Goal: Task Accomplishment & Management: Complete application form

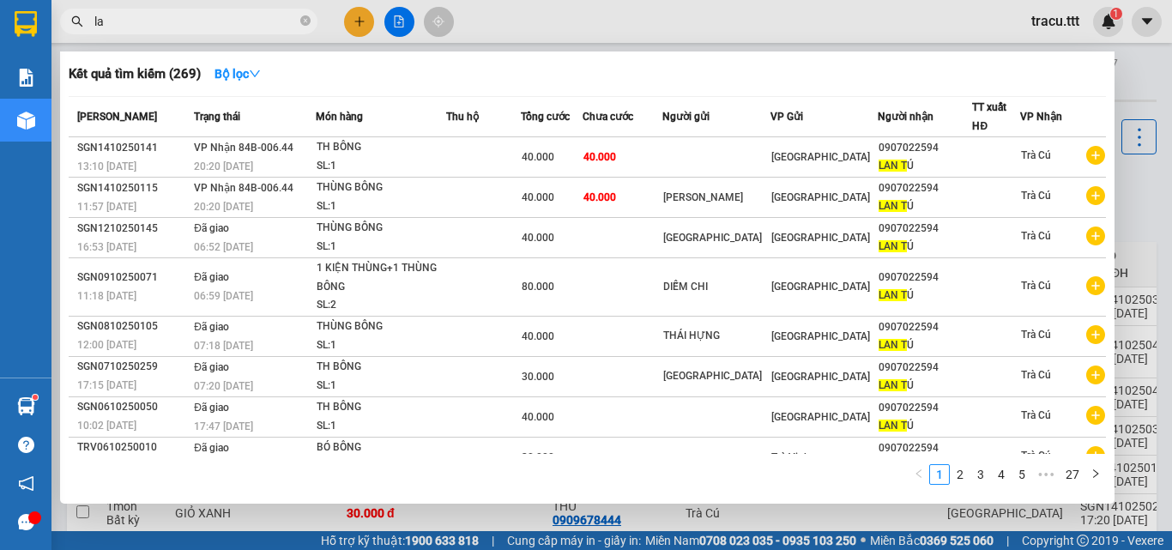
type input "l"
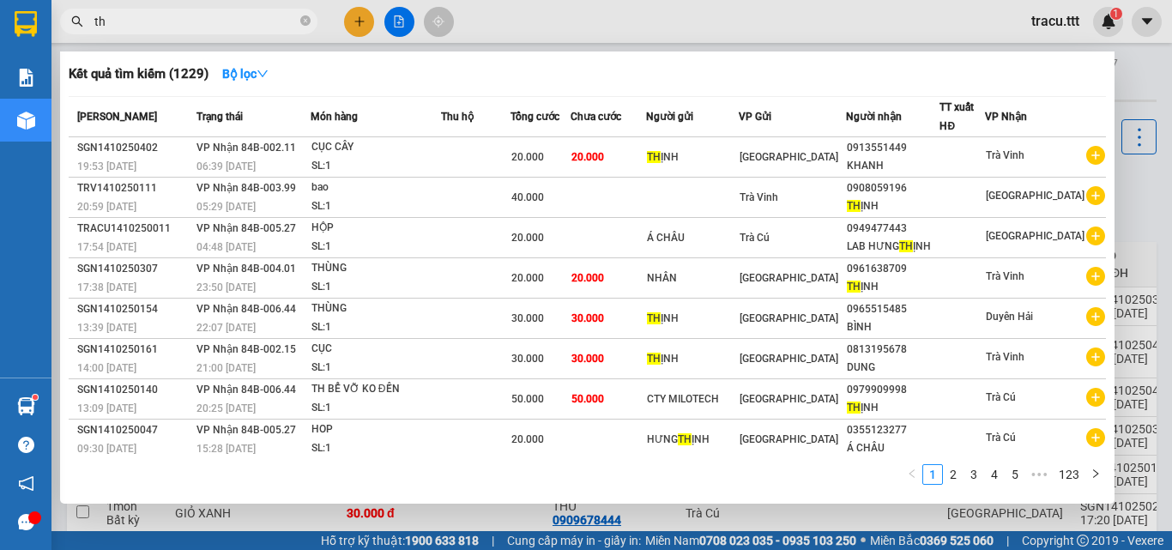
type input "t"
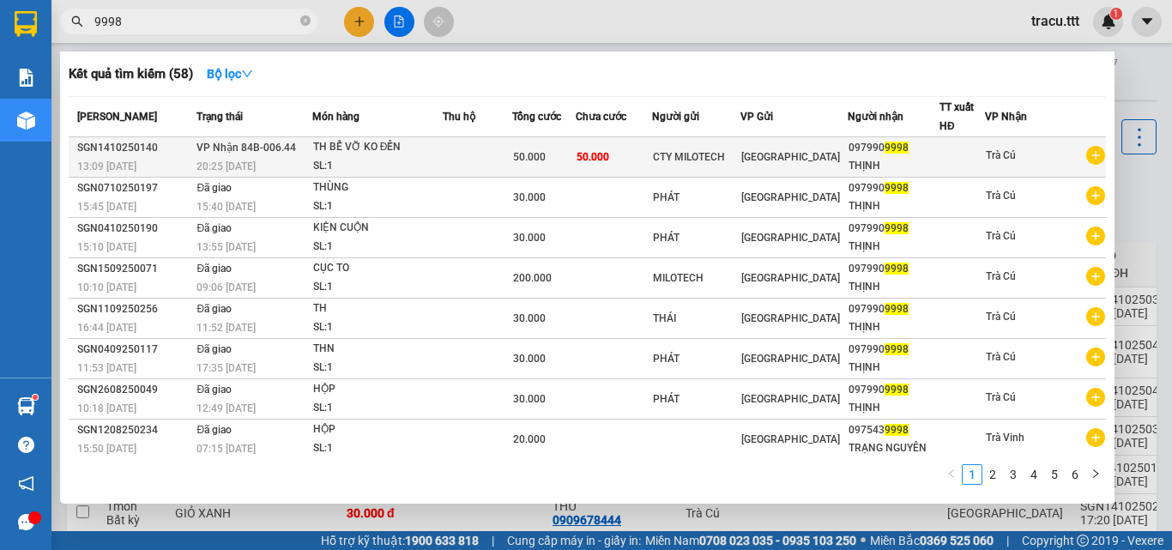
type input "9998"
click at [807, 151] on span "[GEOGRAPHIC_DATA]" at bounding box center [790, 157] width 99 height 12
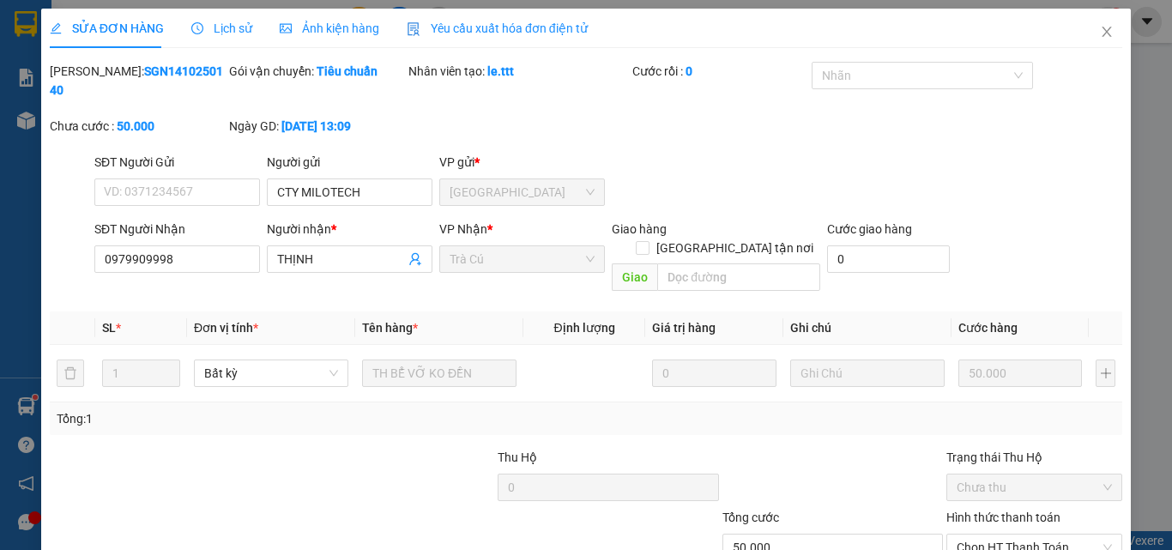
type input "CTY MILOTECH"
type input "0979909998"
type input "THỊNH"
type input "50.000"
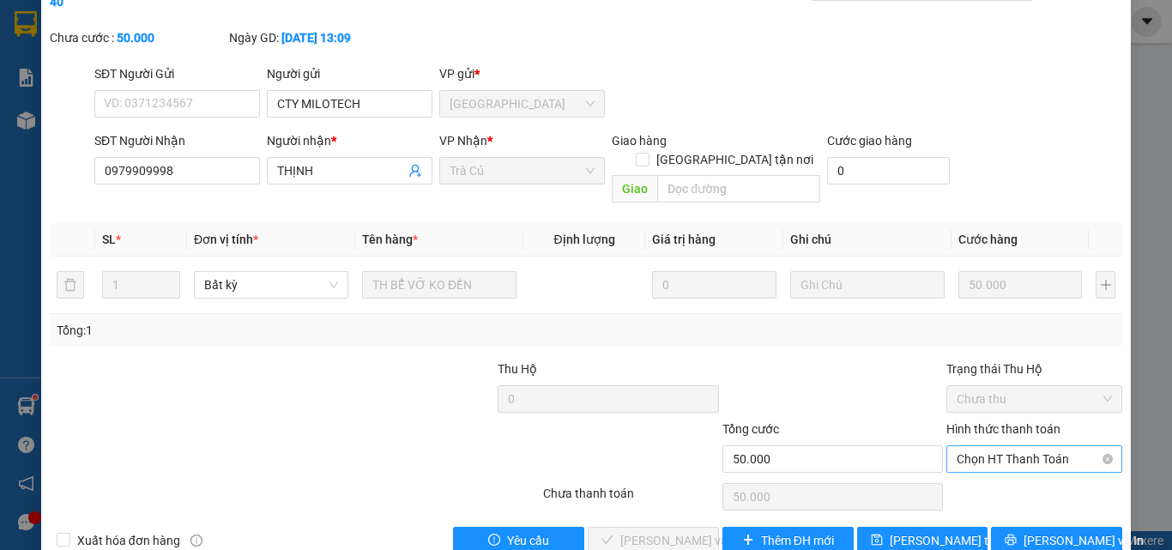
click at [984, 446] on span "Chọn HT Thanh Toán" at bounding box center [1034, 459] width 155 height 26
click at [967, 453] on div "Tại văn phòng" at bounding box center [1024, 455] width 154 height 19
type input "0"
click at [674, 531] on span "[PERSON_NAME] và Giao hàng" at bounding box center [702, 540] width 165 height 19
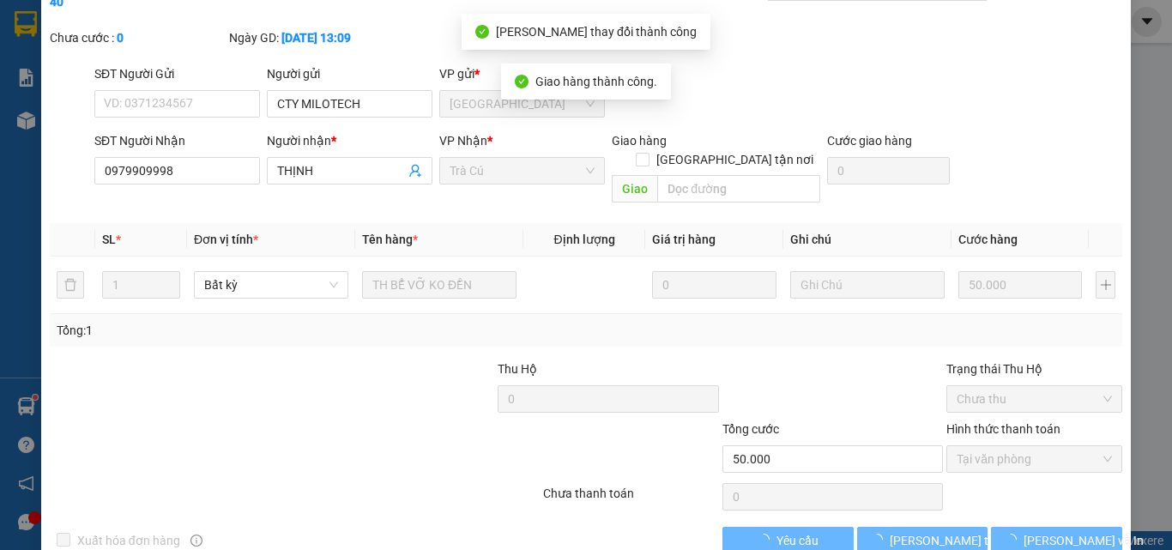
scroll to position [0, 0]
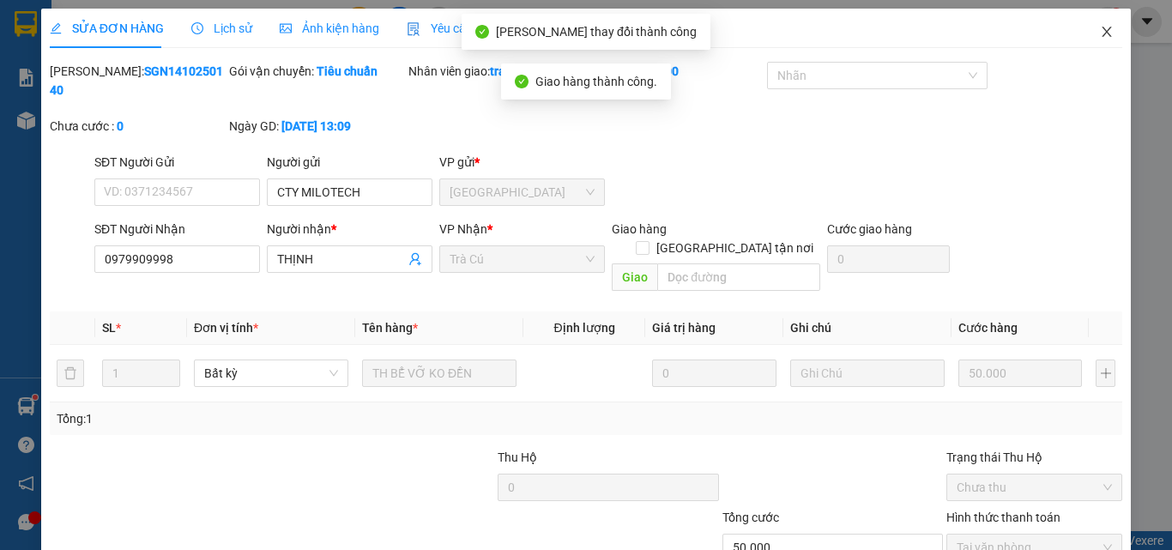
click at [1100, 28] on icon "close" at bounding box center [1107, 32] width 14 height 14
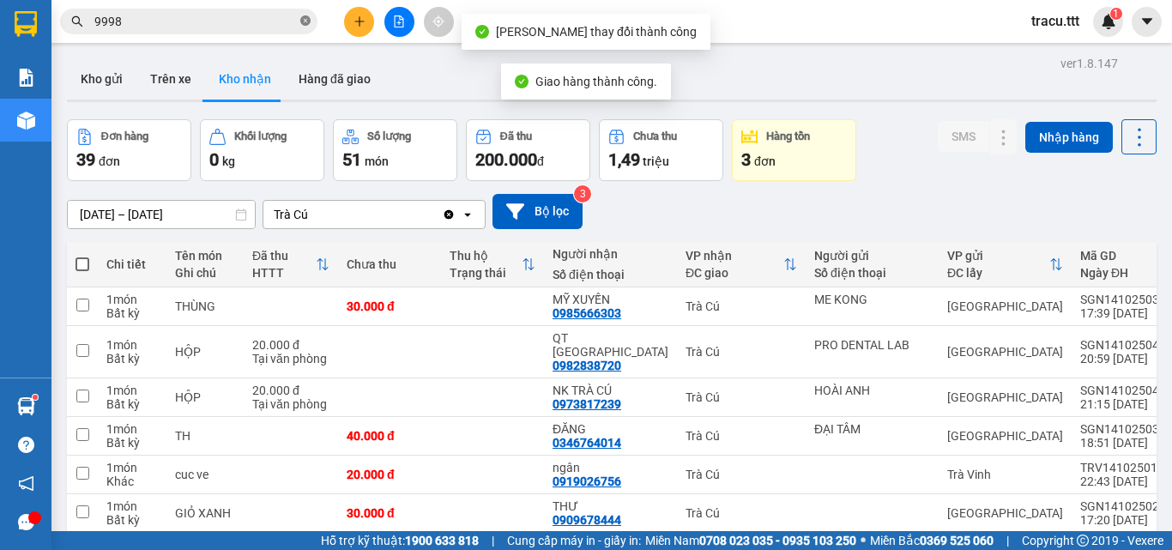
click at [304, 22] on icon "close-circle" at bounding box center [305, 20] width 10 height 10
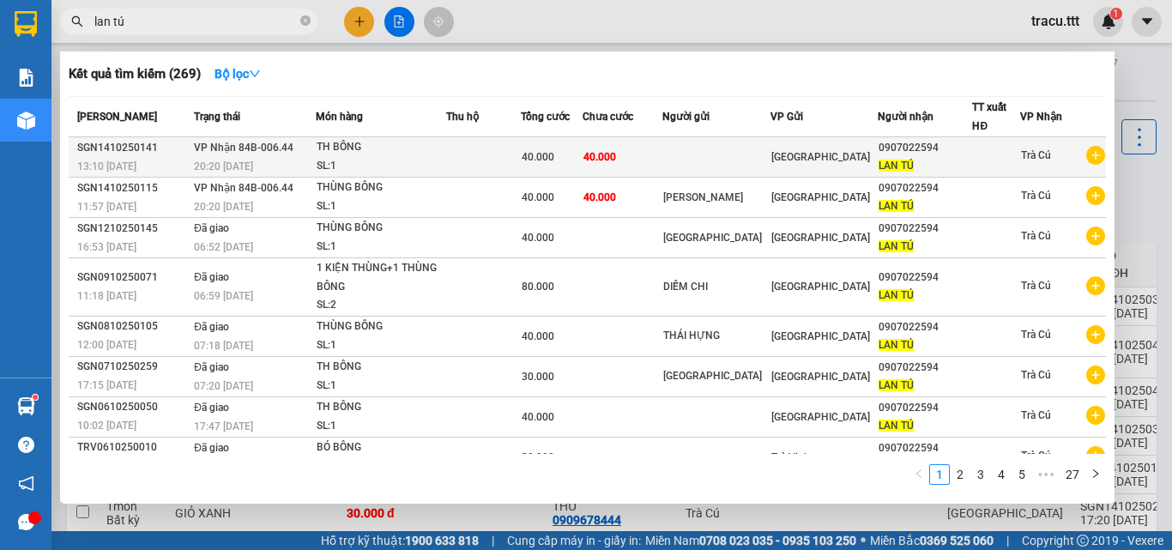
type input "lan tú"
click at [633, 158] on td "40.000" at bounding box center [623, 157] width 80 height 40
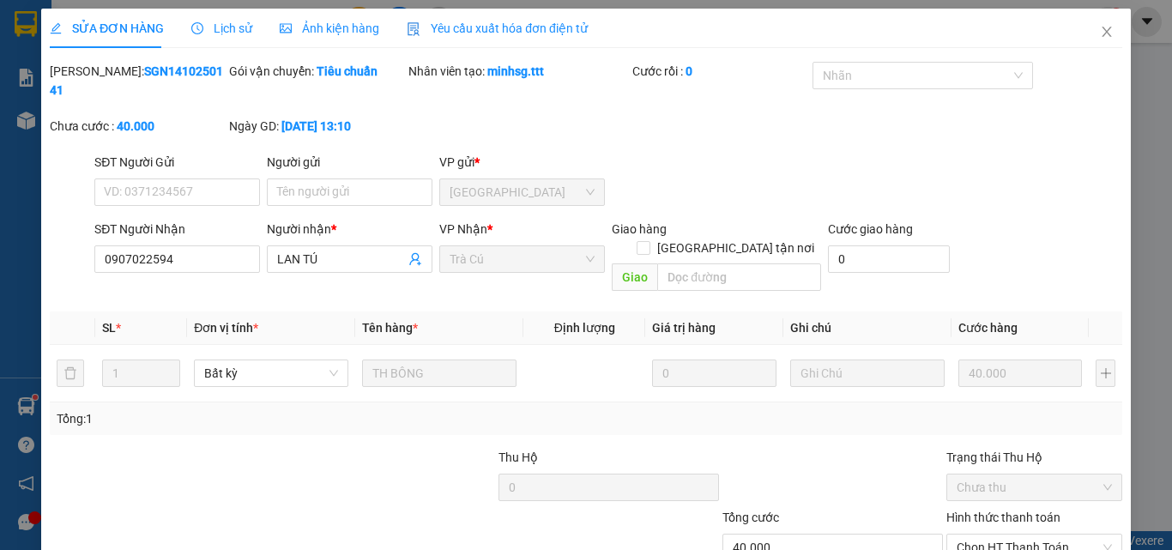
type input "0907022594"
type input "LAN TÚ"
type input "40.000"
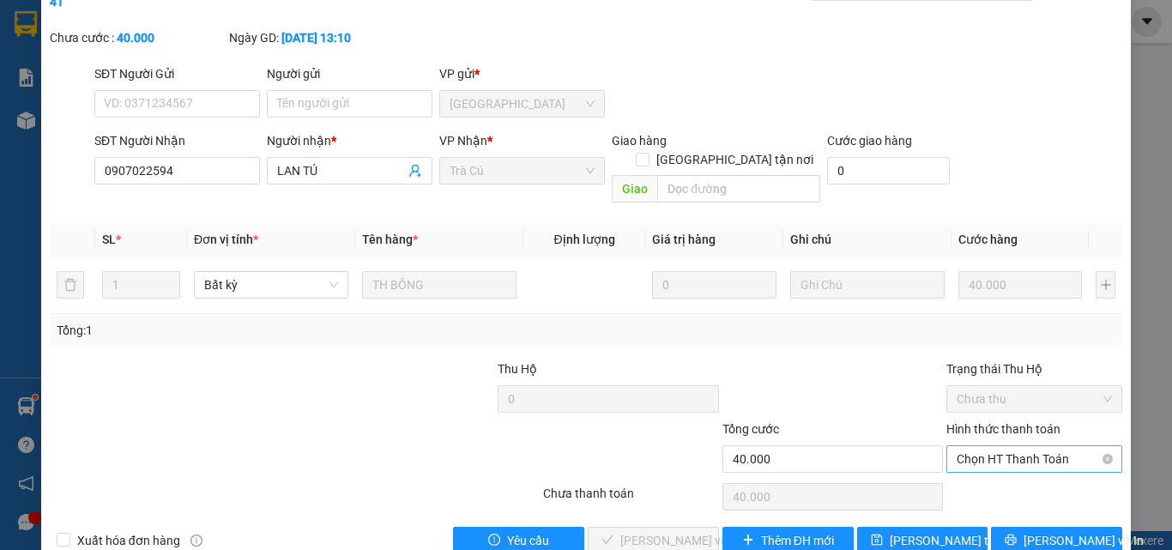
click at [957, 446] on span "Chọn HT Thanh Toán" at bounding box center [1034, 459] width 155 height 26
click at [960, 449] on div "Tại văn phòng" at bounding box center [1024, 455] width 154 height 19
type input "0"
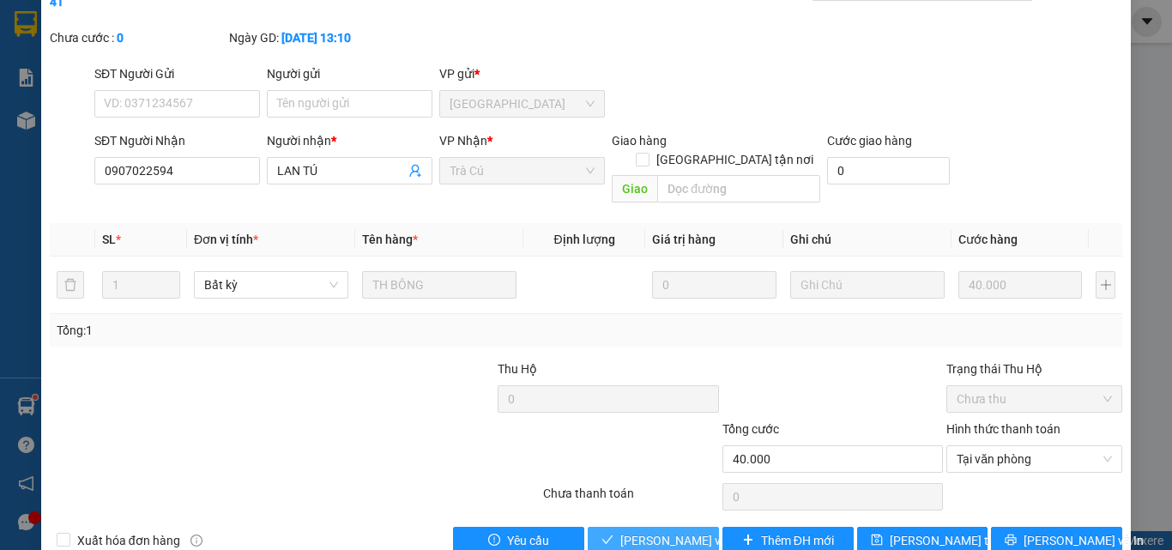
click at [634, 531] on span "[PERSON_NAME] và Giao hàng" at bounding box center [702, 540] width 165 height 19
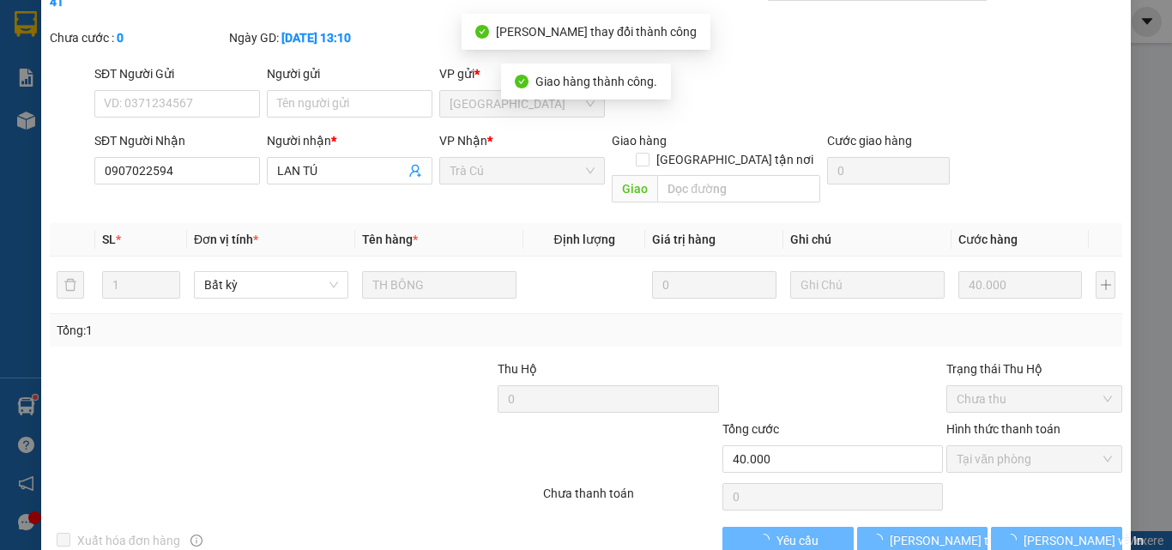
scroll to position [0, 0]
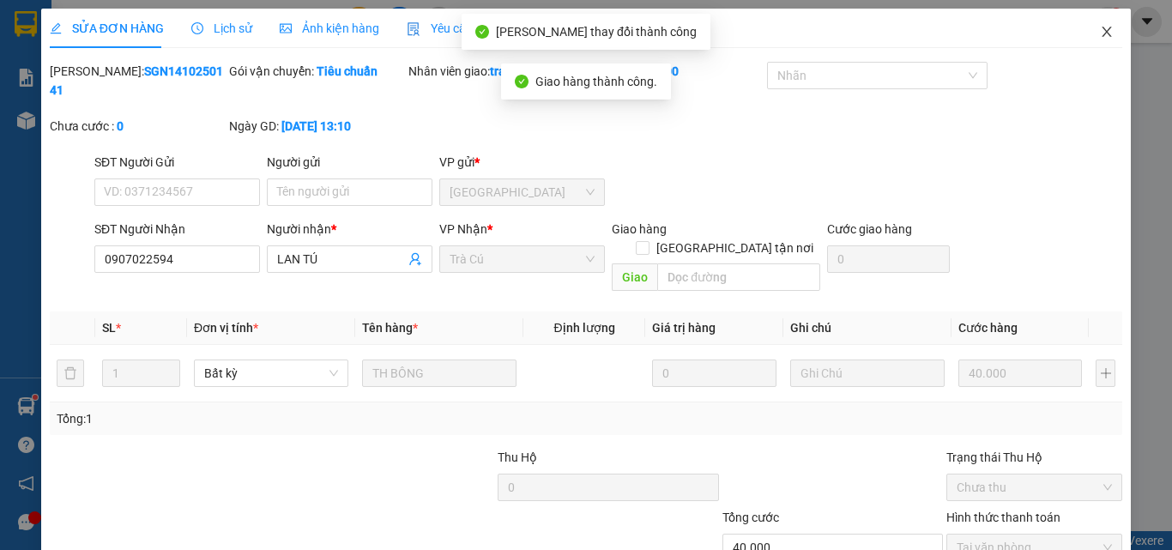
click at [1104, 25] on span "Close" at bounding box center [1107, 33] width 48 height 48
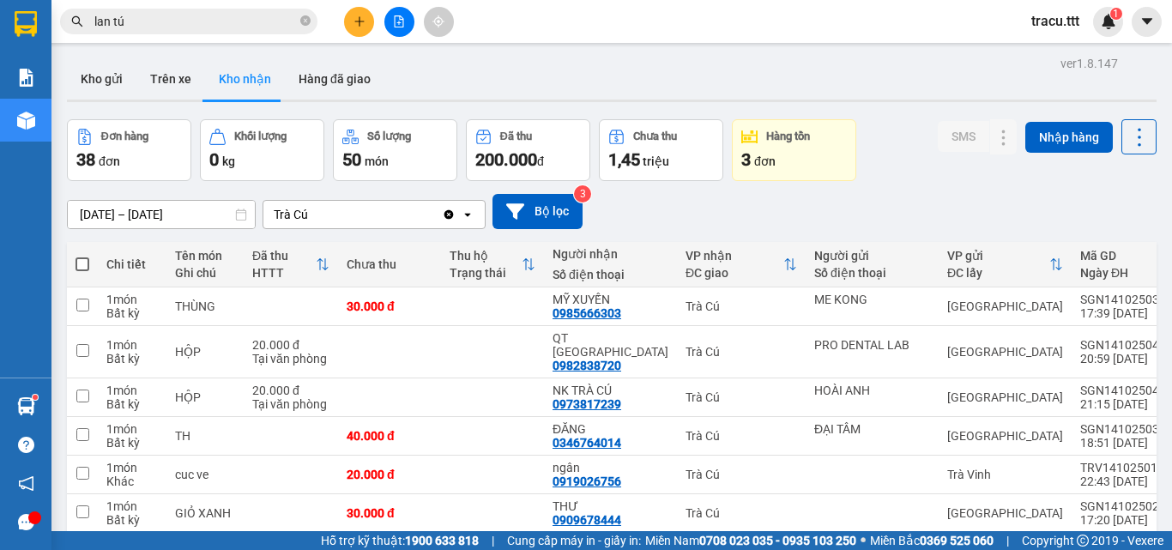
click at [277, 30] on input "lan tú" at bounding box center [195, 21] width 203 height 19
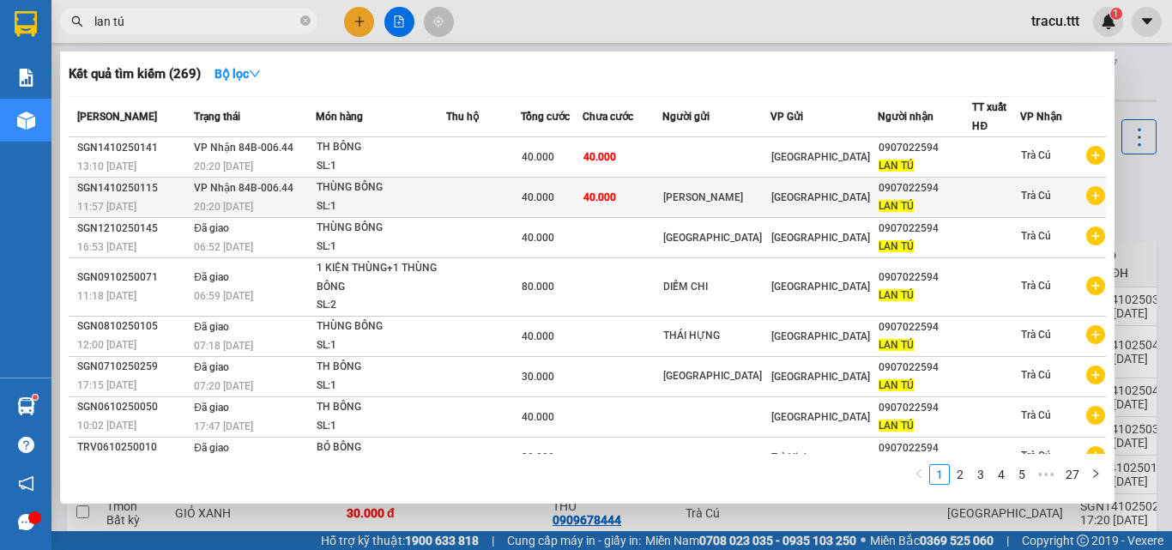
click at [647, 184] on td "40.000" at bounding box center [623, 198] width 80 height 40
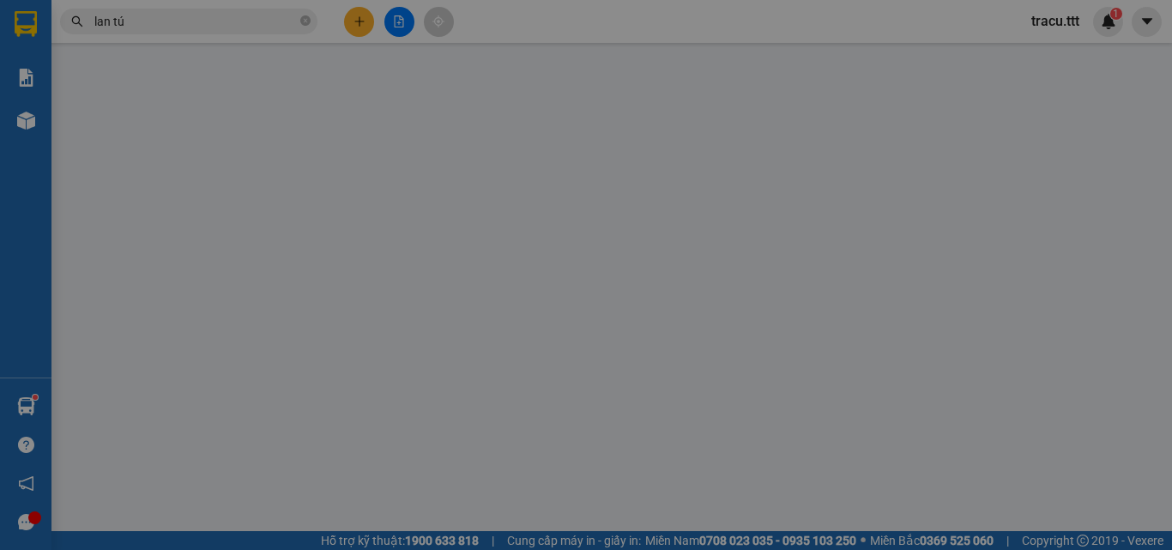
type input "[PERSON_NAME]"
type input "0907022594"
type input "LAN TÚ"
type input "40.000"
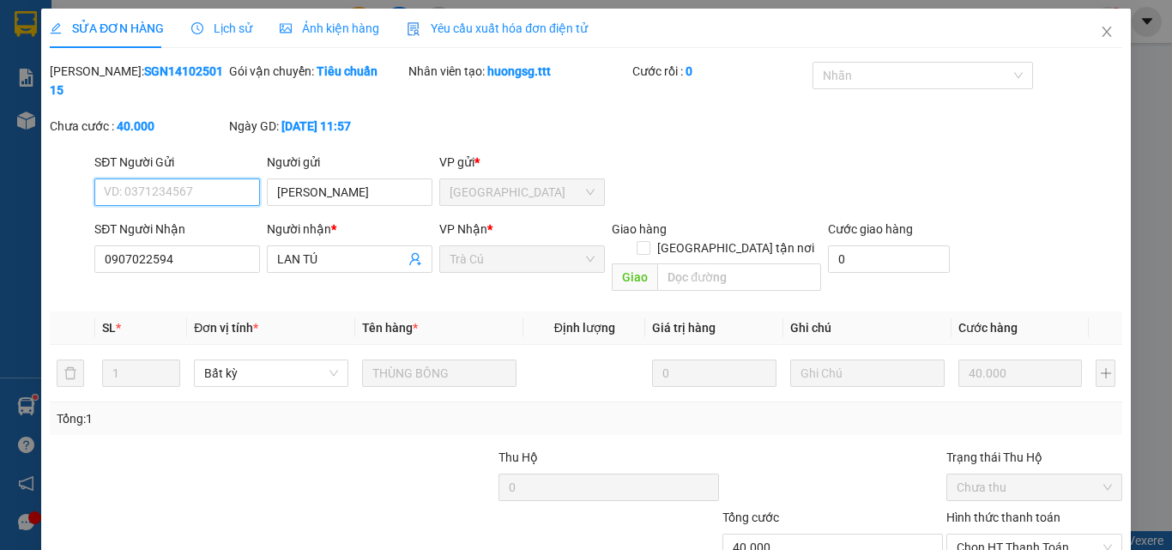
scroll to position [80, 0]
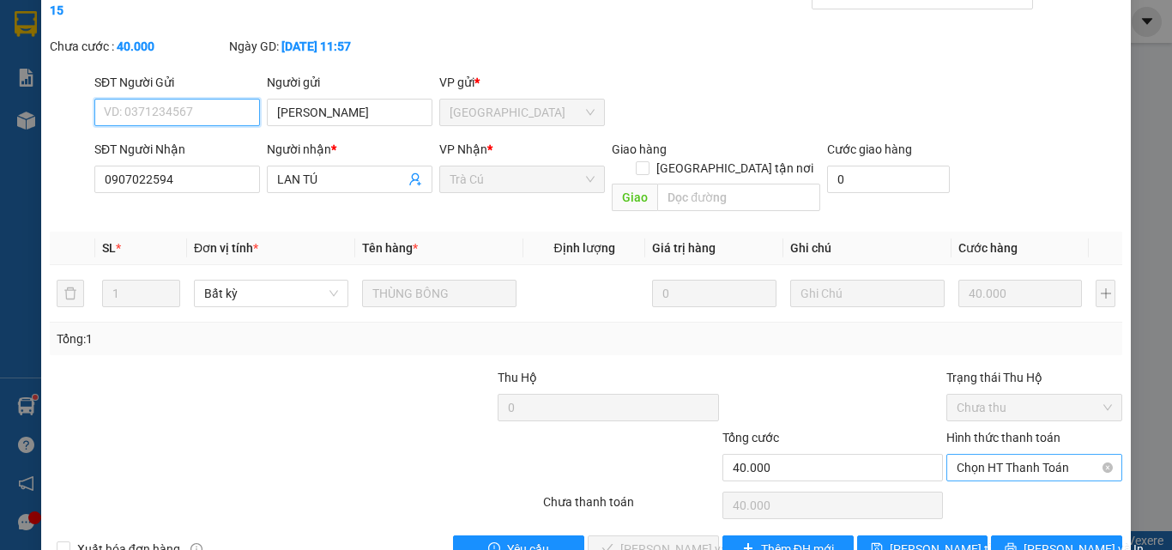
click at [997, 455] on span "Chọn HT Thanh Toán" at bounding box center [1034, 468] width 155 height 26
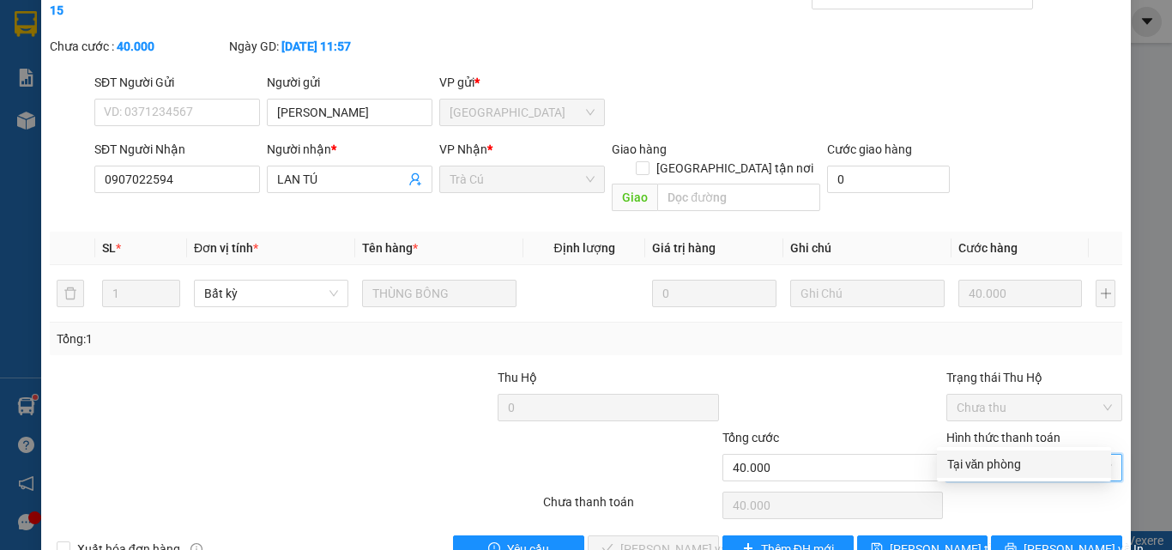
click at [970, 457] on div "Tại văn phòng" at bounding box center [1024, 464] width 154 height 19
type input "0"
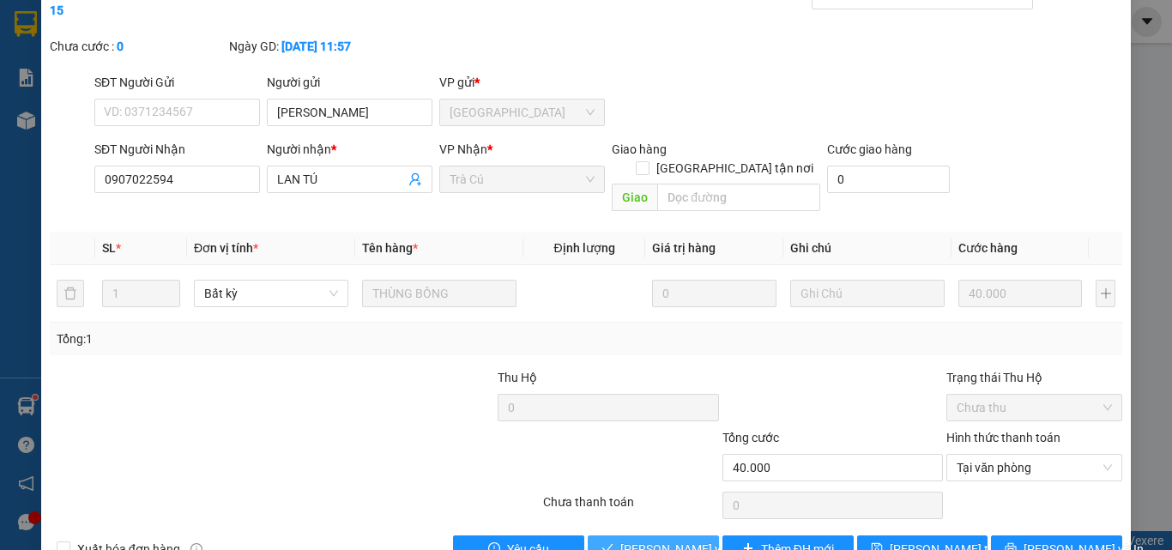
drag, startPoint x: 658, startPoint y: 511, endPoint x: 701, endPoint y: 479, distance: 53.9
click at [659, 540] on span "[PERSON_NAME] và Giao hàng" at bounding box center [702, 549] width 165 height 19
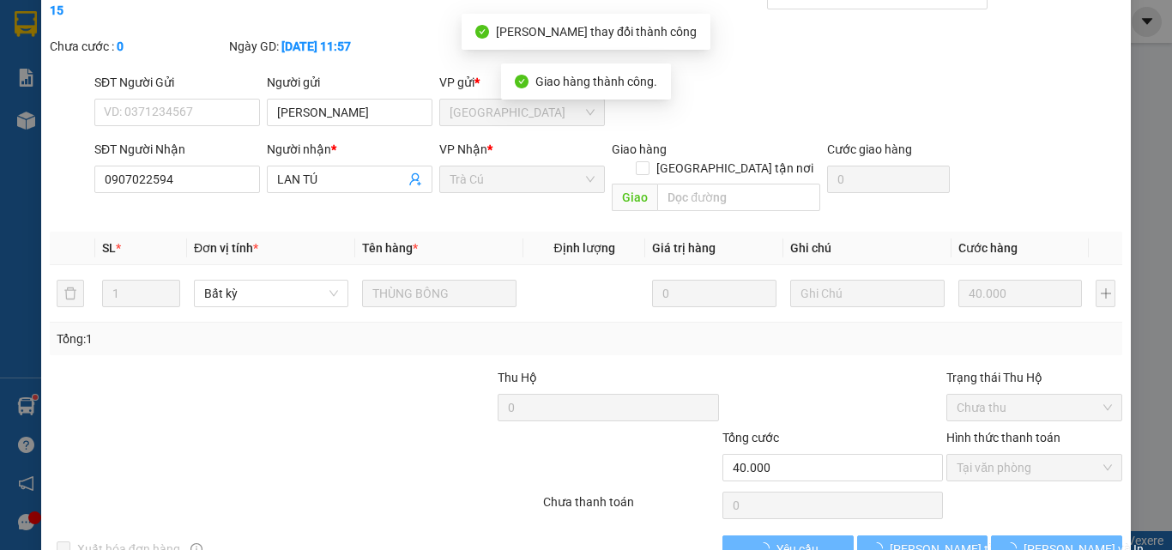
scroll to position [0, 0]
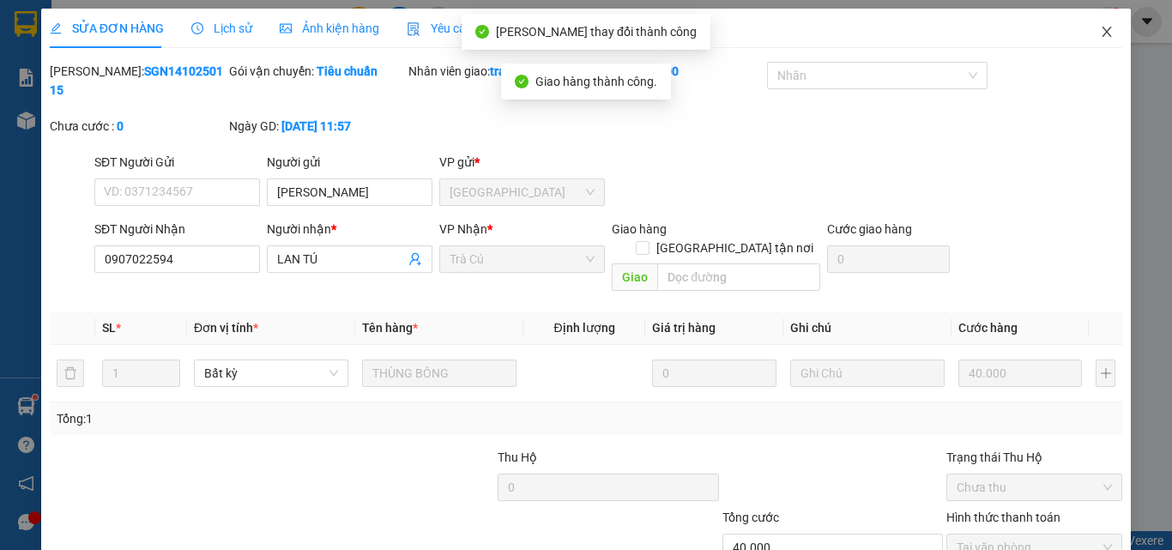
click at [1100, 33] on icon "close" at bounding box center [1107, 32] width 14 height 14
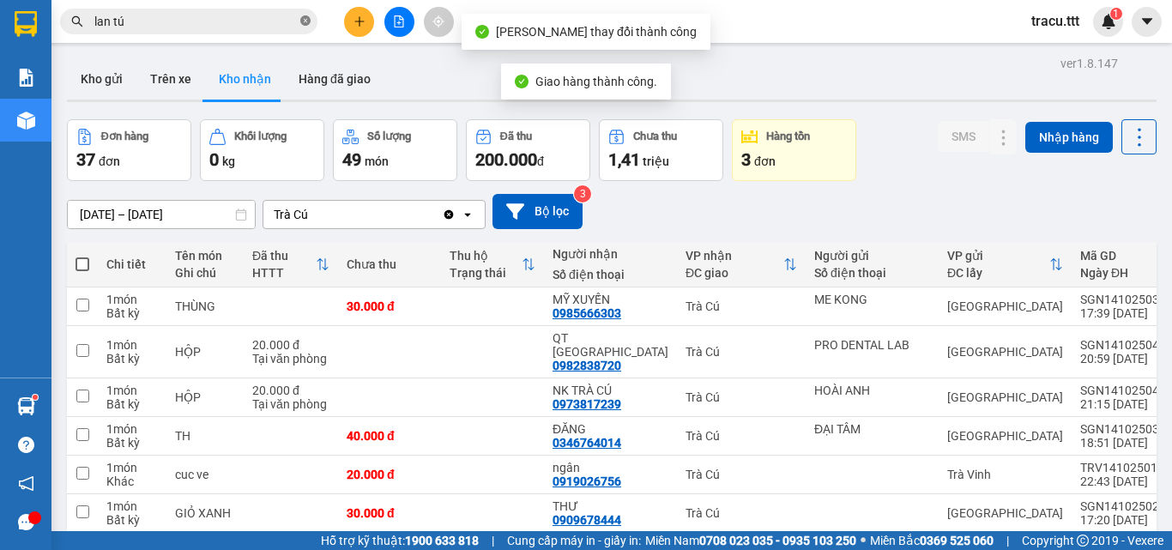
click at [304, 26] on icon "close-circle" at bounding box center [305, 20] width 10 height 10
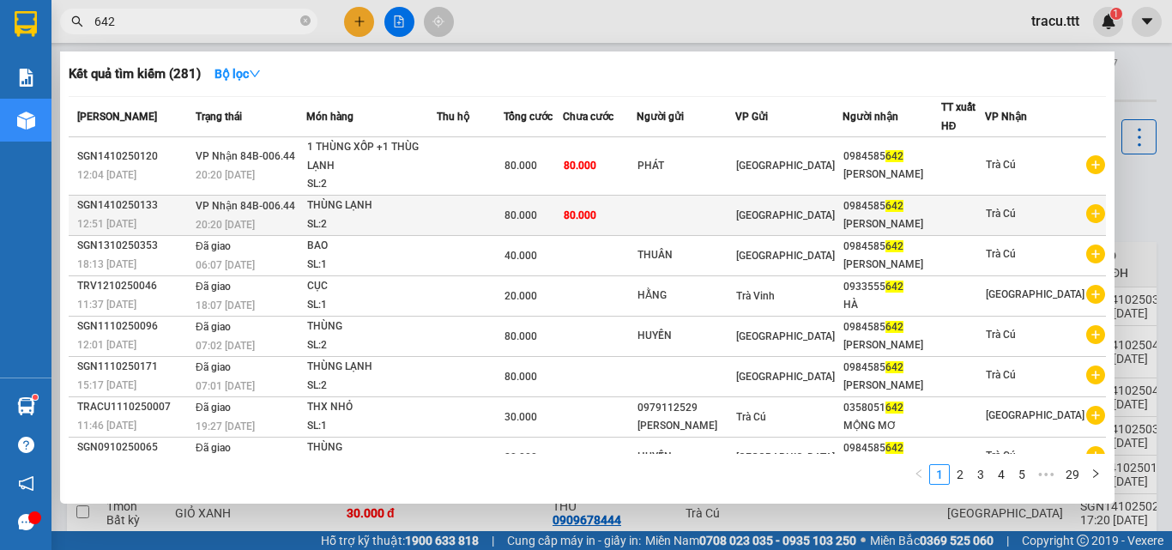
type input "642"
click at [798, 223] on div "[GEOGRAPHIC_DATA]" at bounding box center [788, 215] width 105 height 19
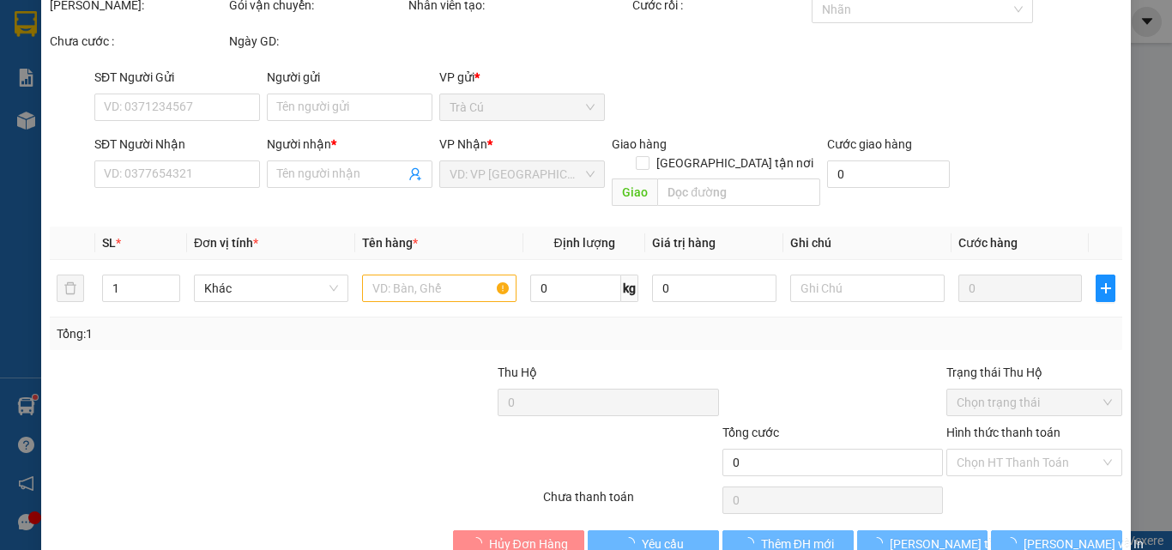
scroll to position [88, 0]
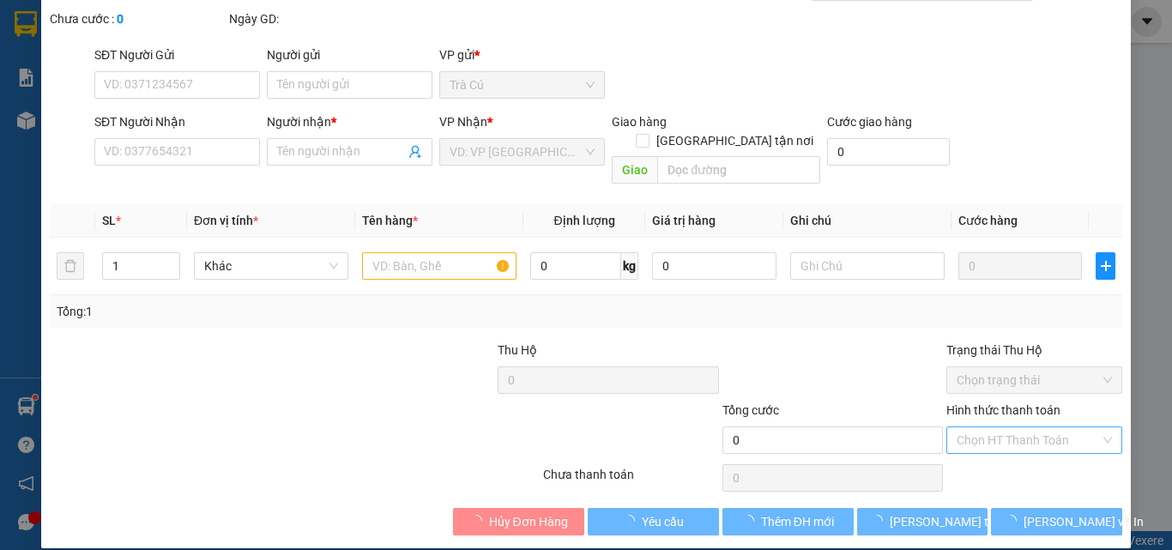
type input "0984585642"
type input "[PERSON_NAME]"
type input "80.000"
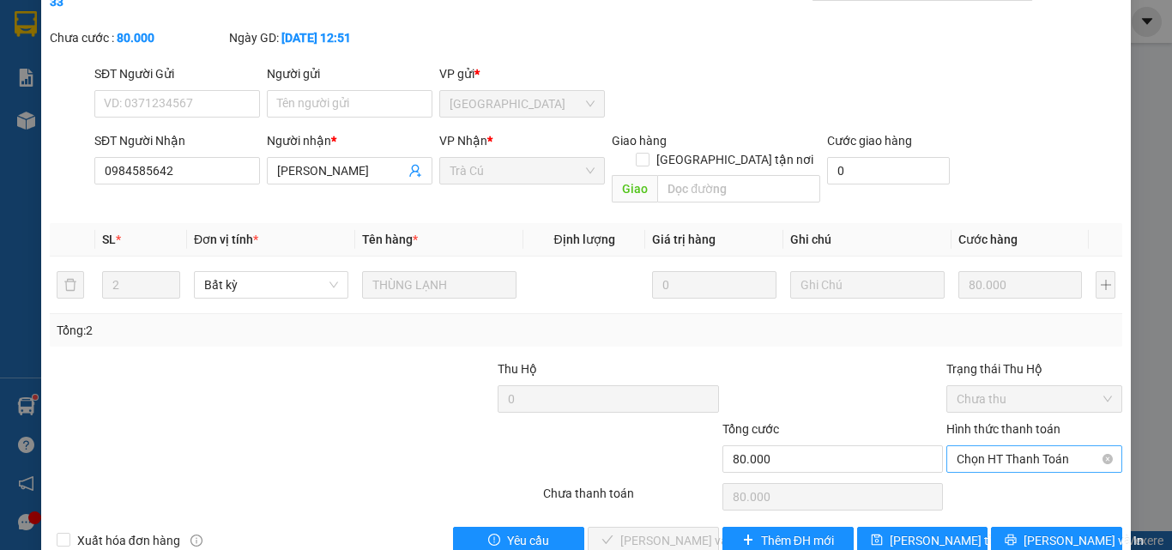
click at [1012, 446] on span "Chọn HT Thanh Toán" at bounding box center [1034, 459] width 155 height 26
click at [991, 454] on div "Tại văn phòng" at bounding box center [1024, 455] width 154 height 19
type input "0"
click at [674, 531] on span "[PERSON_NAME] và Giao hàng" at bounding box center [702, 540] width 165 height 19
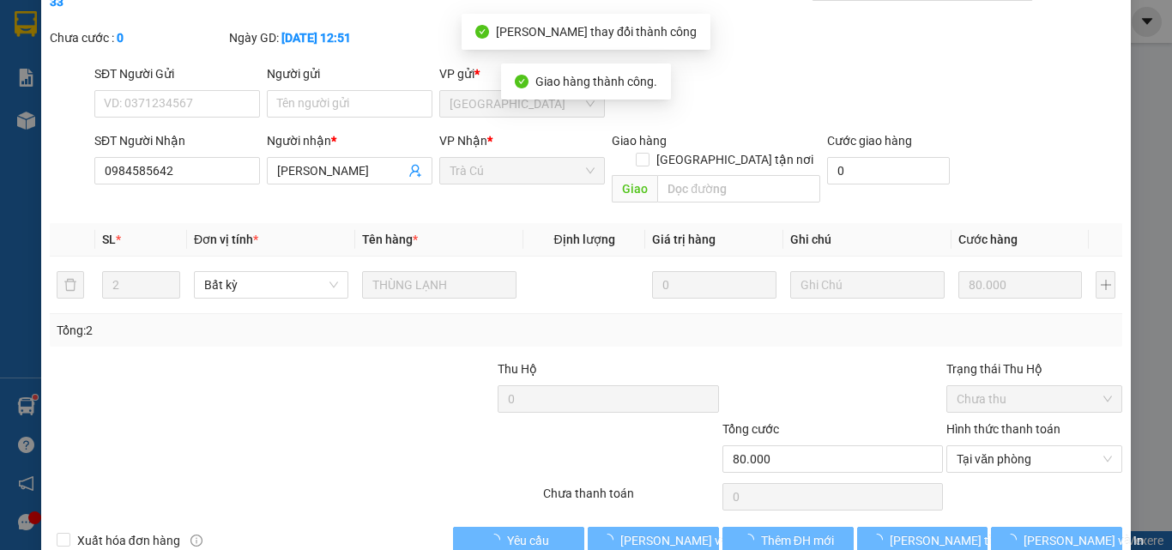
scroll to position [0, 0]
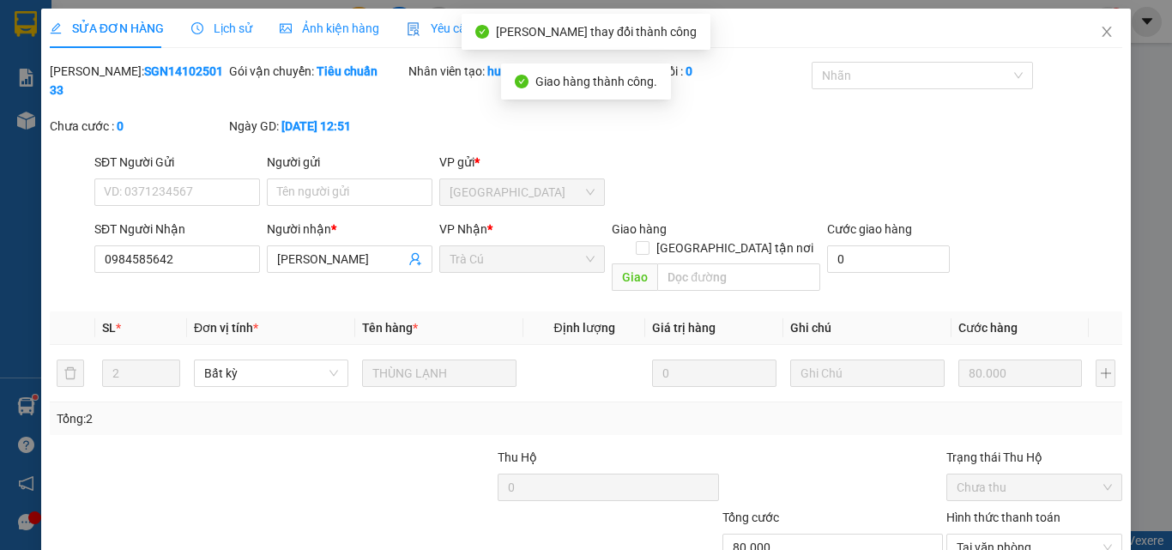
click at [1100, 29] on icon "close" at bounding box center [1107, 32] width 14 height 14
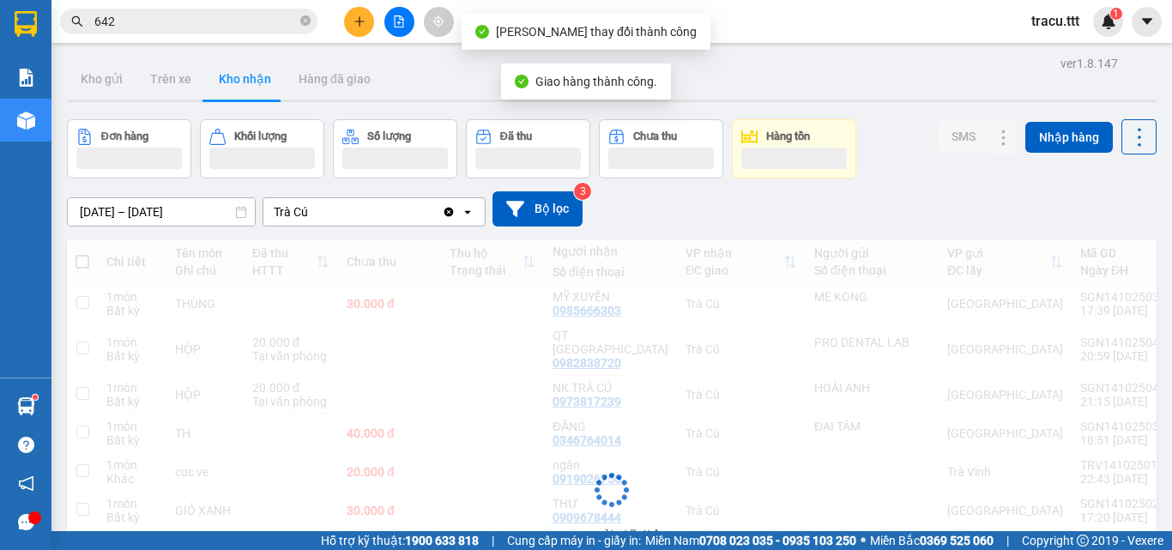
click at [272, 27] on input "642" at bounding box center [195, 21] width 203 height 19
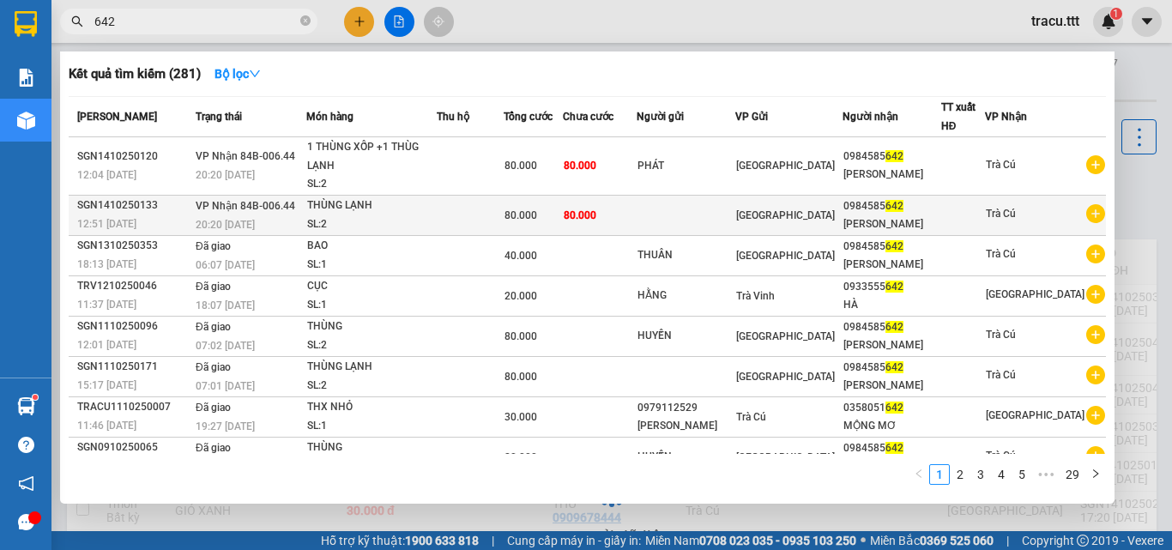
click at [735, 230] on td at bounding box center [686, 215] width 99 height 40
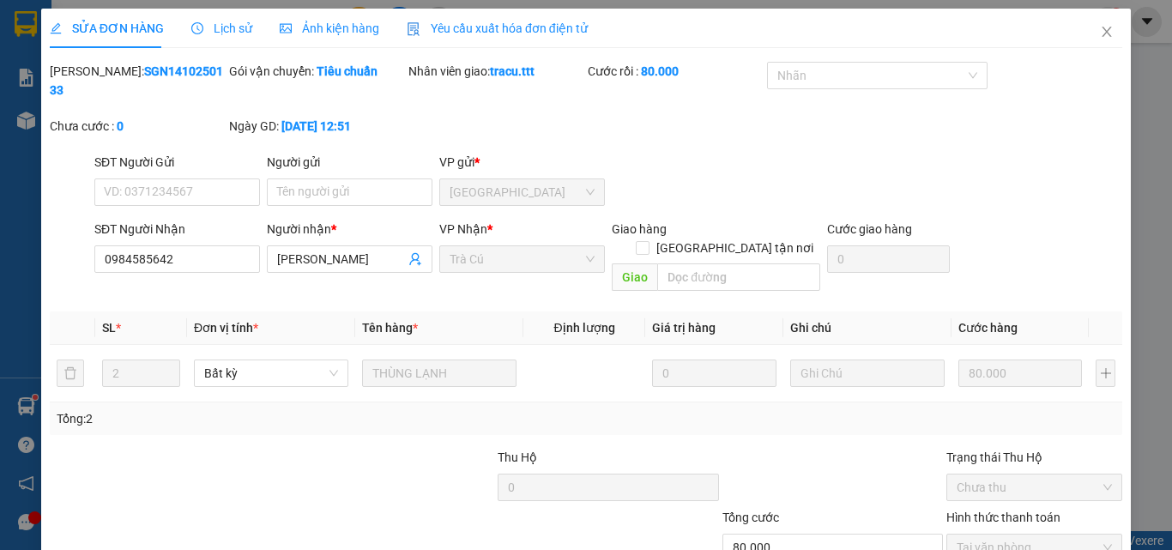
type input "0984585642"
type input "[PERSON_NAME]"
type input "80.000"
drag, startPoint x: 1091, startPoint y: 30, endPoint x: 302, endPoint y: 43, distance: 788.8
click at [1100, 29] on icon "close" at bounding box center [1107, 32] width 14 height 14
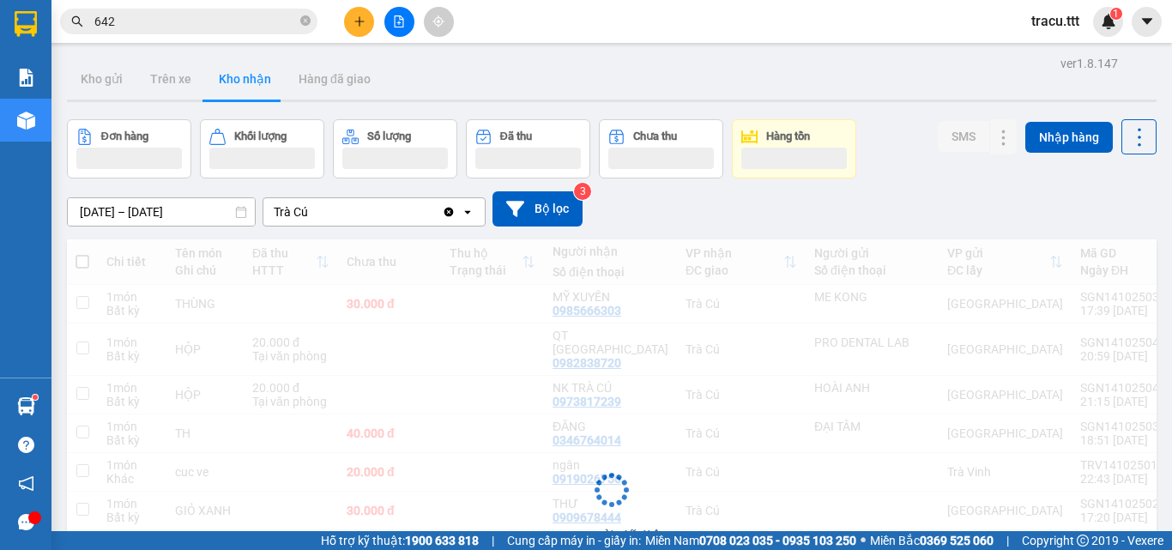
click at [260, 19] on input "642" at bounding box center [195, 21] width 203 height 19
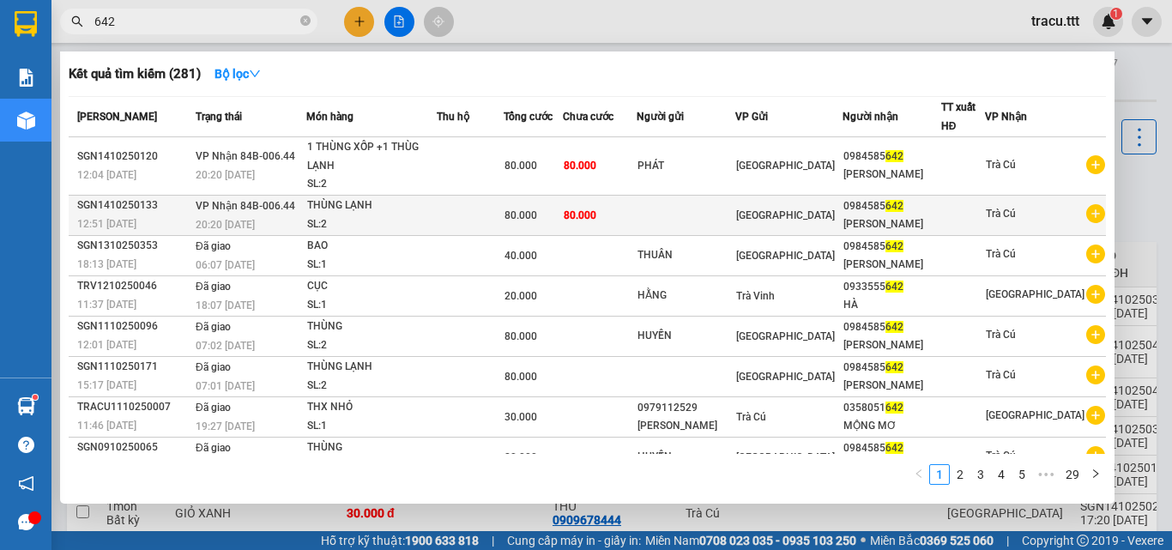
click at [504, 209] on td at bounding box center [470, 215] width 67 height 40
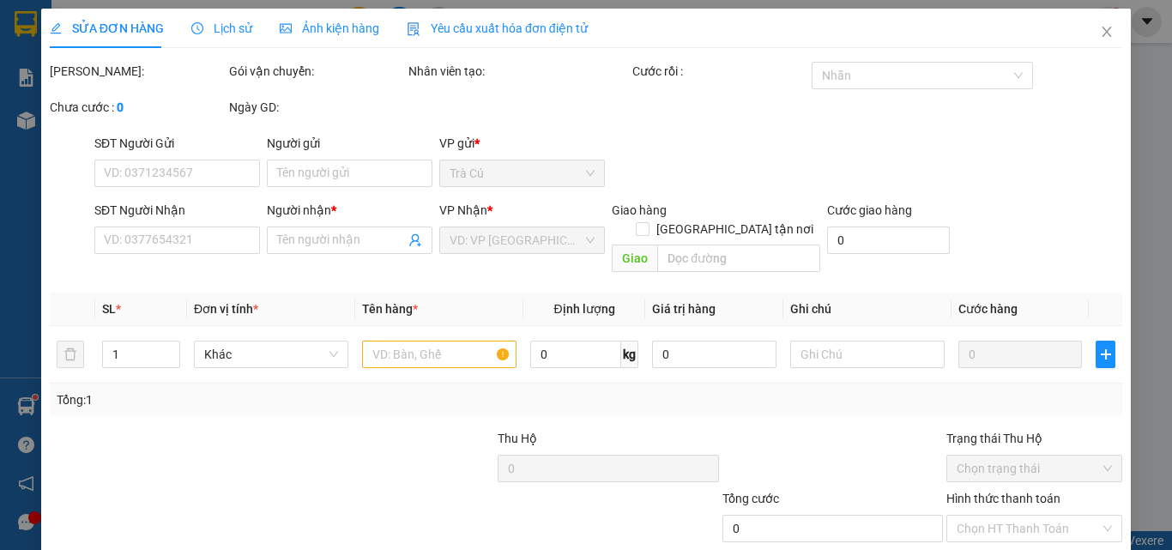
type input "0984585642"
type input "[PERSON_NAME]"
type input "80.000"
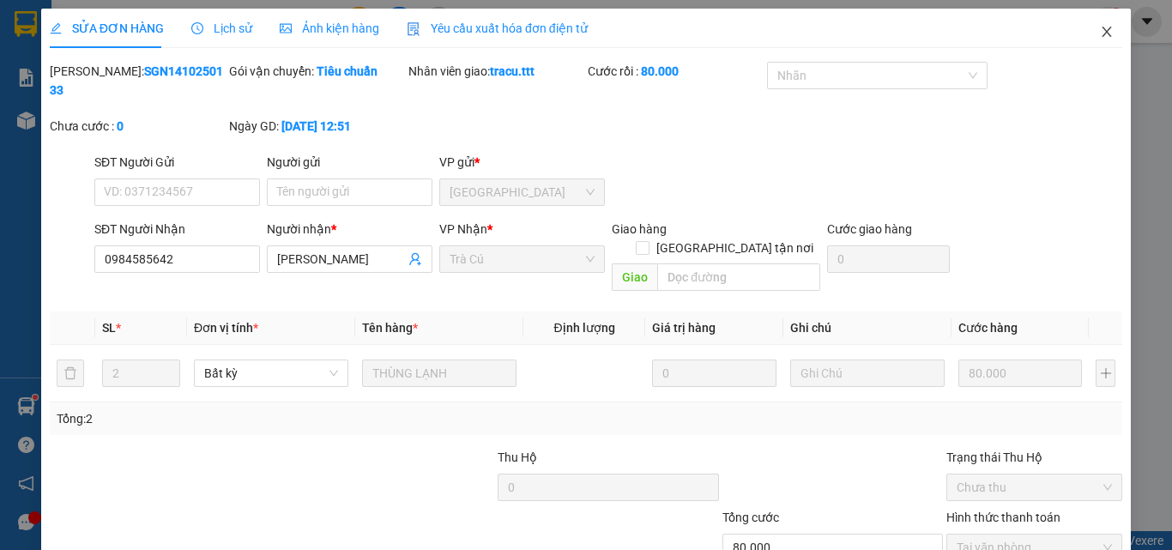
click at [1103, 45] on span "Close" at bounding box center [1107, 33] width 48 height 48
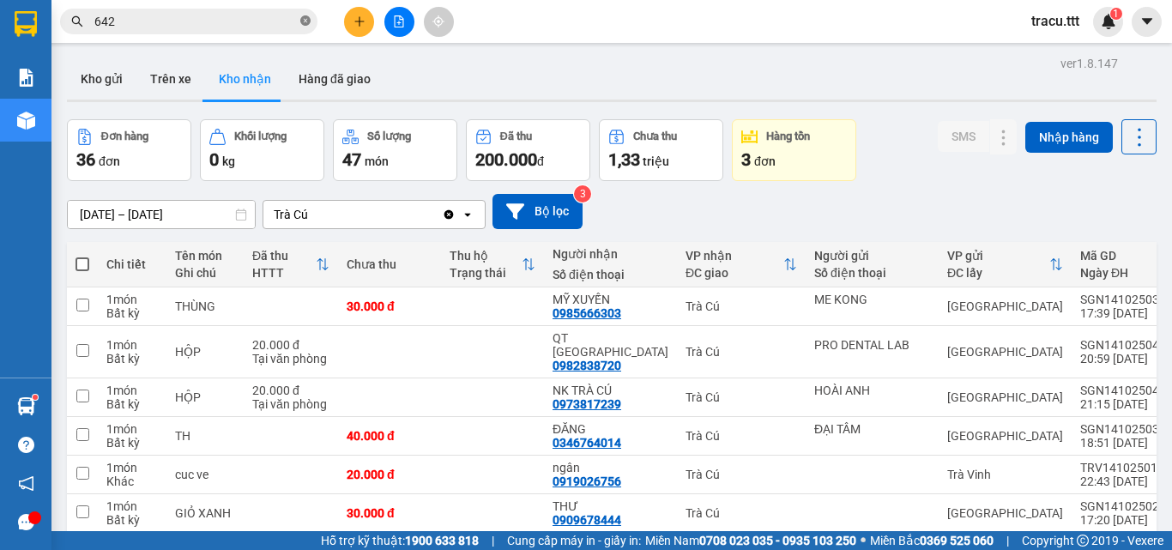
click at [305, 21] on icon "close-circle" at bounding box center [305, 20] width 10 height 10
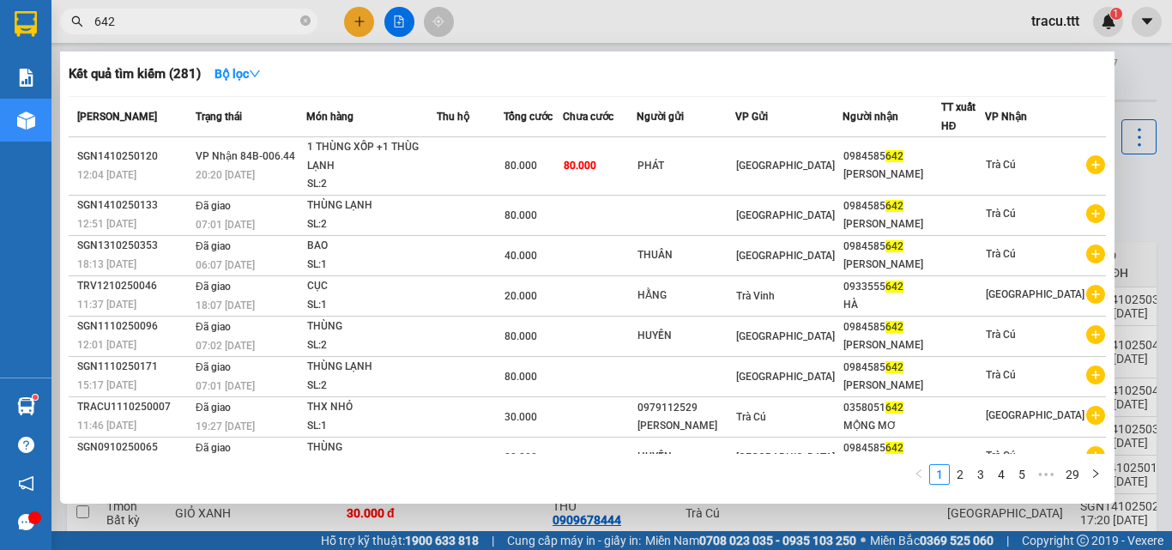
type input "642"
click at [437, 134] on th "Món hàng" at bounding box center [371, 117] width 130 height 40
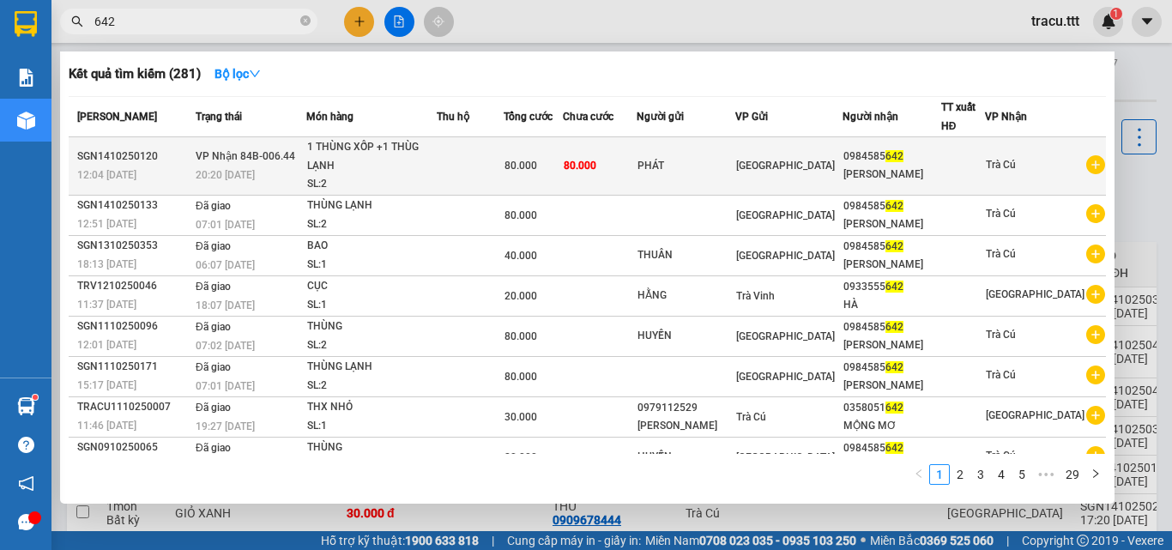
click at [457, 159] on td at bounding box center [470, 166] width 67 height 58
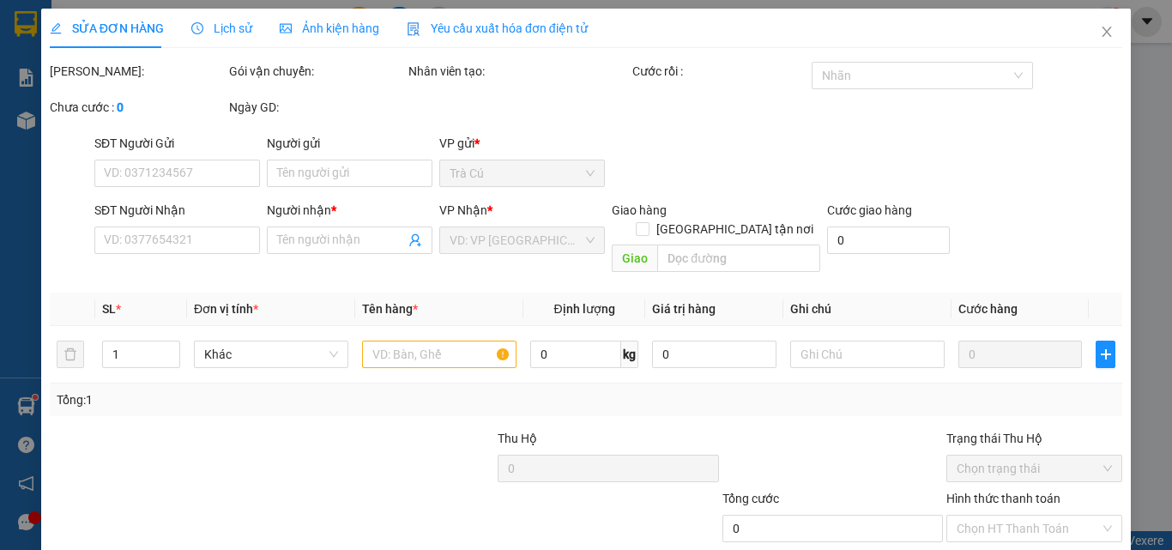
scroll to position [88, 0]
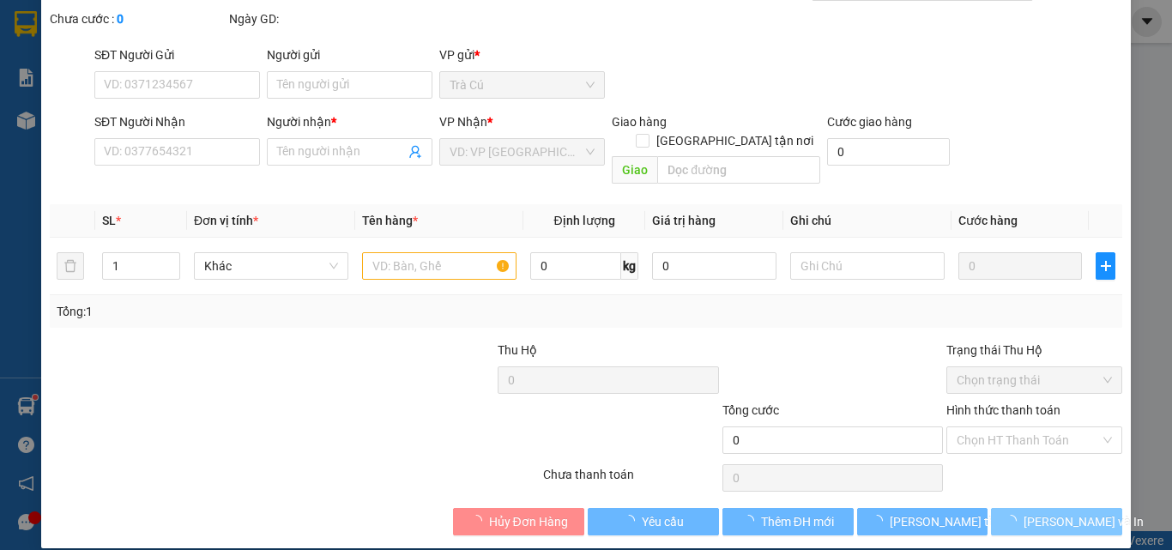
type input "PHÁT"
type input "0984585642"
type input "[PERSON_NAME]"
type input "80.000"
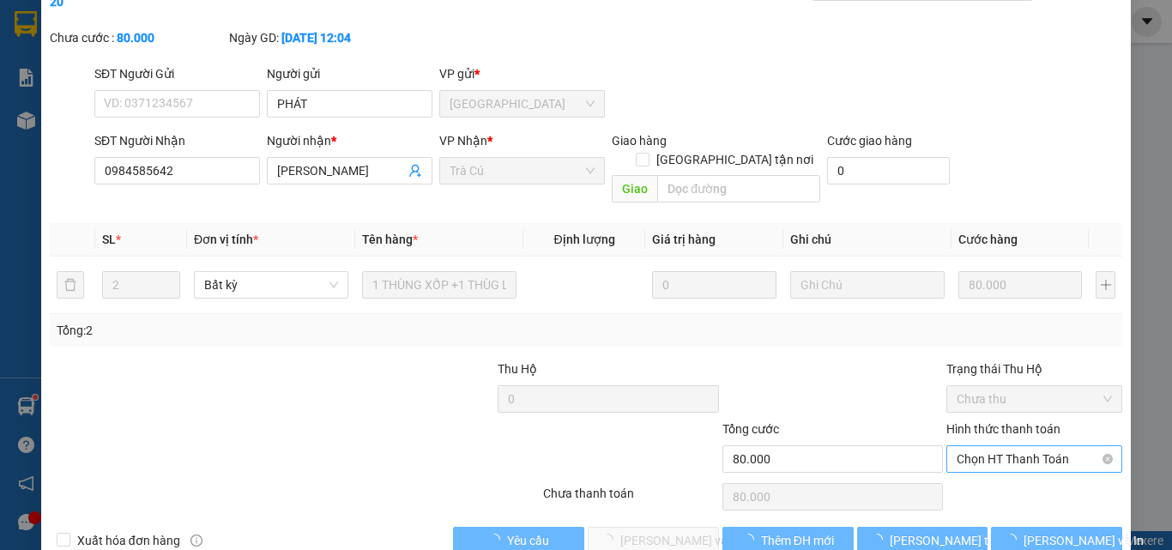
click at [986, 446] on span "Chọn HT Thanh Toán" at bounding box center [1034, 459] width 155 height 26
click at [978, 460] on div "Tại văn phòng" at bounding box center [1024, 455] width 154 height 19
type input "0"
drag, startPoint x: 640, startPoint y: 494, endPoint x: 665, endPoint y: 523, distance: 37.7
click at [639, 531] on span "[PERSON_NAME] và Giao hàng" at bounding box center [702, 540] width 165 height 19
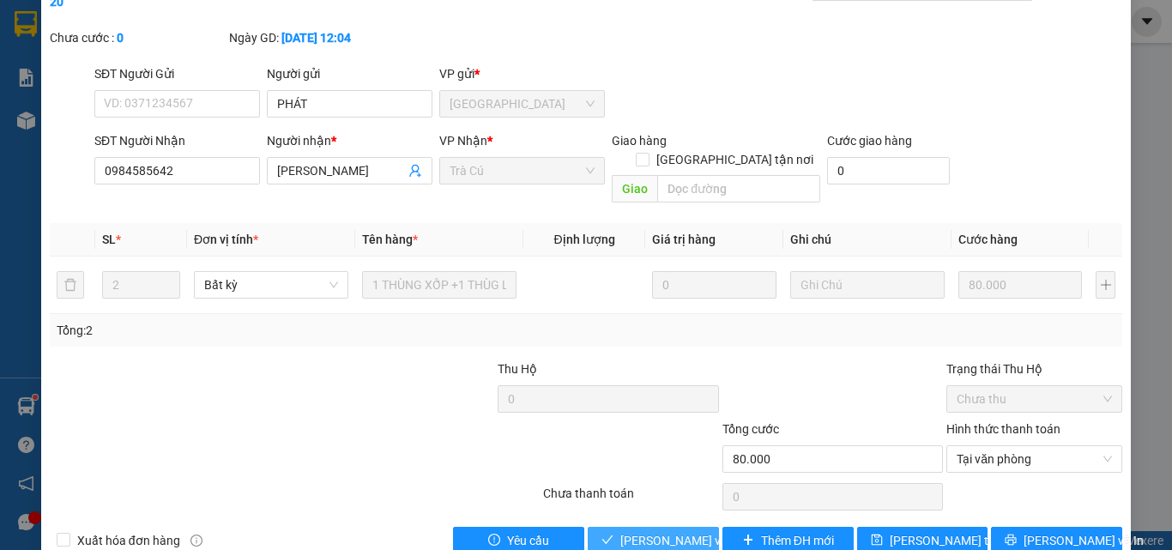
click at [649, 531] on span "[PERSON_NAME] và Giao hàng" at bounding box center [702, 540] width 165 height 19
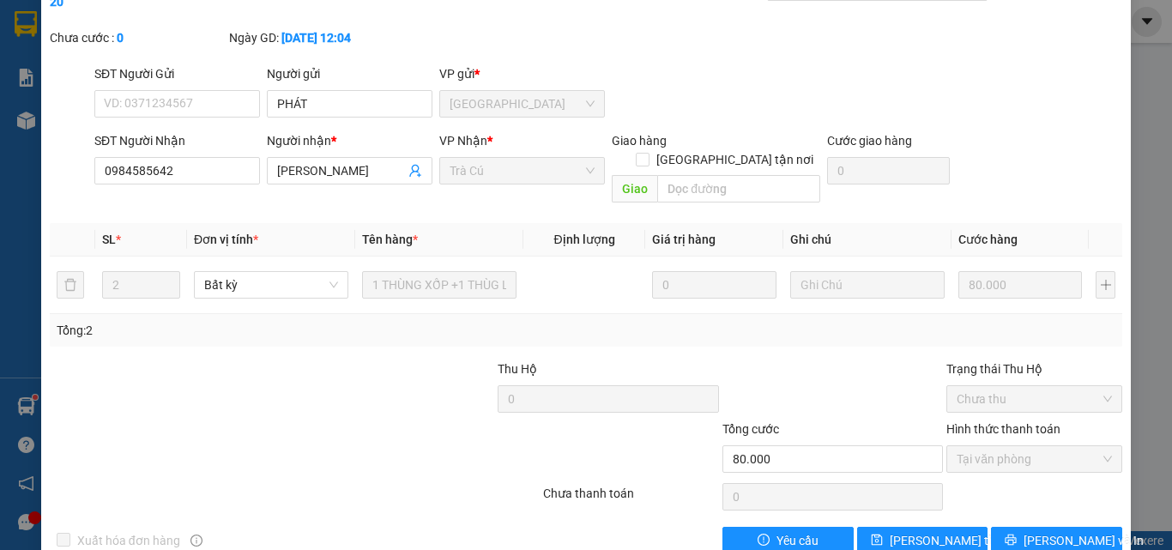
scroll to position [0, 0]
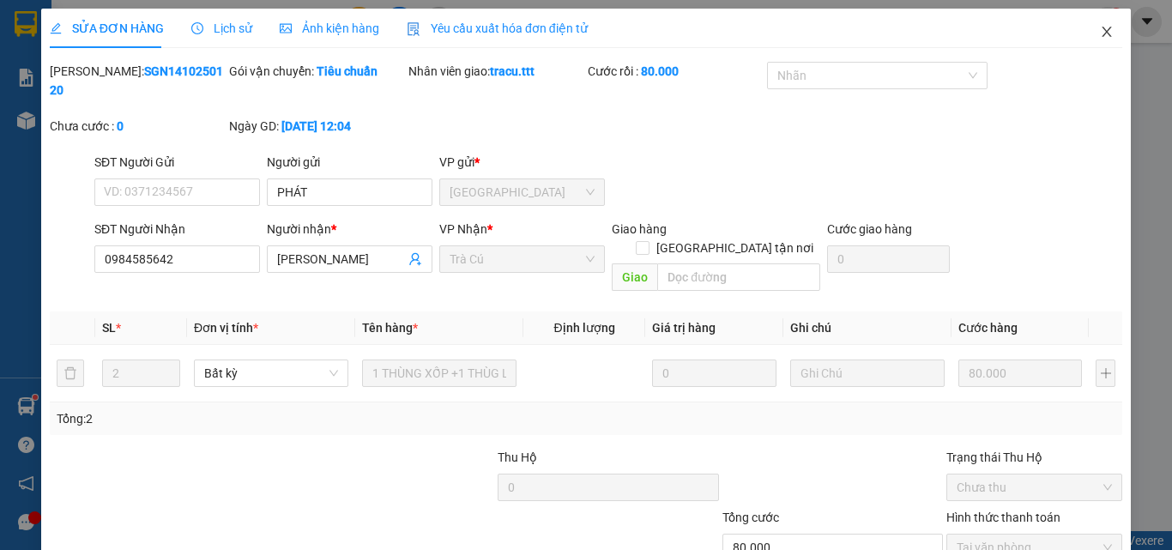
drag, startPoint x: 1094, startPoint y: 31, endPoint x: 612, endPoint y: 15, distance: 482.6
click at [1100, 31] on icon "close" at bounding box center [1107, 32] width 14 height 14
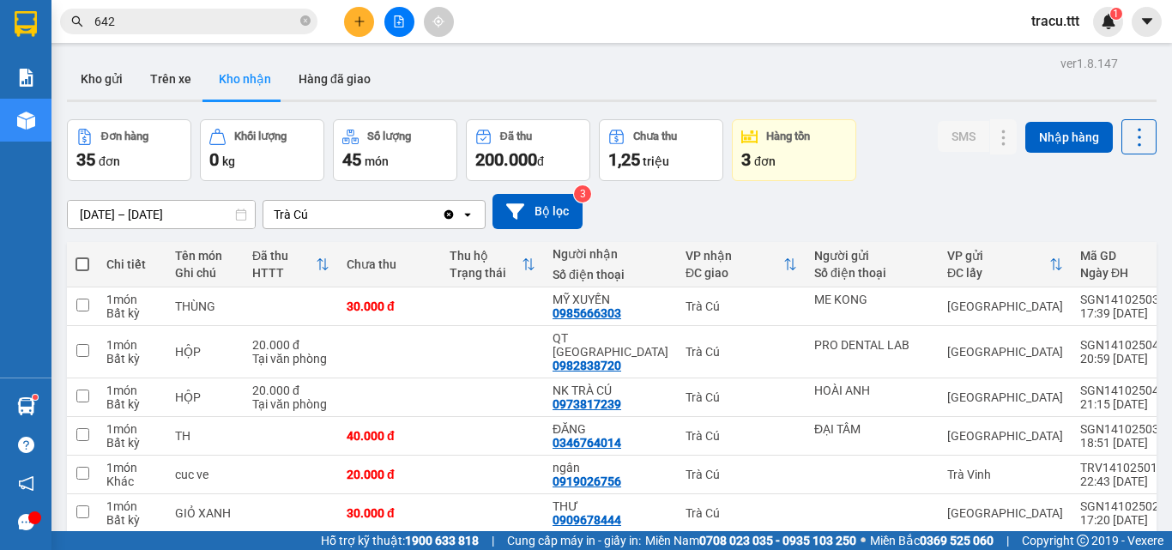
click at [346, 5] on div "Kết quả tìm kiếm ( 281 ) Bộ lọc Mã ĐH Trạng thái Món hàng Thu hộ Tổng cước Chưa…" at bounding box center [586, 21] width 1172 height 43
click at [302, 15] on span at bounding box center [305, 22] width 10 height 16
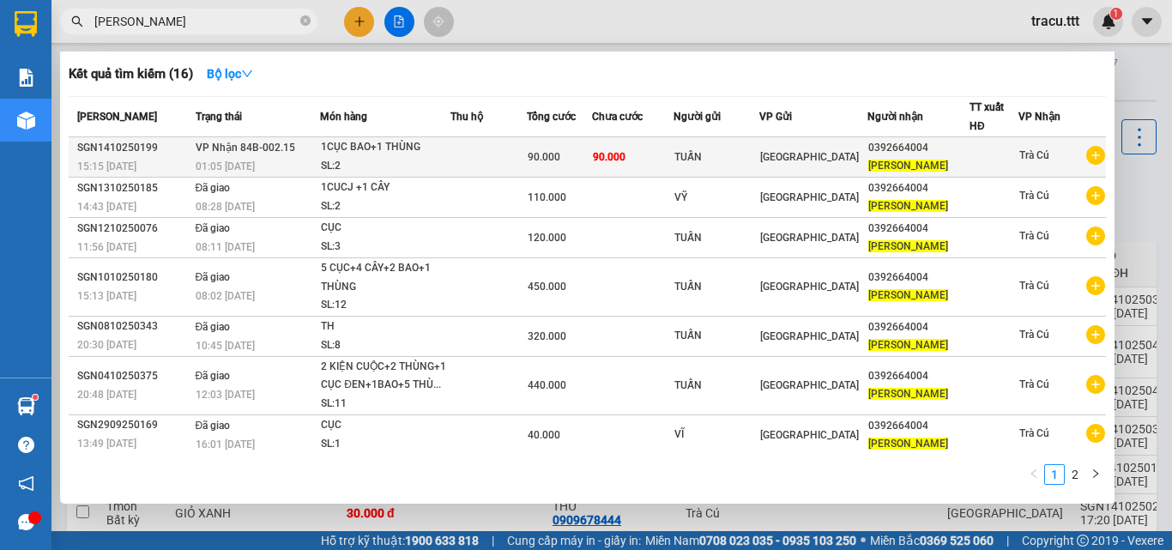
type input "[PERSON_NAME]"
click at [874, 153] on div "0392664004" at bounding box center [919, 148] width 100 height 18
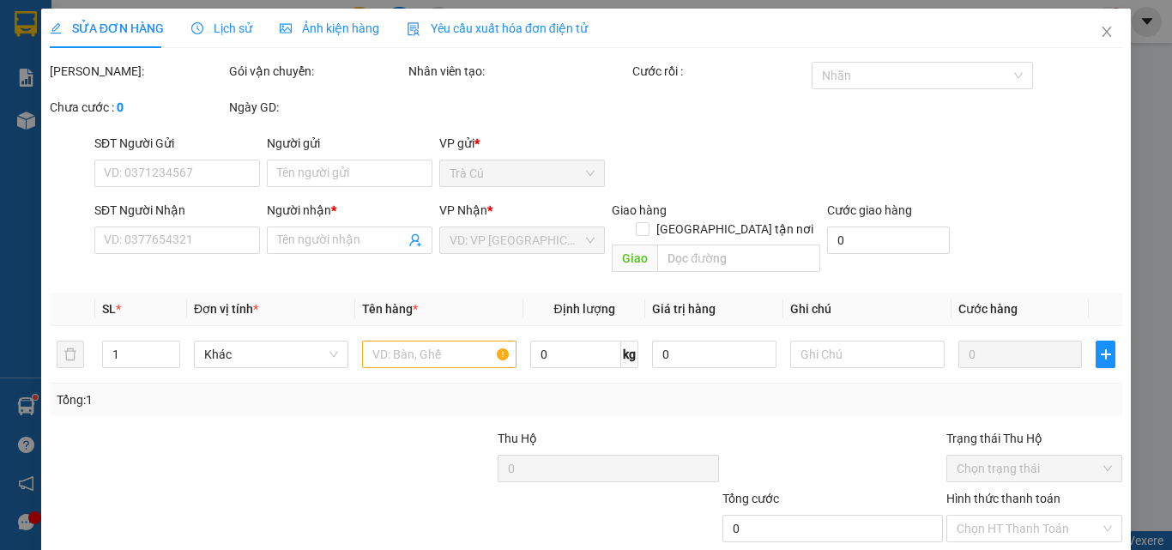
scroll to position [88, 0]
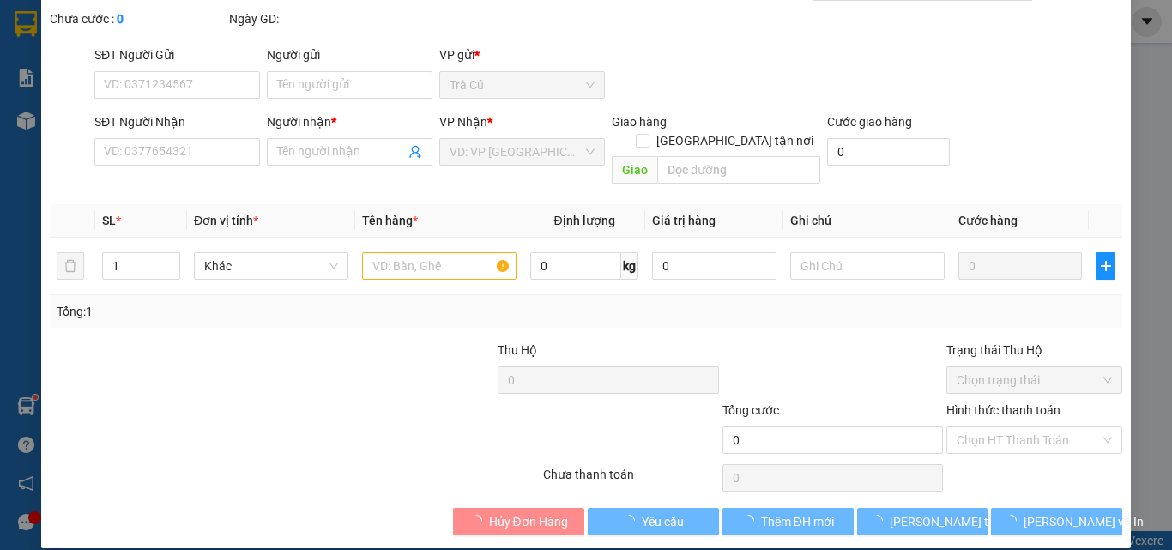
type input "TUẤN"
type input "0392664004"
type input "[PERSON_NAME]"
type input "90.000"
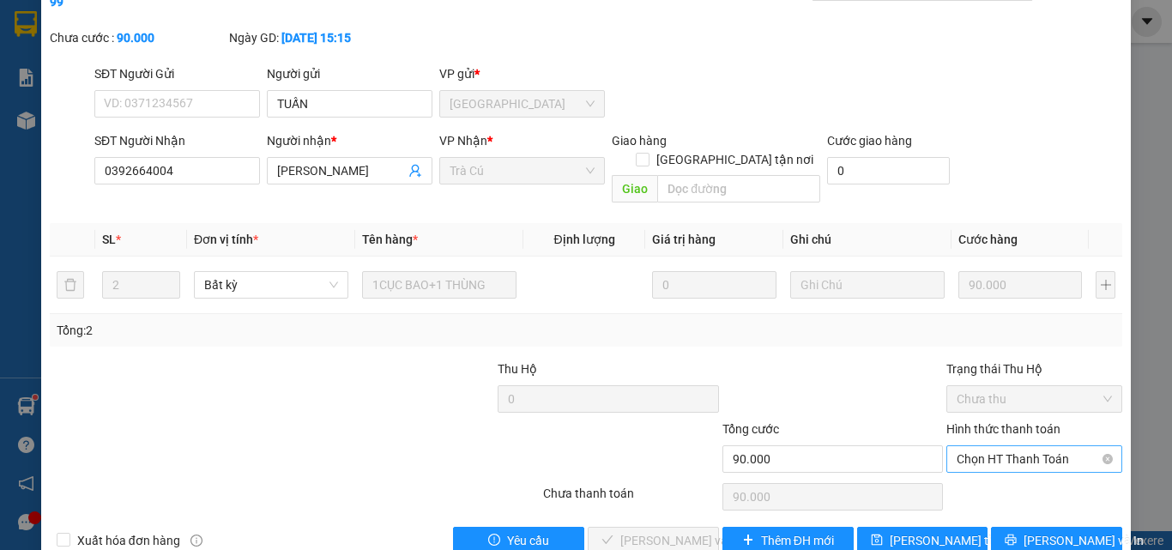
click at [957, 446] on span "Chọn HT Thanh Toán" at bounding box center [1034, 459] width 155 height 26
drag, startPoint x: 950, startPoint y: 449, endPoint x: 937, endPoint y: 461, distance: 17.6
click at [950, 450] on div "Tại văn phòng" at bounding box center [1024, 455] width 154 height 19
type input "0"
drag, startPoint x: 655, startPoint y: 512, endPoint x: 717, endPoint y: 505, distance: 62.3
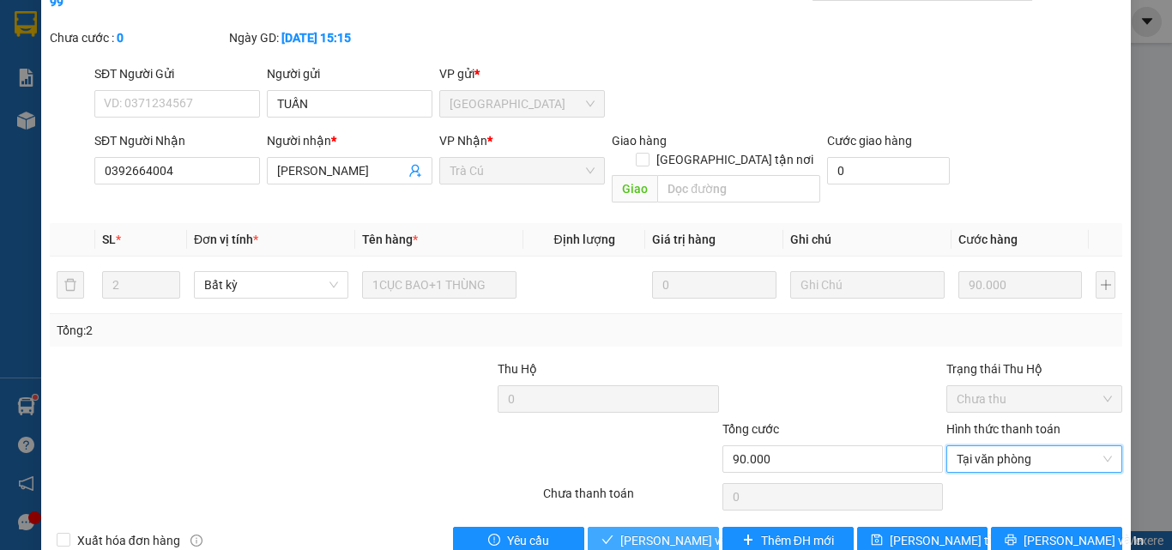
click at [655, 527] on button "[PERSON_NAME] và Giao hàng" at bounding box center [653, 540] width 131 height 27
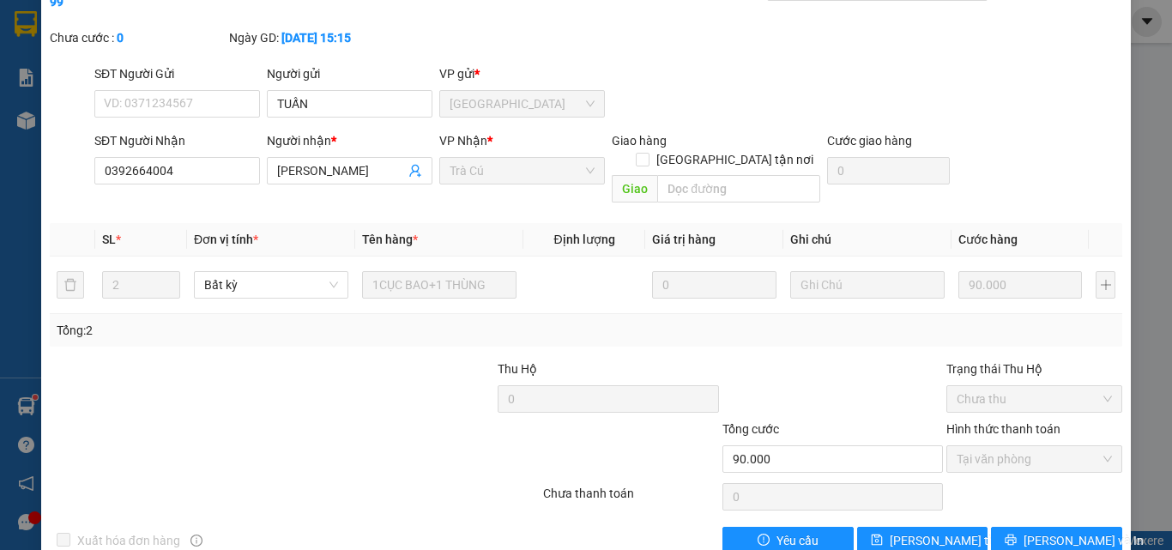
scroll to position [0, 0]
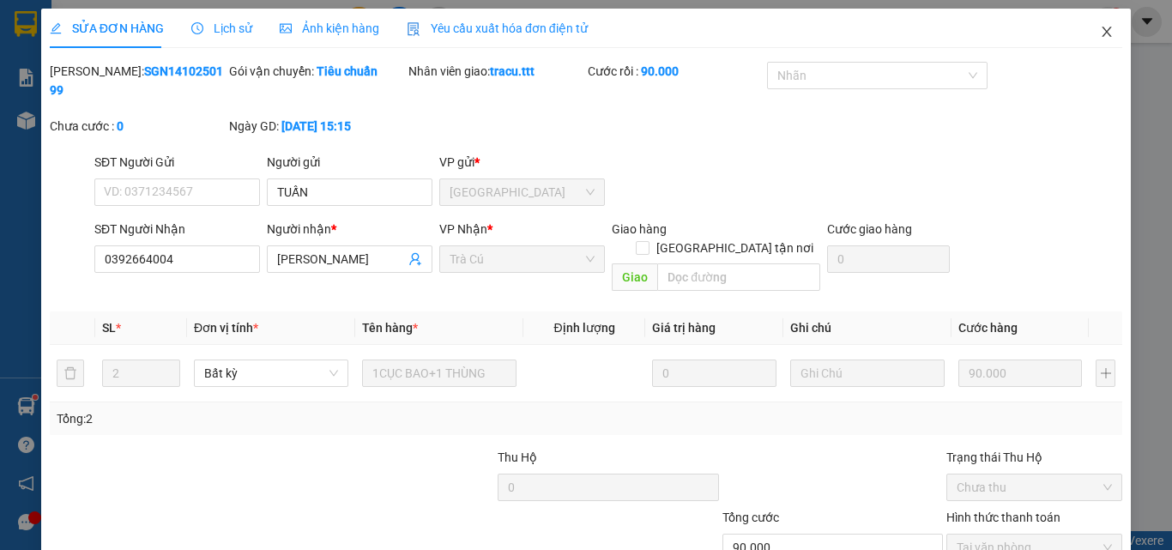
click at [1100, 34] on icon "close" at bounding box center [1107, 32] width 14 height 14
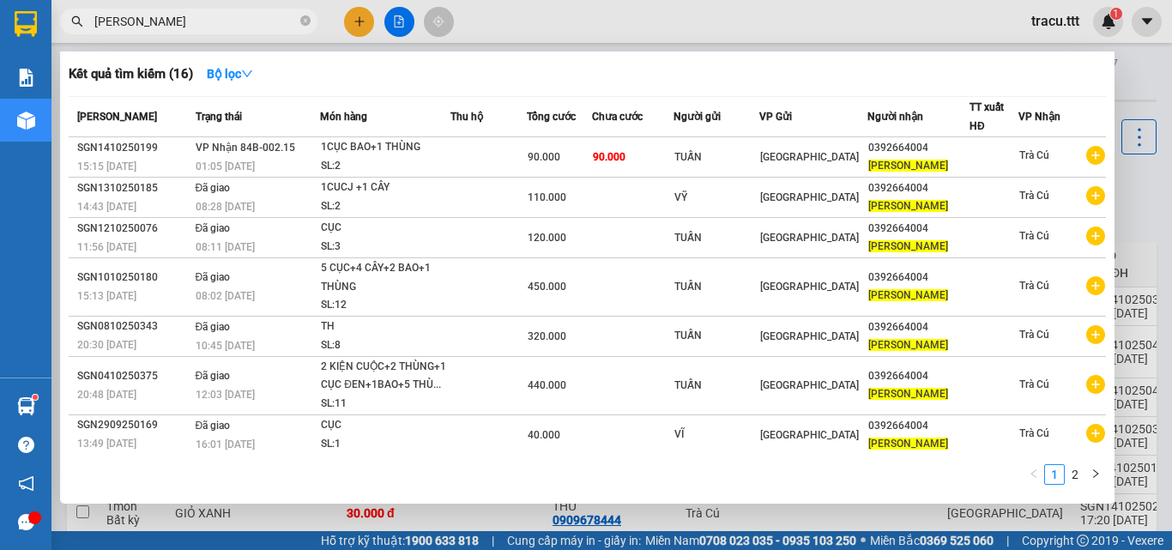
drag, startPoint x: 305, startPoint y: 20, endPoint x: 293, endPoint y: 23, distance: 12.5
click at [304, 21] on icon "close-circle" at bounding box center [305, 20] width 10 height 10
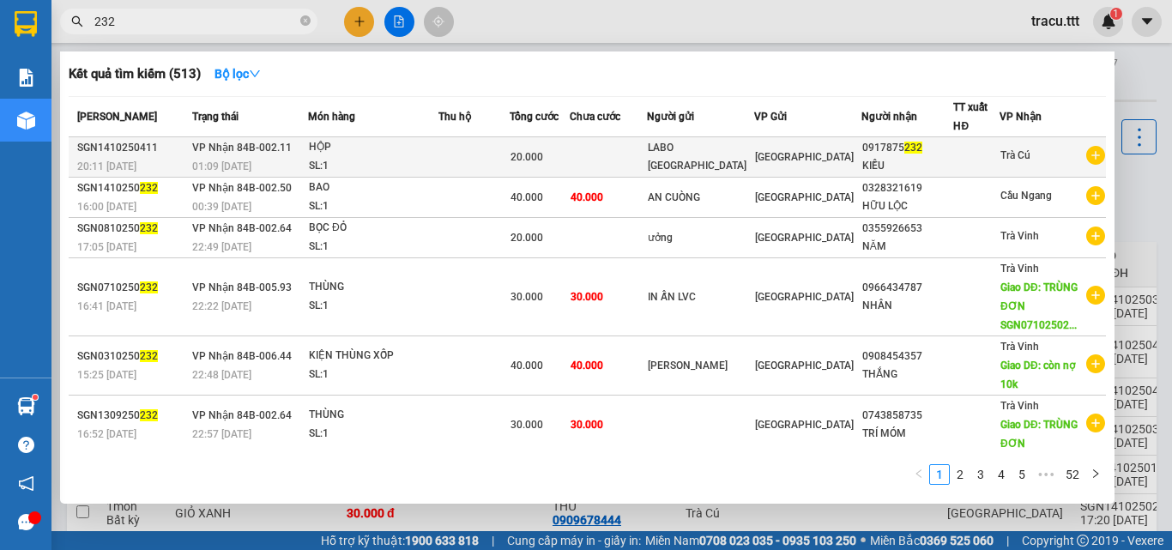
type input "232"
click at [869, 158] on div "KIỀU" at bounding box center [908, 166] width 91 height 18
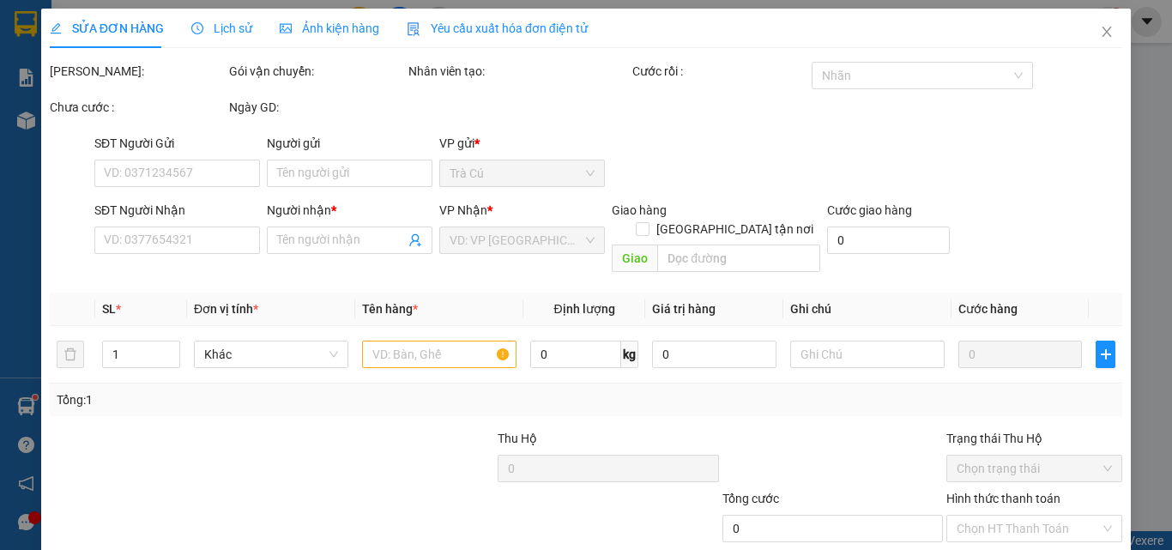
scroll to position [88, 0]
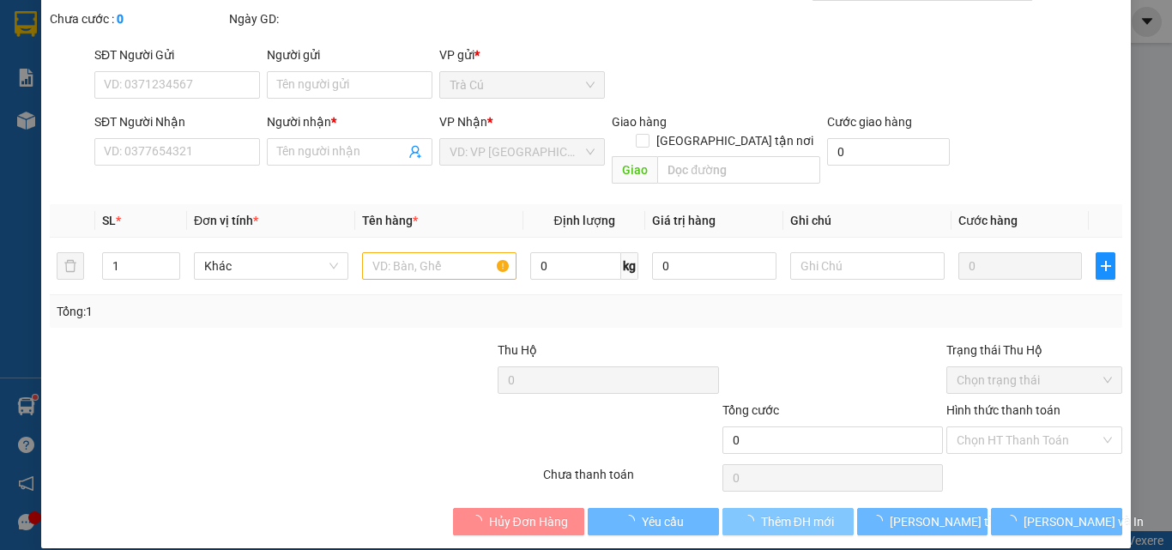
type input "LABO [GEOGRAPHIC_DATA]"
type input "0917875232"
type input "KIỀU"
type input "20.000"
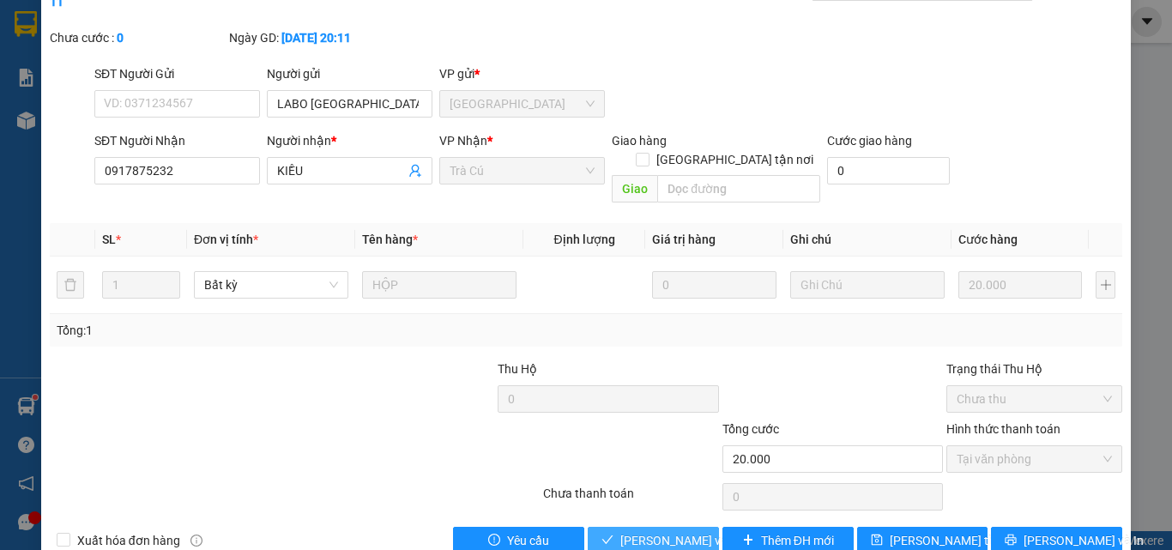
click at [663, 531] on span "[PERSON_NAME] và Giao hàng" at bounding box center [702, 540] width 165 height 19
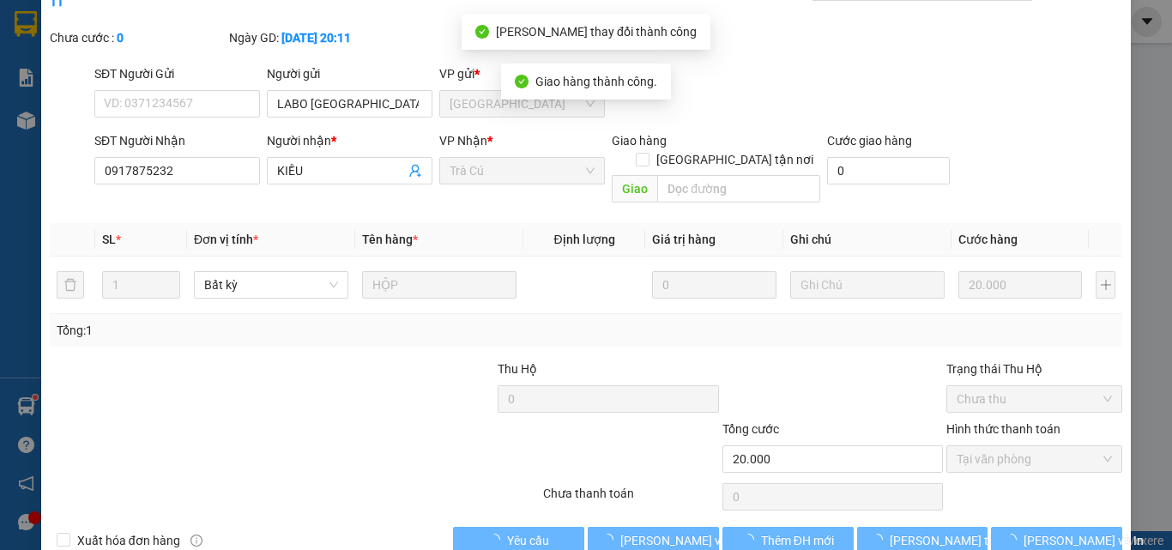
scroll to position [0, 0]
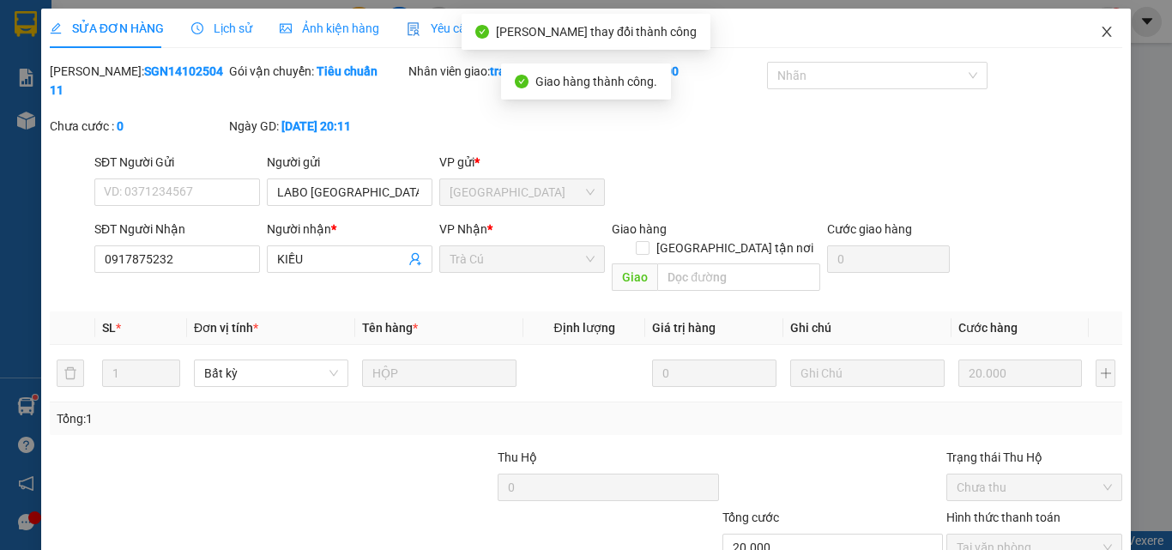
click at [1101, 31] on icon "close" at bounding box center [1107, 32] width 14 height 14
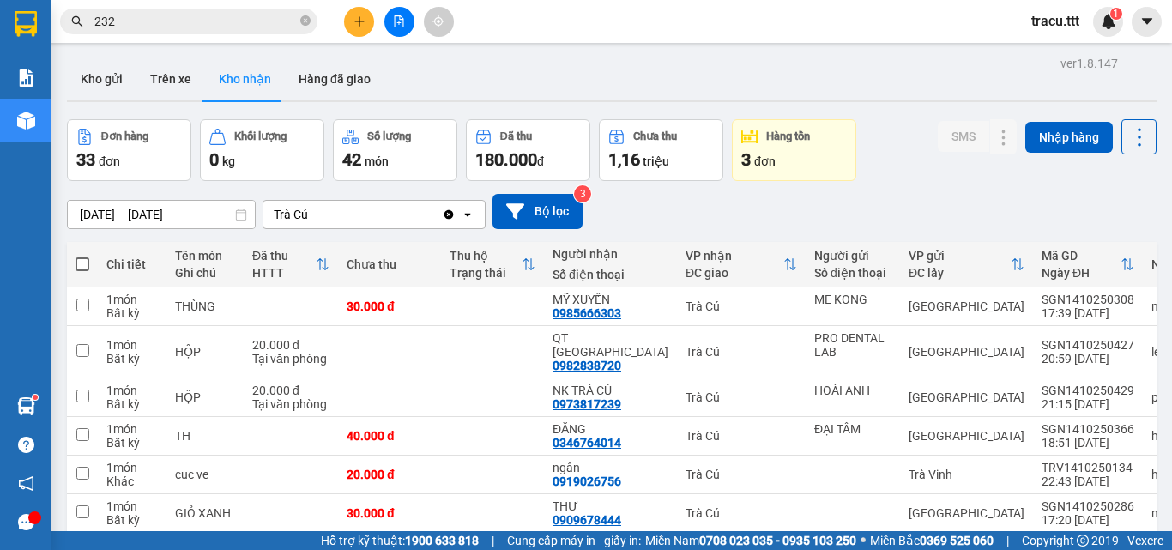
click at [311, 21] on span "232" at bounding box center [188, 22] width 257 height 26
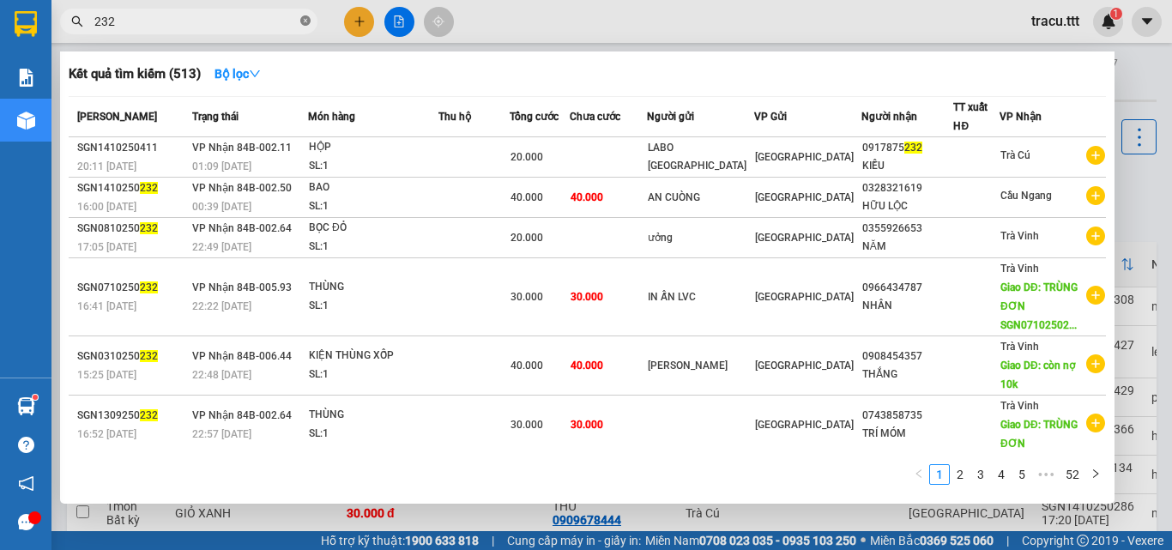
click at [308, 20] on icon "close-circle" at bounding box center [305, 20] width 10 height 10
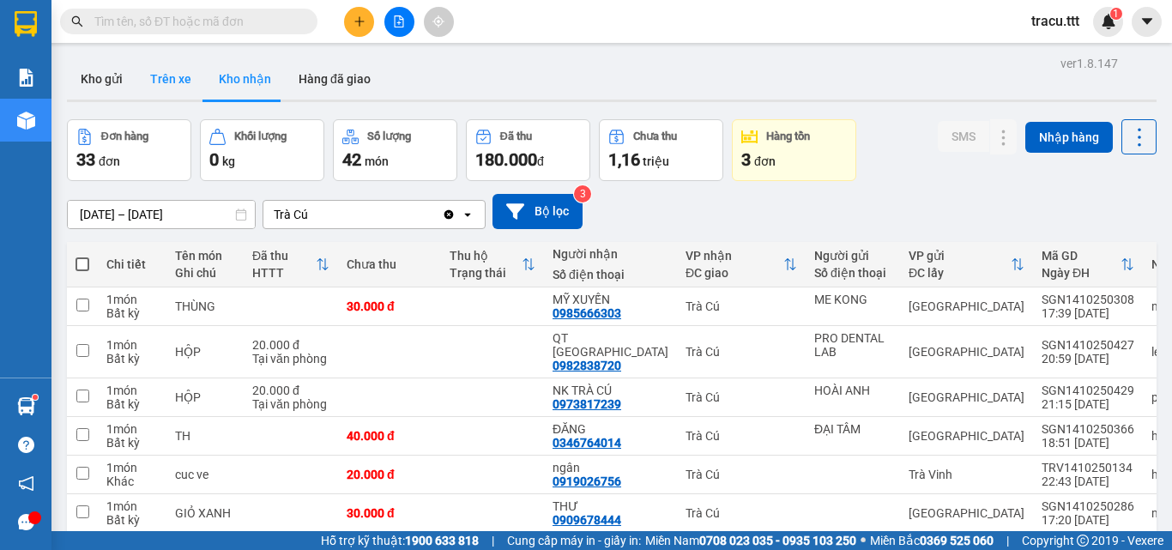
click at [168, 87] on button "Trên xe" at bounding box center [170, 78] width 69 height 41
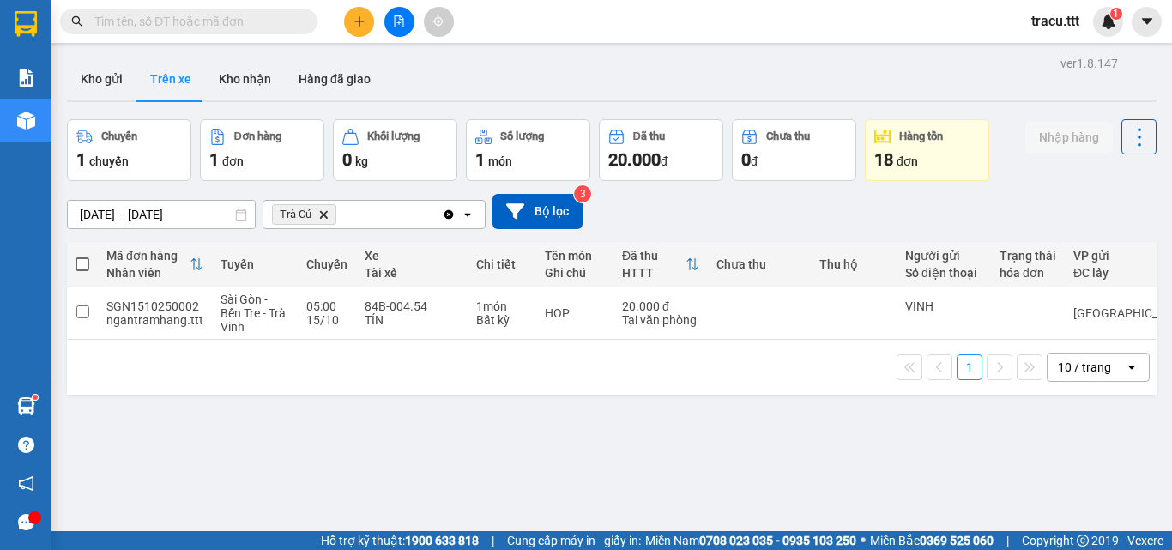
click at [354, 24] on icon "plus" at bounding box center [360, 21] width 12 height 12
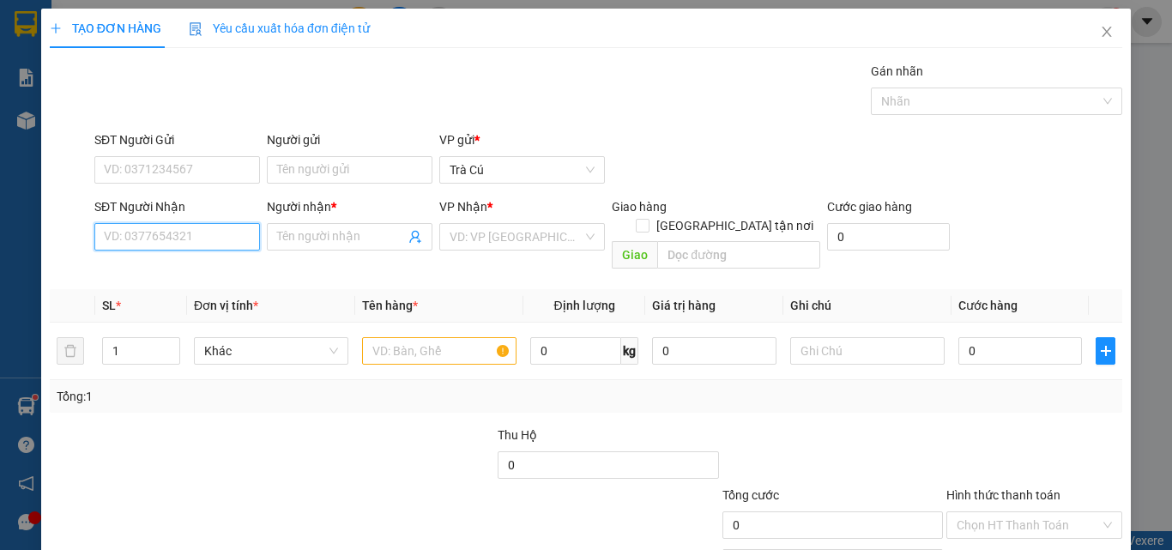
click at [181, 240] on input "SĐT Người Nhận" at bounding box center [177, 236] width 166 height 27
type input "0904807210"
click at [154, 277] on div "0904807210 - TRANG" at bounding box center [175, 271] width 143 height 19
type input "TRANG"
type input "0904807210"
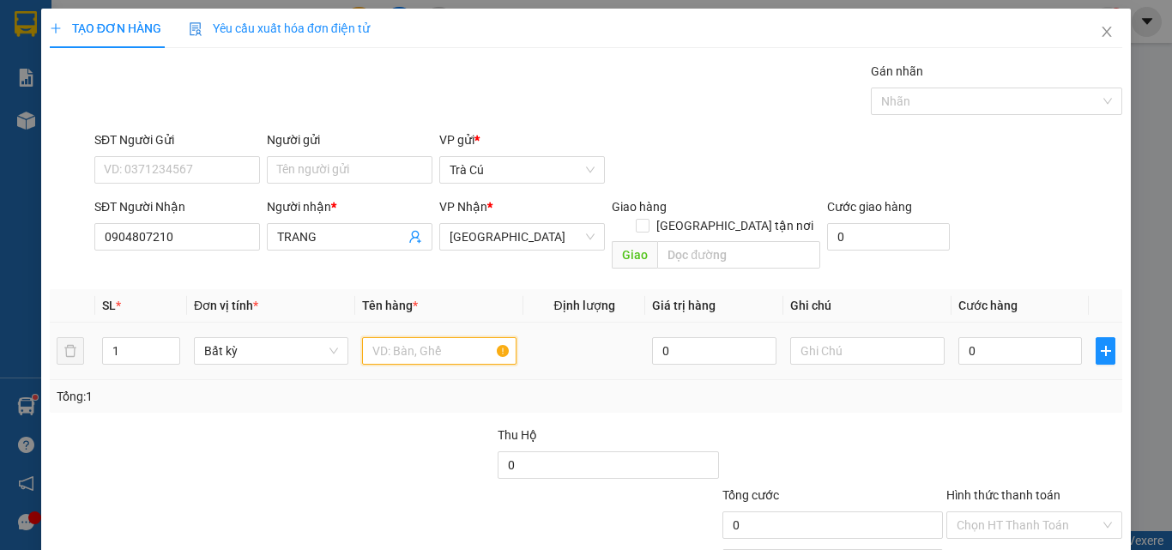
click at [374, 337] on input "text" at bounding box center [439, 350] width 154 height 27
type input "t"
type input "TH"
click at [1017, 337] on input "0" at bounding box center [1021, 350] width 124 height 27
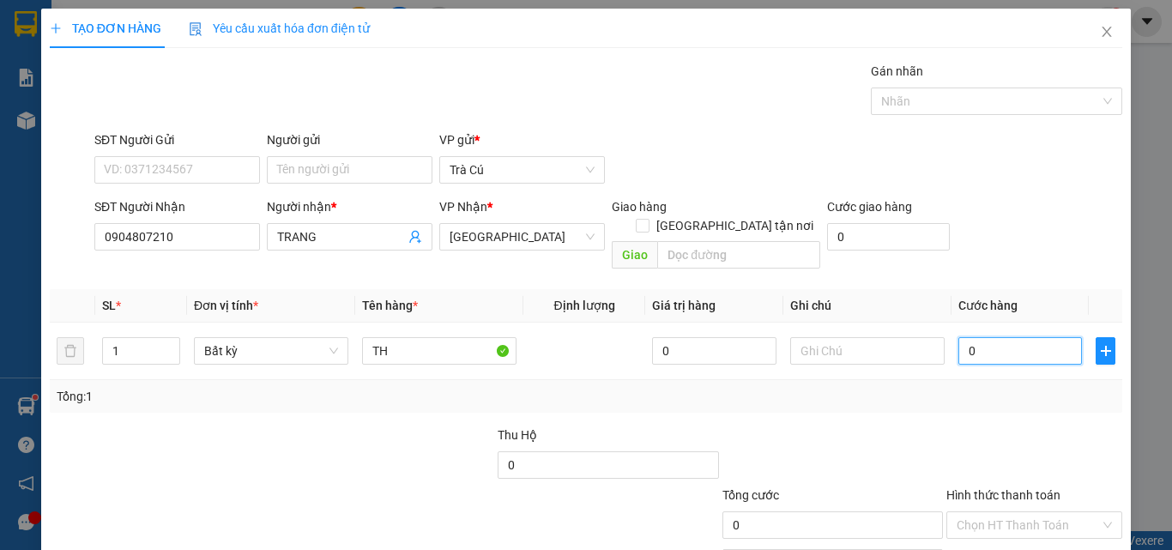
type input "4"
type input "40"
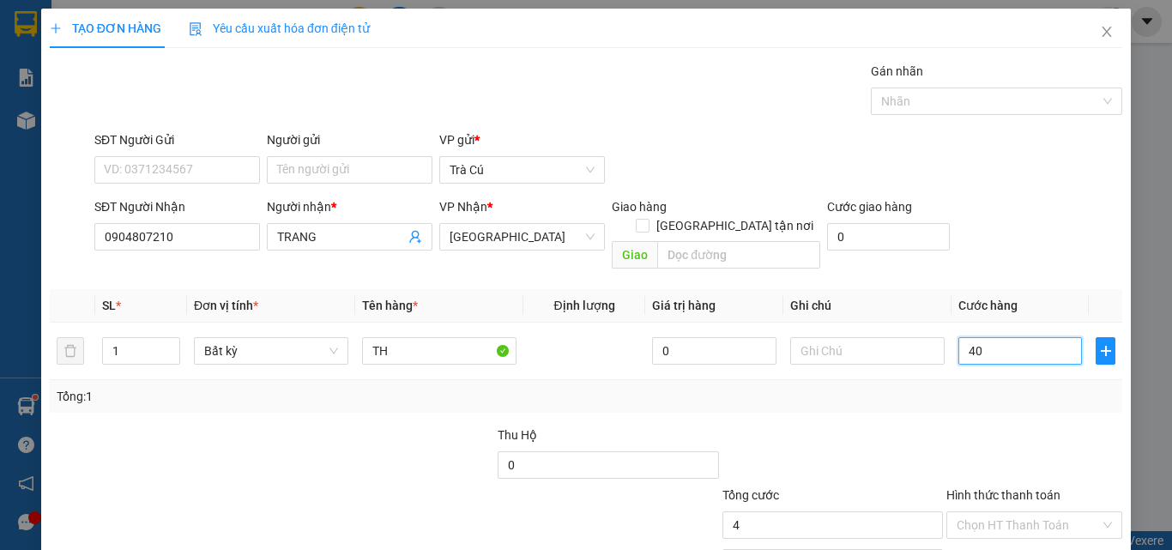
type input "40"
type input "40.000"
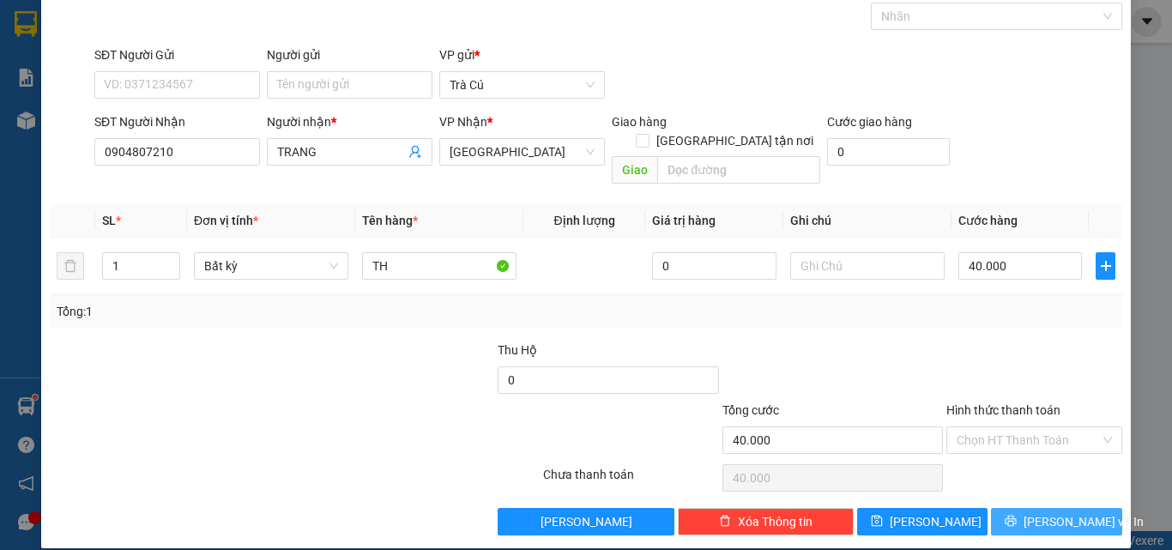
click at [1035, 512] on span "[PERSON_NAME] và In" at bounding box center [1084, 521] width 120 height 19
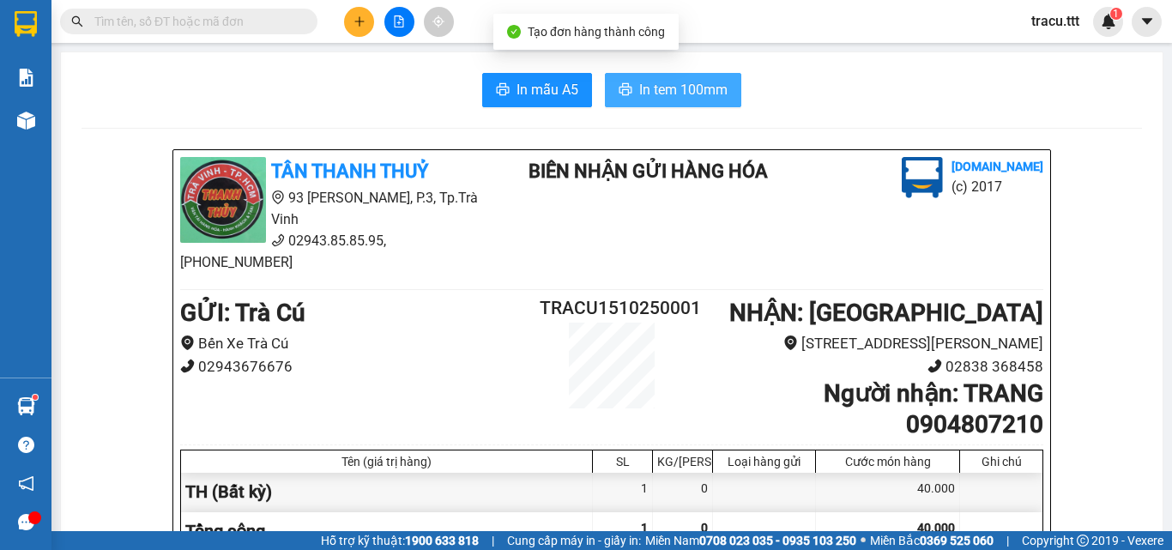
click at [639, 77] on button "In tem 100mm" at bounding box center [673, 90] width 136 height 34
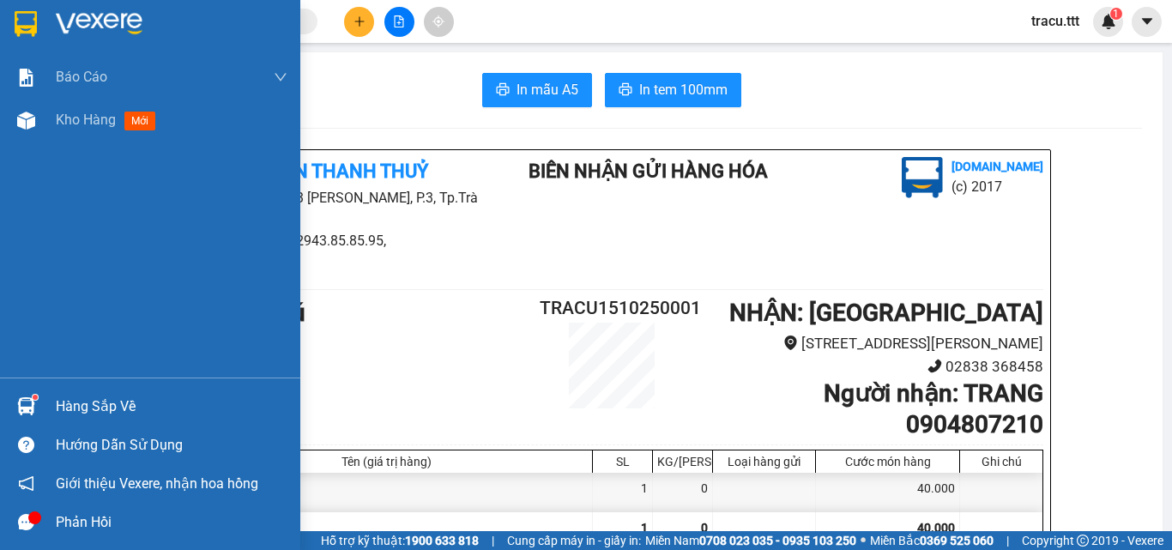
click at [36, 26] on img at bounding box center [26, 24] width 22 height 26
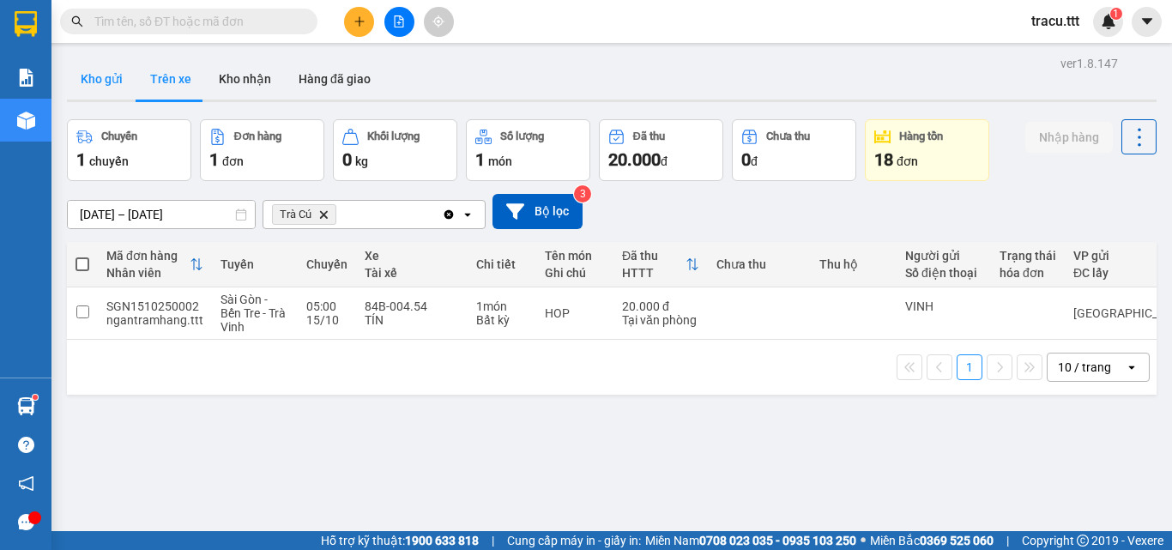
click at [117, 95] on button "Kho gửi" at bounding box center [102, 78] width 70 height 41
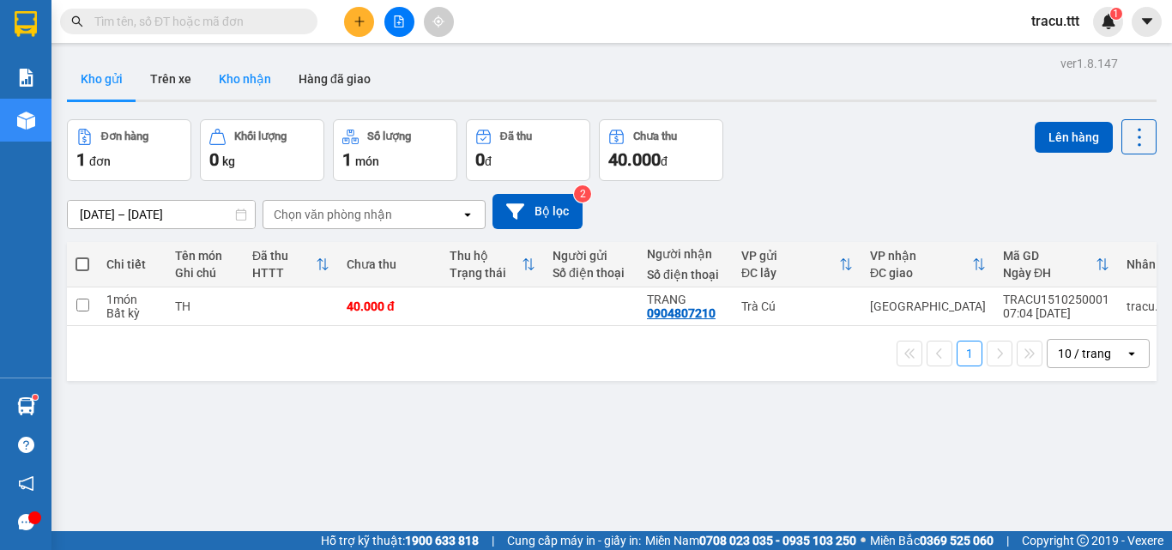
click at [231, 94] on button "Kho nhận" at bounding box center [245, 78] width 80 height 41
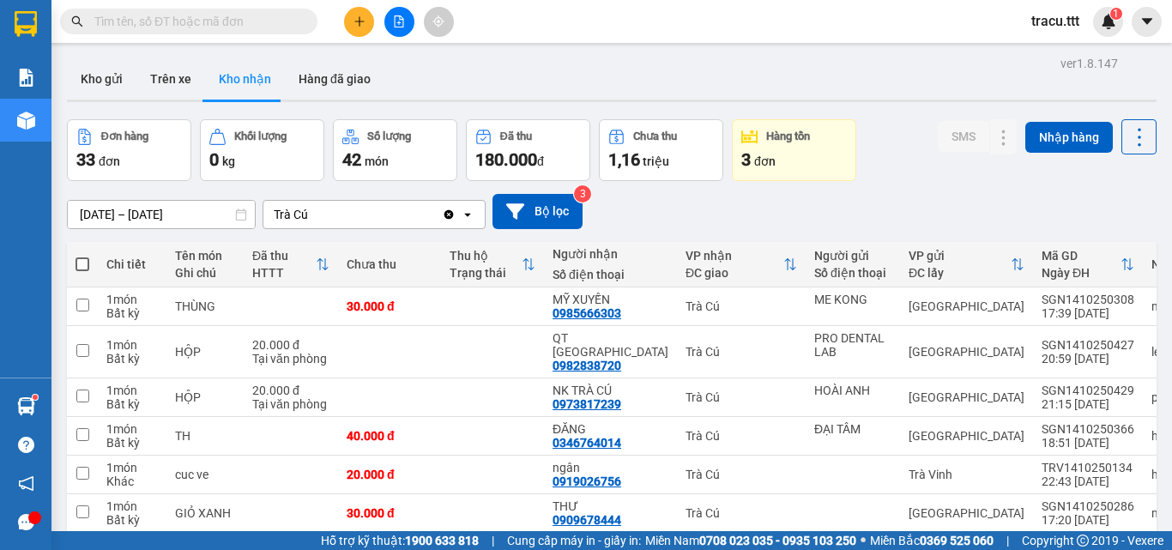
click at [285, 26] on input "text" at bounding box center [195, 21] width 203 height 19
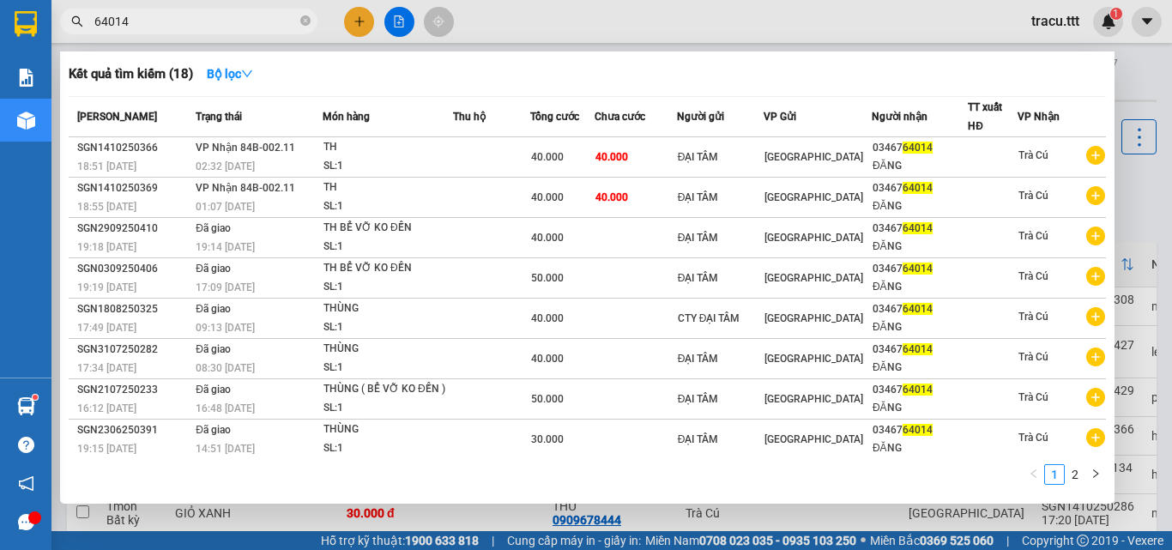
type input "64014"
click at [306, 25] on icon "close-circle" at bounding box center [305, 20] width 10 height 10
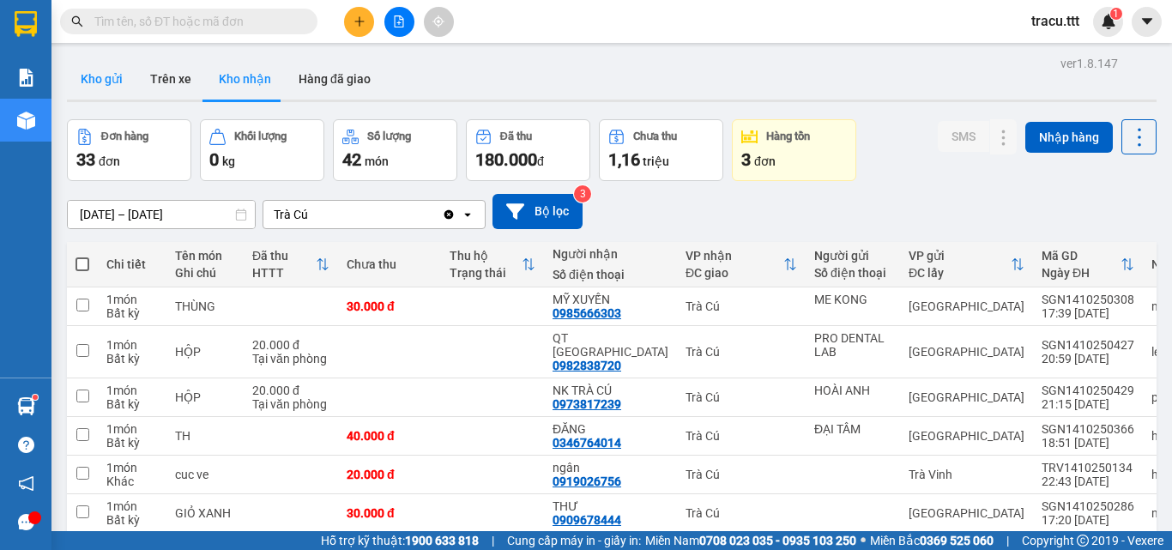
click at [105, 76] on button "Kho gửi" at bounding box center [102, 78] width 70 height 41
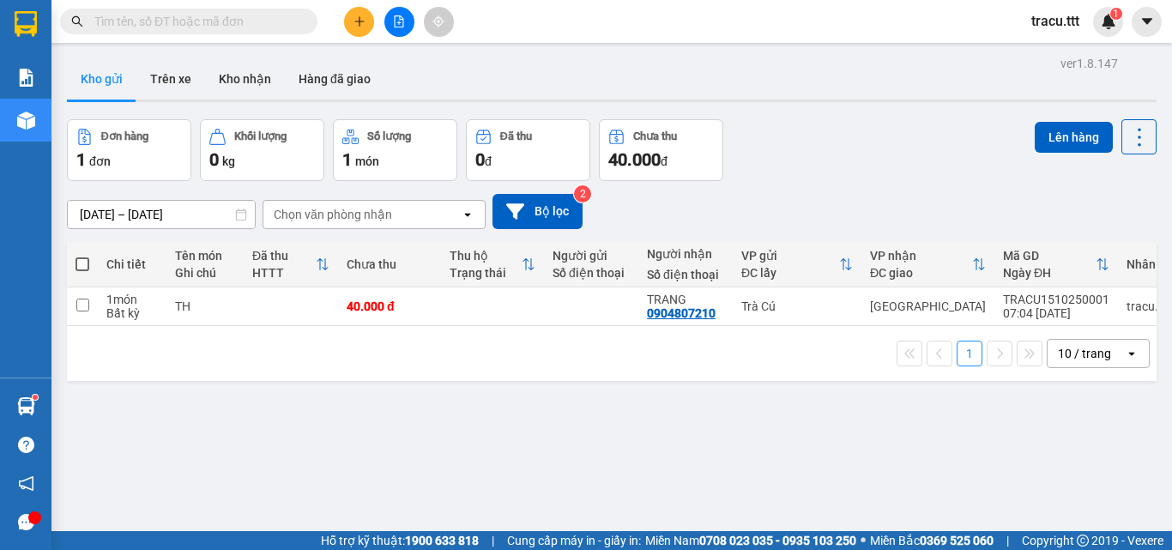
click at [84, 265] on span at bounding box center [83, 264] width 14 height 14
click at [82, 256] on input "checkbox" at bounding box center [82, 256] width 0 height 0
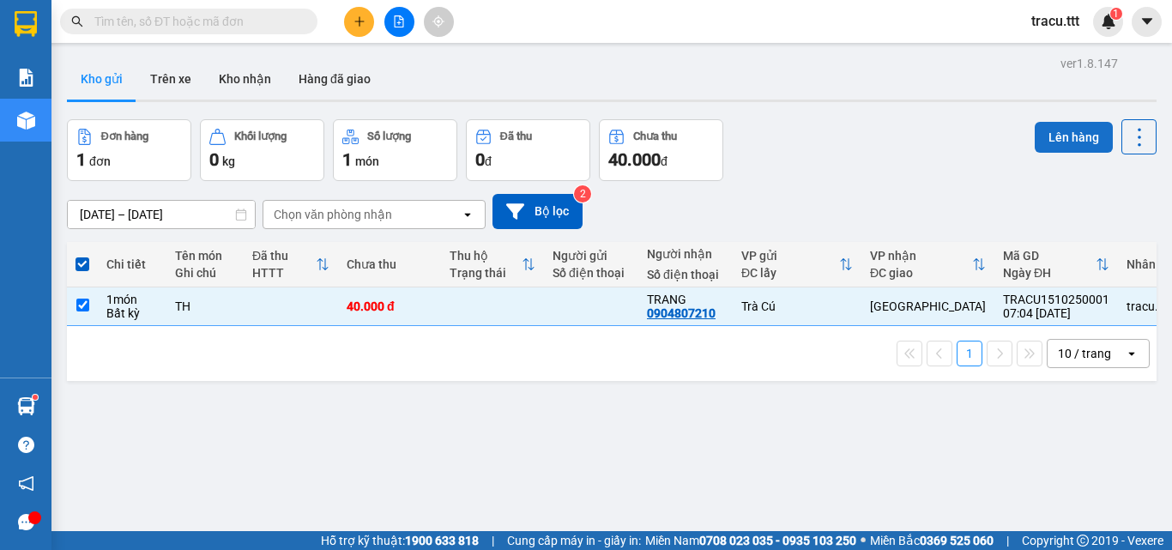
click at [1062, 148] on button "Lên hàng" at bounding box center [1074, 137] width 78 height 31
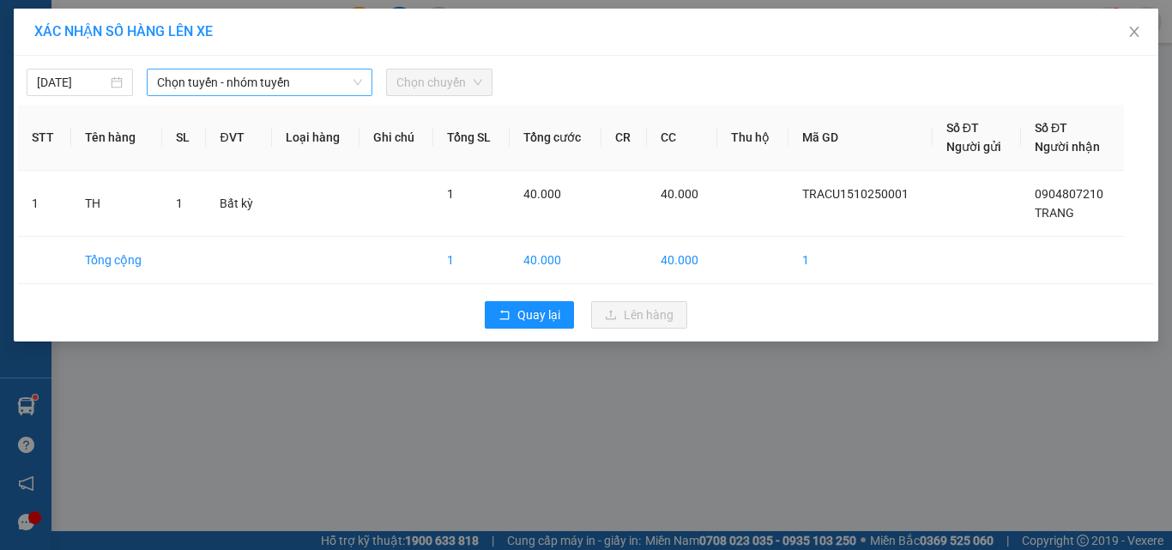
click at [223, 89] on span "Chọn tuyến - nhóm tuyến" at bounding box center [259, 83] width 205 height 26
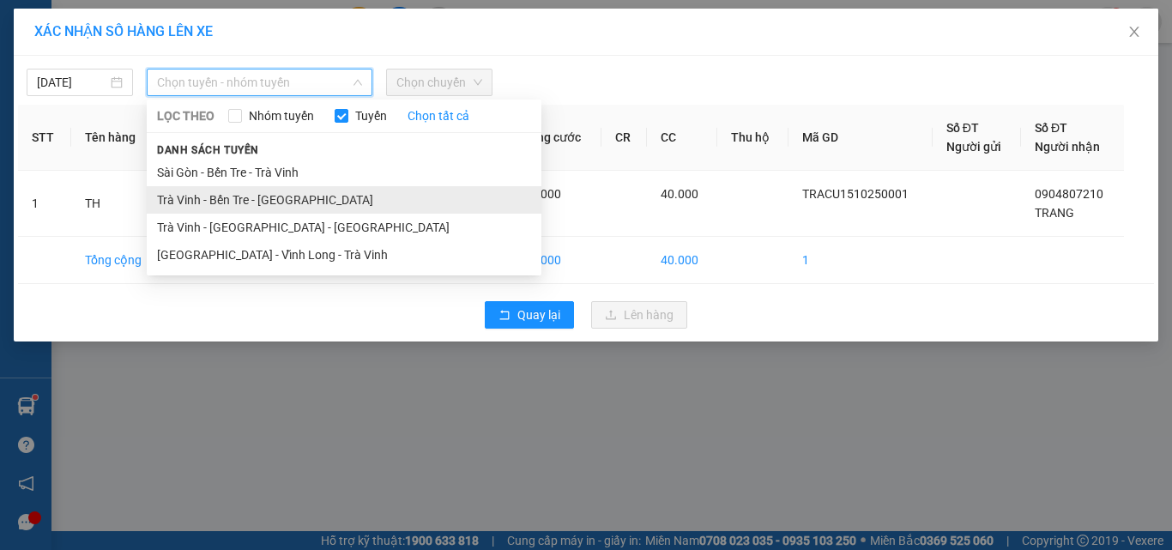
click at [181, 194] on li "Trà Vinh - Bến Tre - [GEOGRAPHIC_DATA]" at bounding box center [344, 199] width 395 height 27
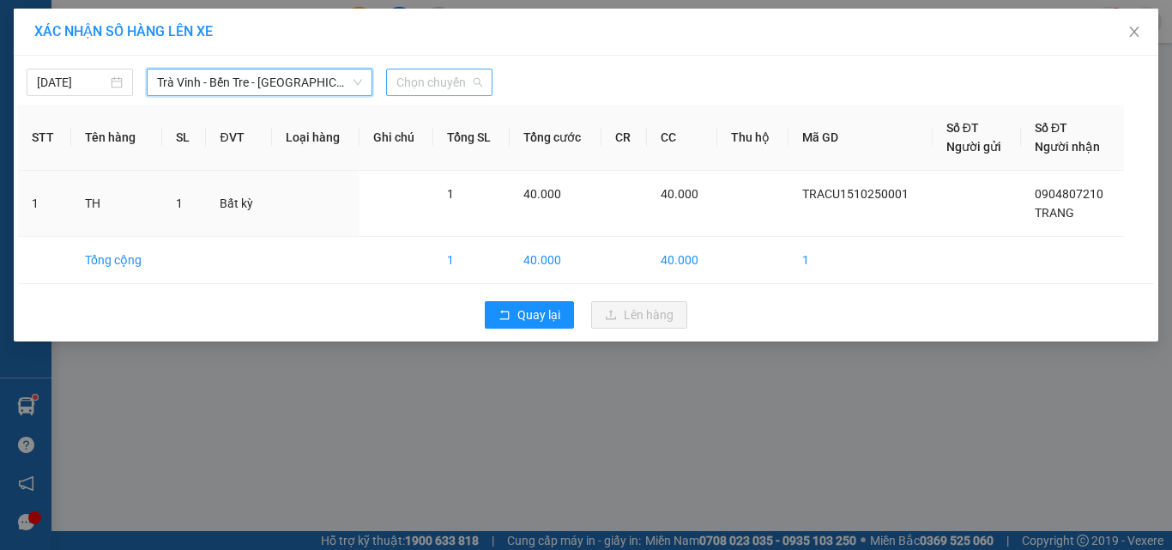
click at [469, 81] on span "Chọn chuyến" at bounding box center [439, 83] width 86 height 26
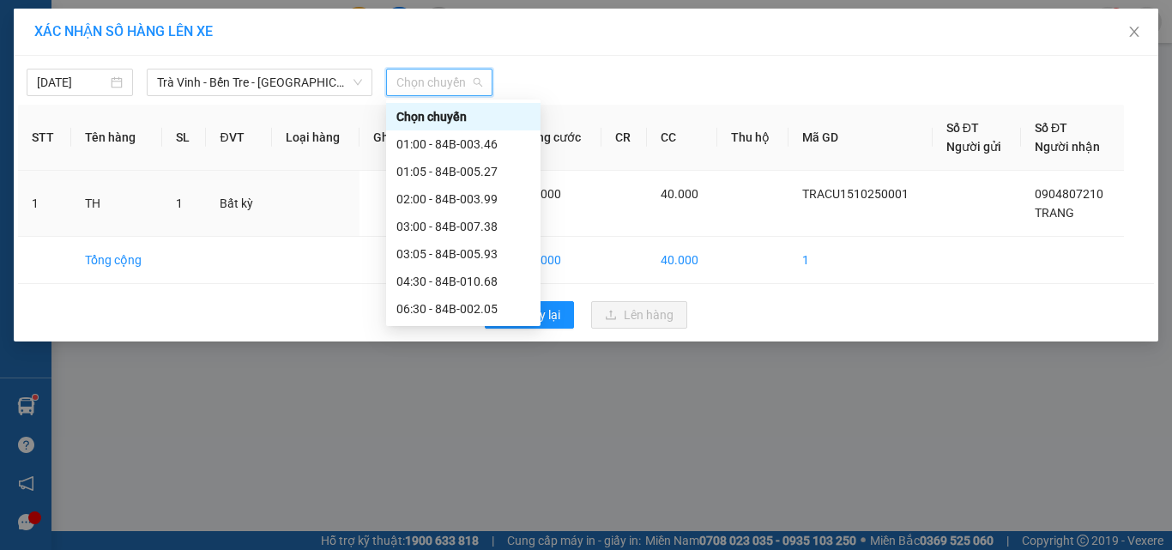
click at [483, 354] on div "09:05 - 84B-002.11" at bounding box center [463, 363] width 134 height 19
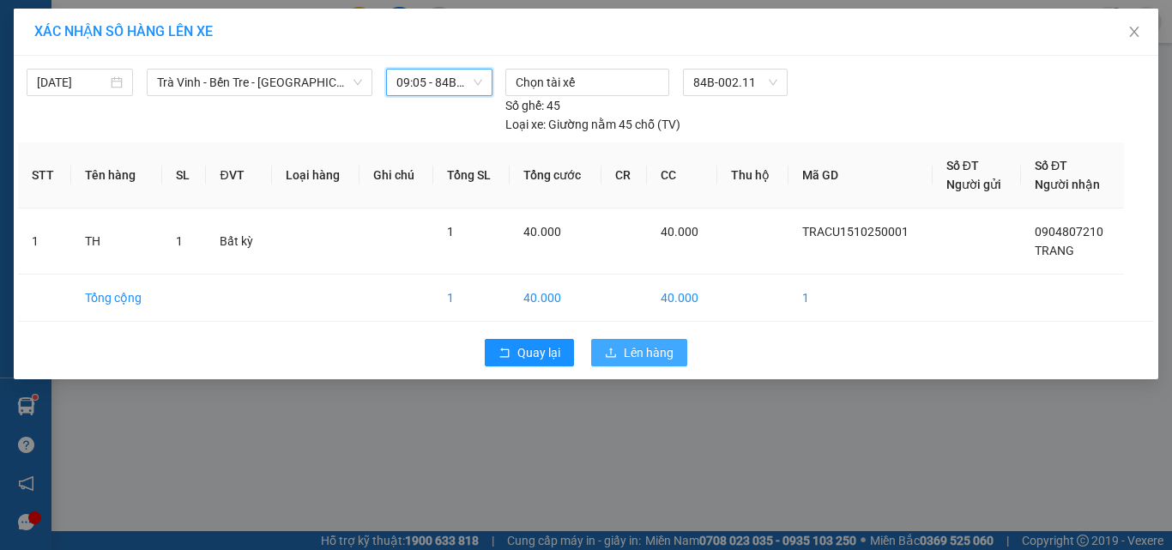
click at [632, 349] on span "Lên hàng" at bounding box center [649, 352] width 50 height 19
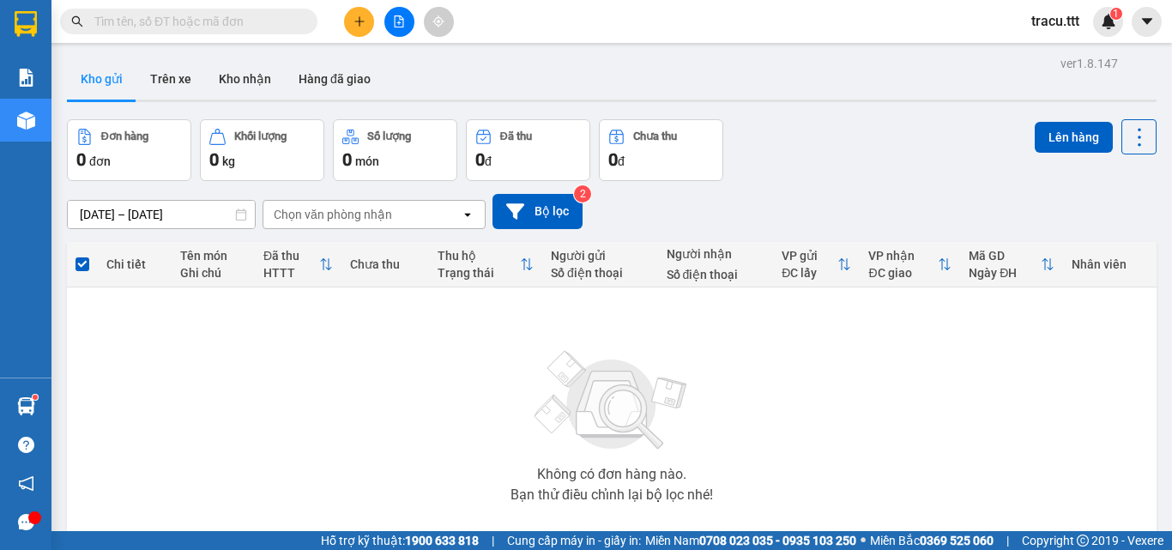
drag, startPoint x: 296, startPoint y: 16, endPoint x: 289, endPoint y: 28, distance: 13.8
click at [293, 19] on input "text" at bounding box center [195, 21] width 203 height 19
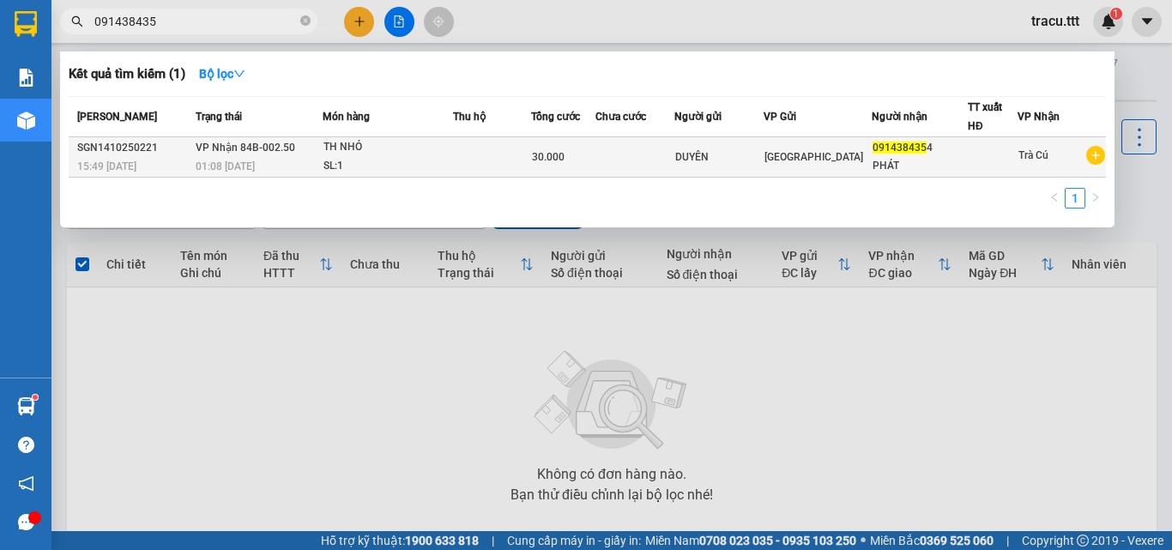
type input "091438435"
click at [949, 166] on div "PHÁT" at bounding box center [920, 166] width 94 height 18
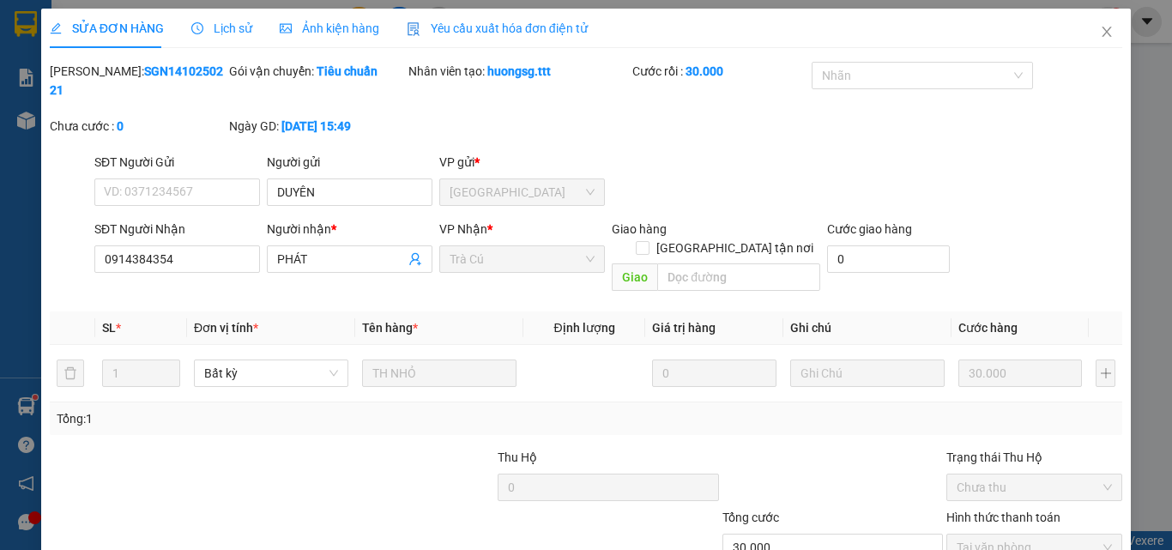
type input "DUYÊN"
type input "0914384354"
type input "PHÁT"
type input "30.000"
drag, startPoint x: 676, startPoint y: 507, endPoint x: 720, endPoint y: 492, distance: 46.4
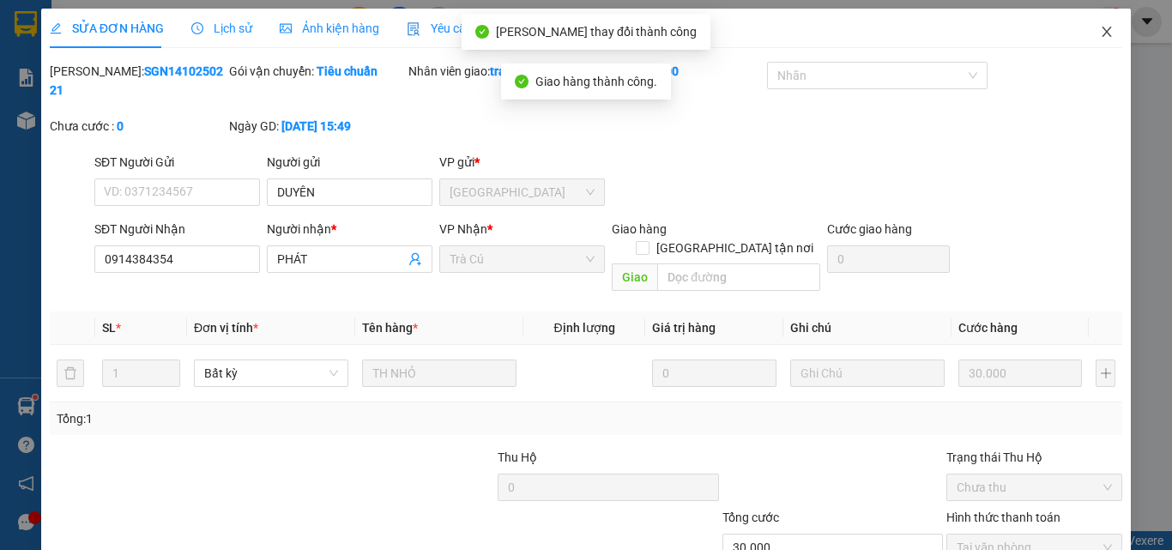
click at [1100, 39] on icon "close" at bounding box center [1107, 32] width 14 height 14
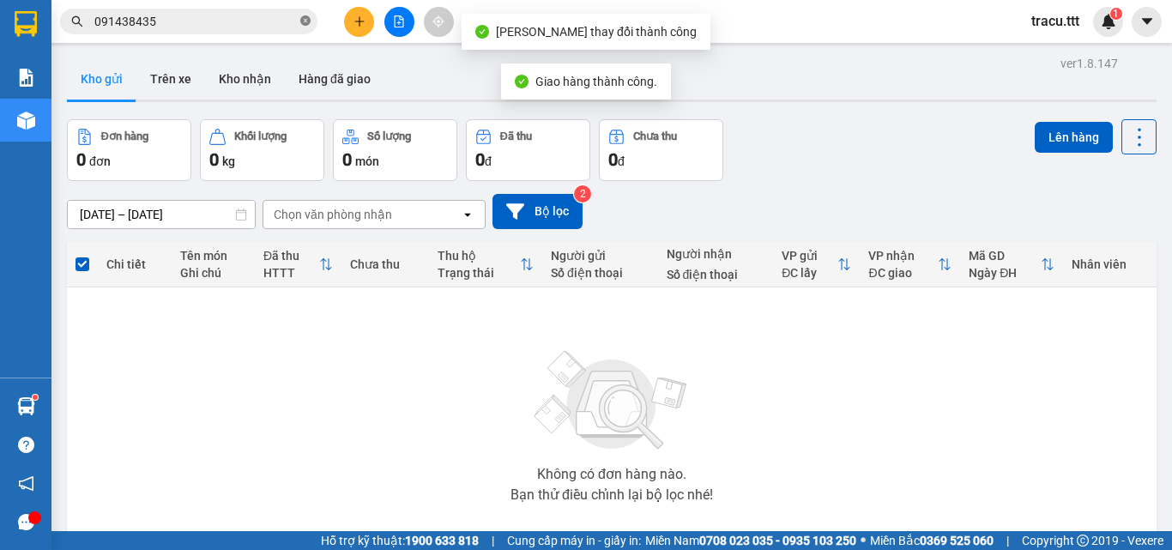
click at [302, 28] on span at bounding box center [305, 22] width 10 height 16
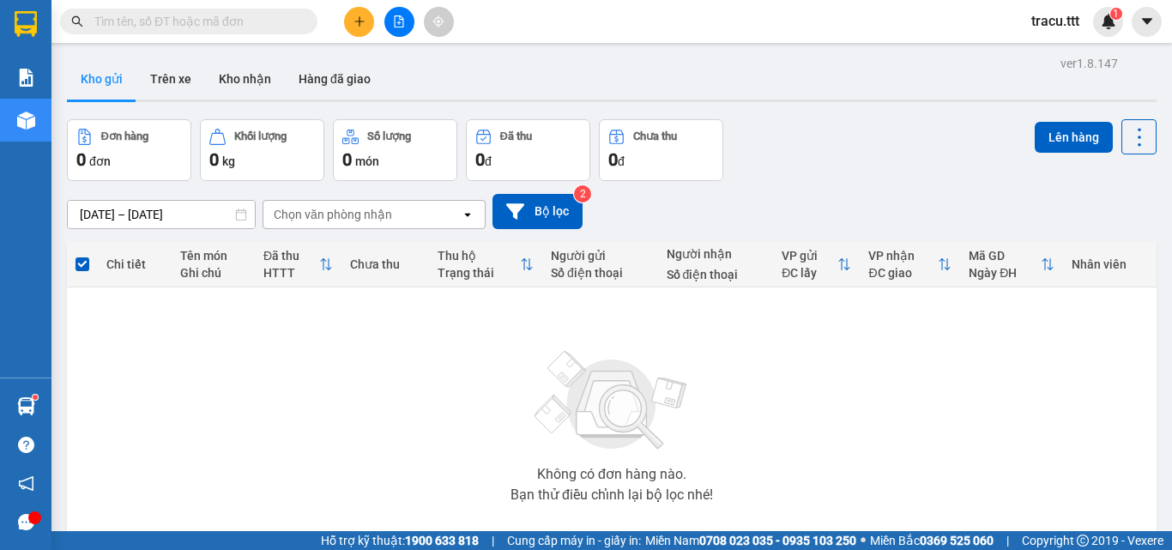
click at [281, 22] on input "text" at bounding box center [195, 21] width 203 height 19
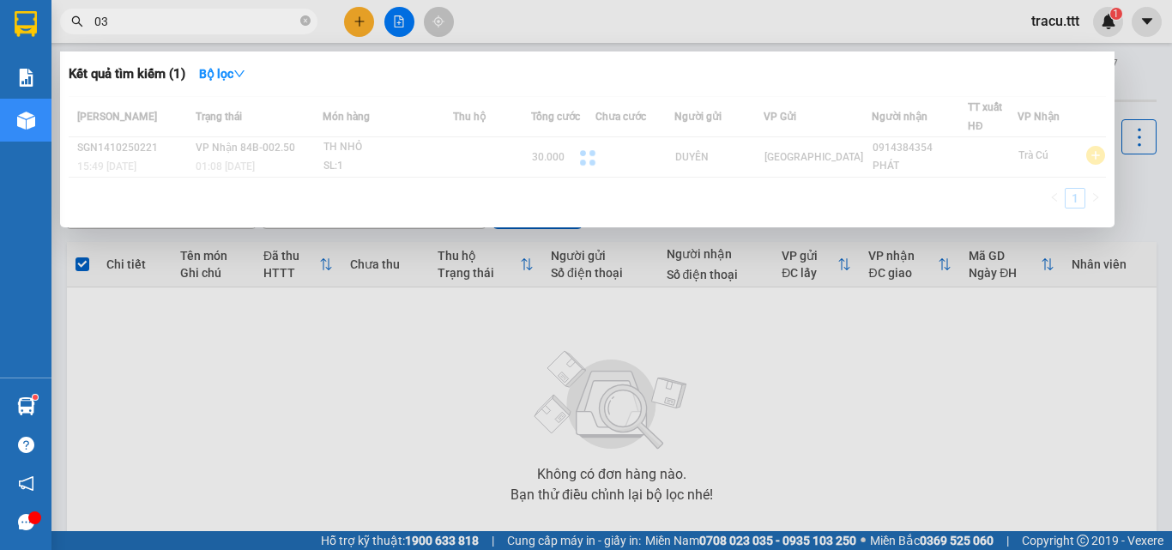
type input "0"
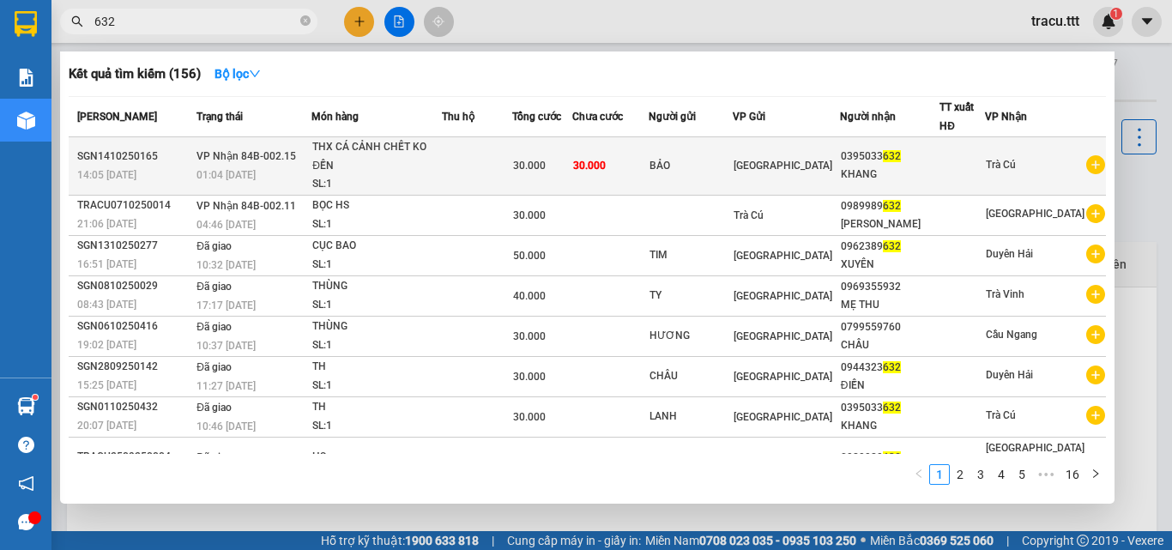
type input "632"
click at [858, 161] on div "0395033 632" at bounding box center [890, 157] width 98 height 18
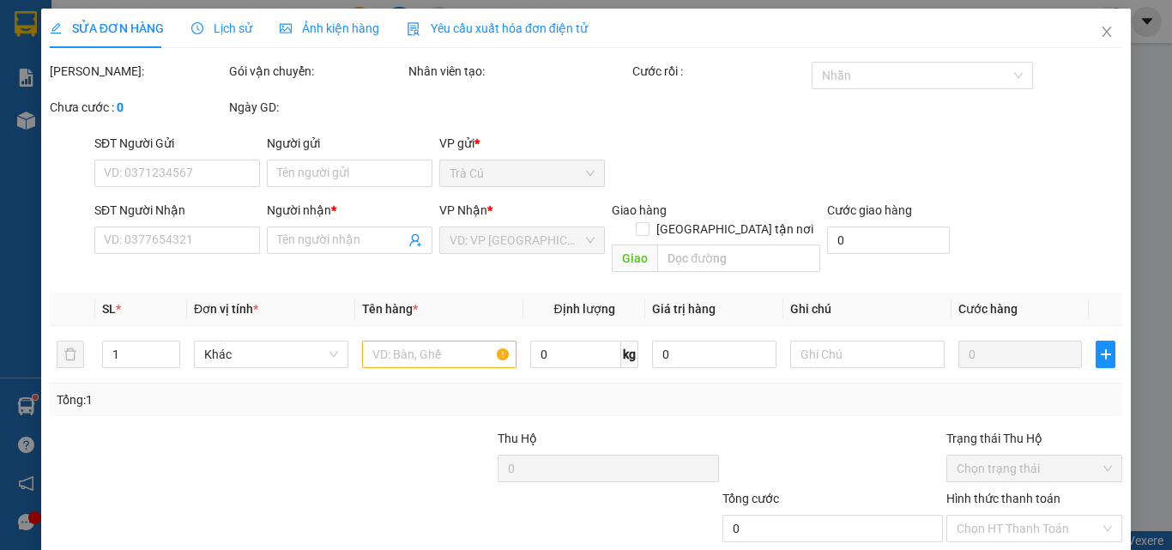
type input "BẢO"
type input "0395033632"
type input "KHANG"
type input "30.000"
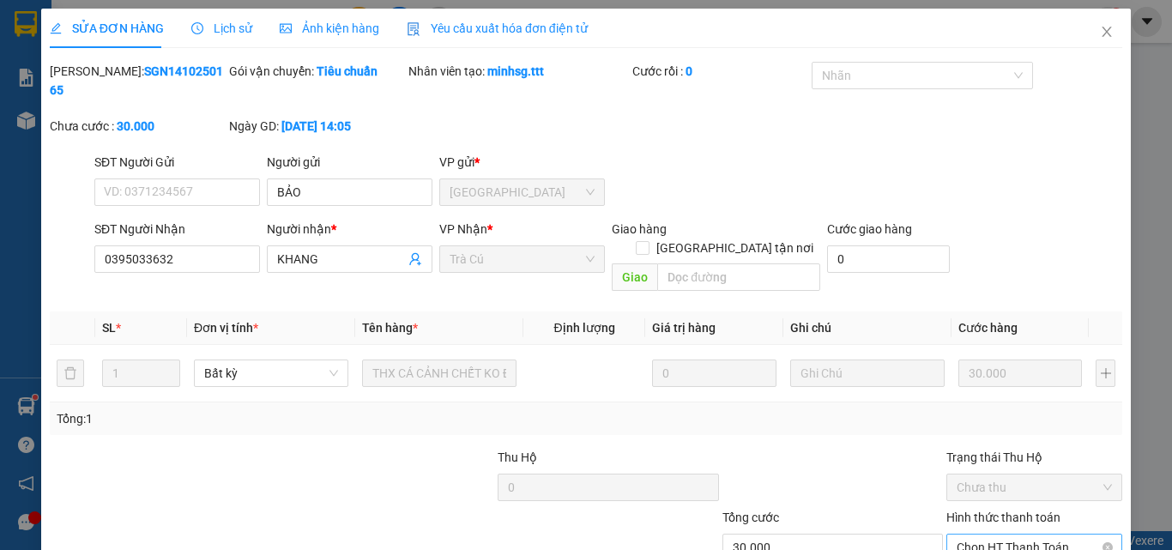
click at [998, 535] on span "Chọn HT Thanh Toán" at bounding box center [1034, 548] width 155 height 26
click at [980, 535] on div "Tại văn phòng" at bounding box center [1024, 544] width 154 height 19
type input "0"
click at [1083, 16] on span "Close" at bounding box center [1107, 33] width 48 height 48
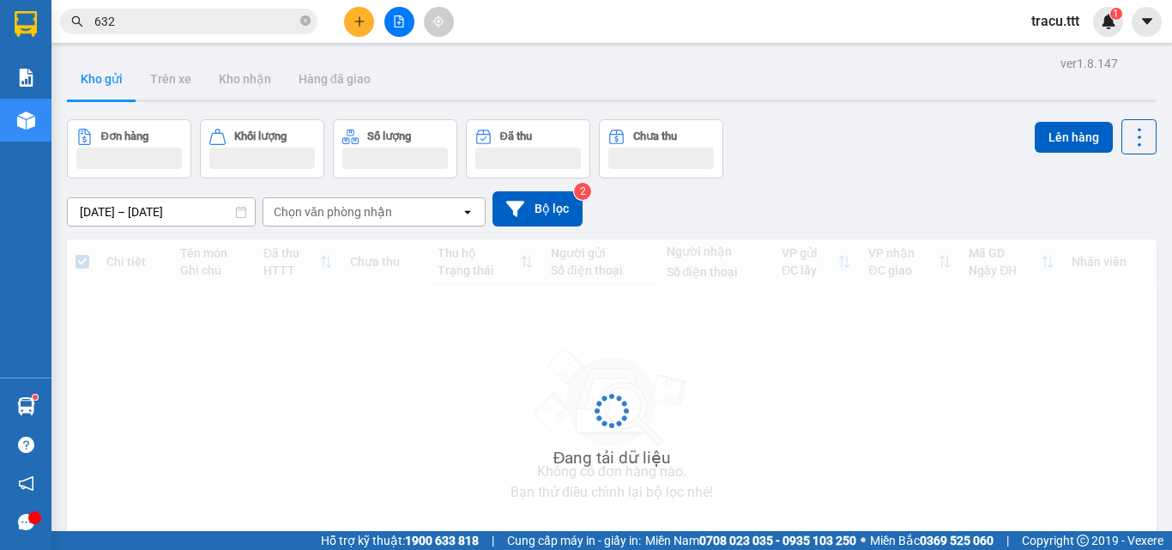
click at [1091, 27] on span "tracu.ttt" at bounding box center [1056, 20] width 76 height 21
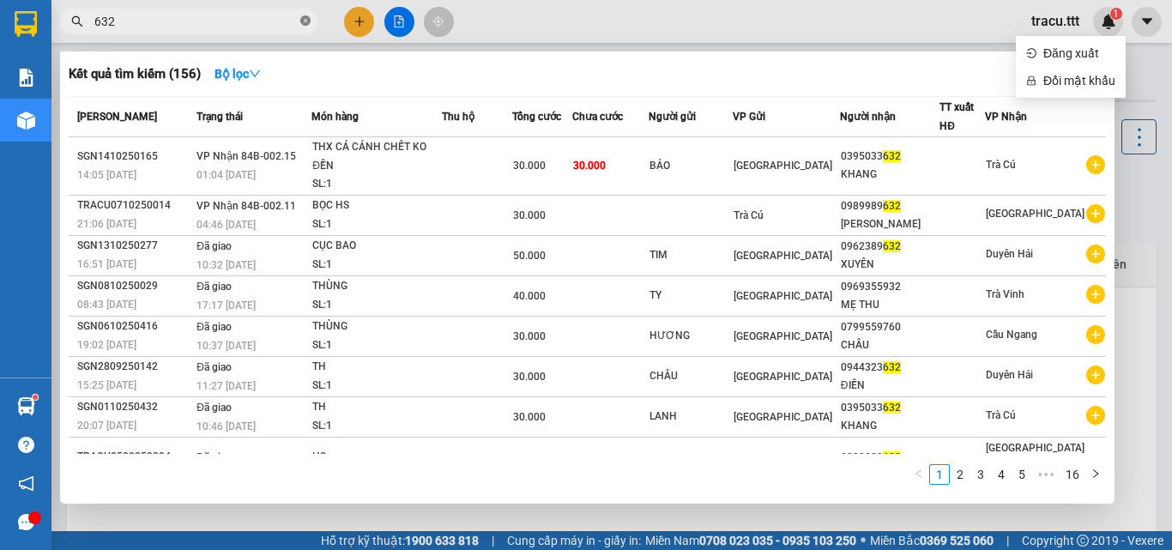
click at [302, 24] on icon "close-circle" at bounding box center [305, 20] width 10 height 10
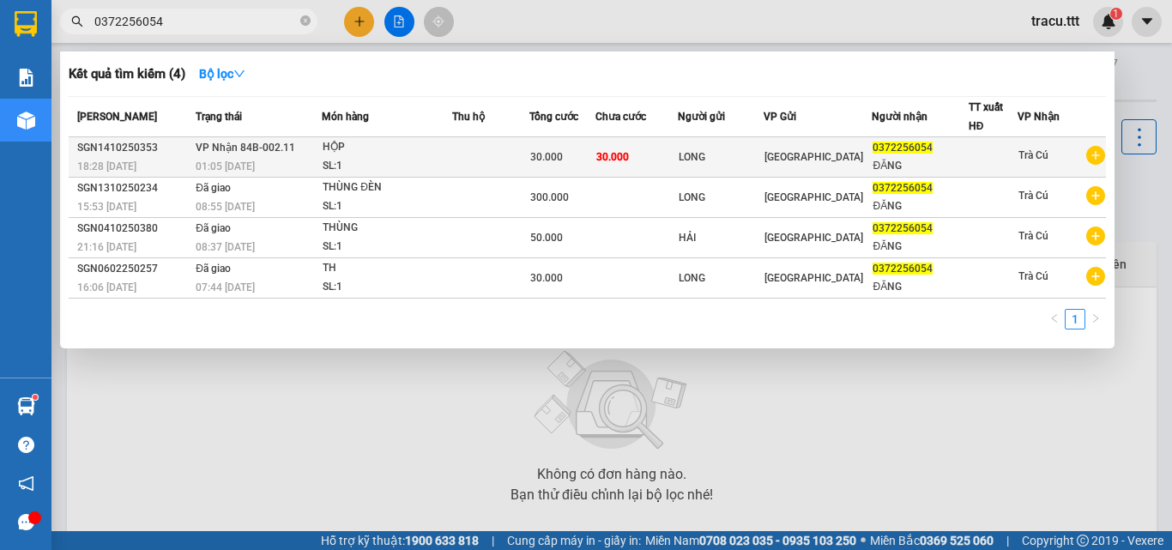
type input "0372256054"
click at [495, 147] on td at bounding box center [490, 157] width 77 height 40
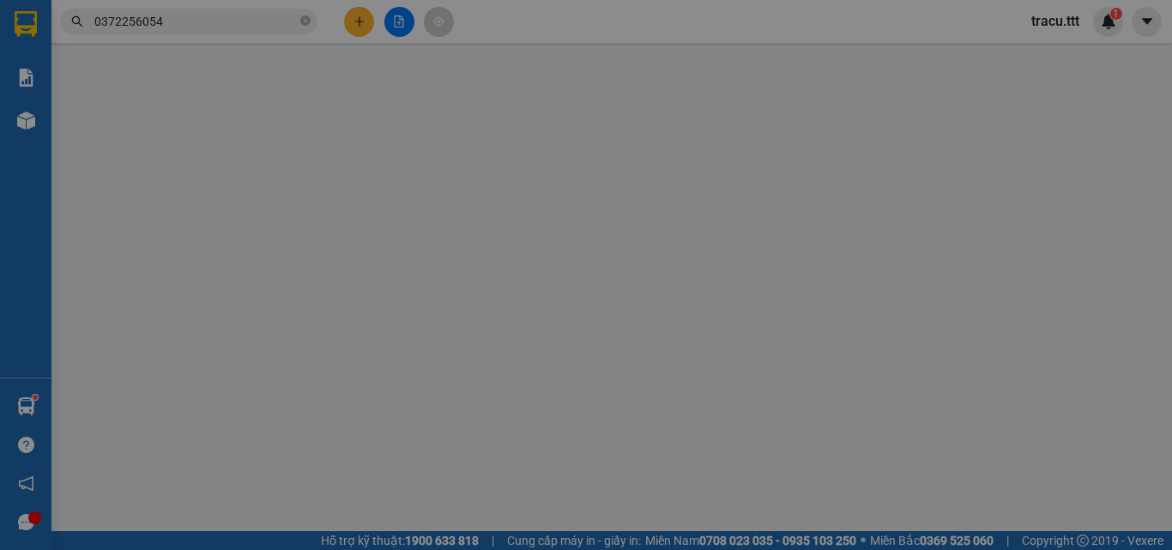
type input "LONG"
type input "0372256054"
type input "ĐĂNG"
type input "30.000"
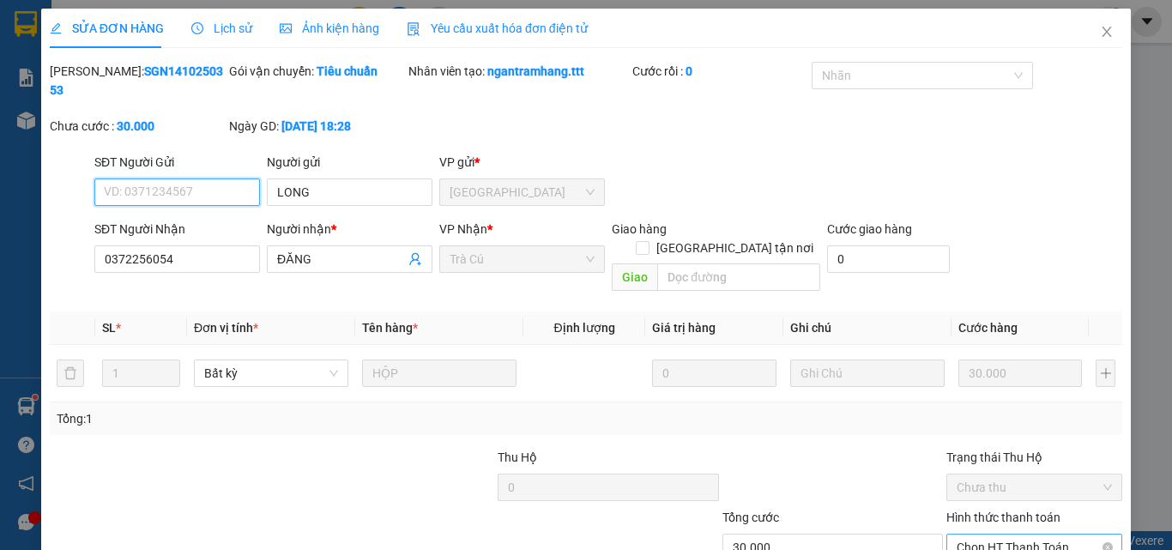
click at [983, 535] on span "Chọn HT Thanh Toán" at bounding box center [1034, 548] width 155 height 26
click at [978, 535] on div "Tại văn phòng" at bounding box center [1024, 544] width 154 height 19
type input "0"
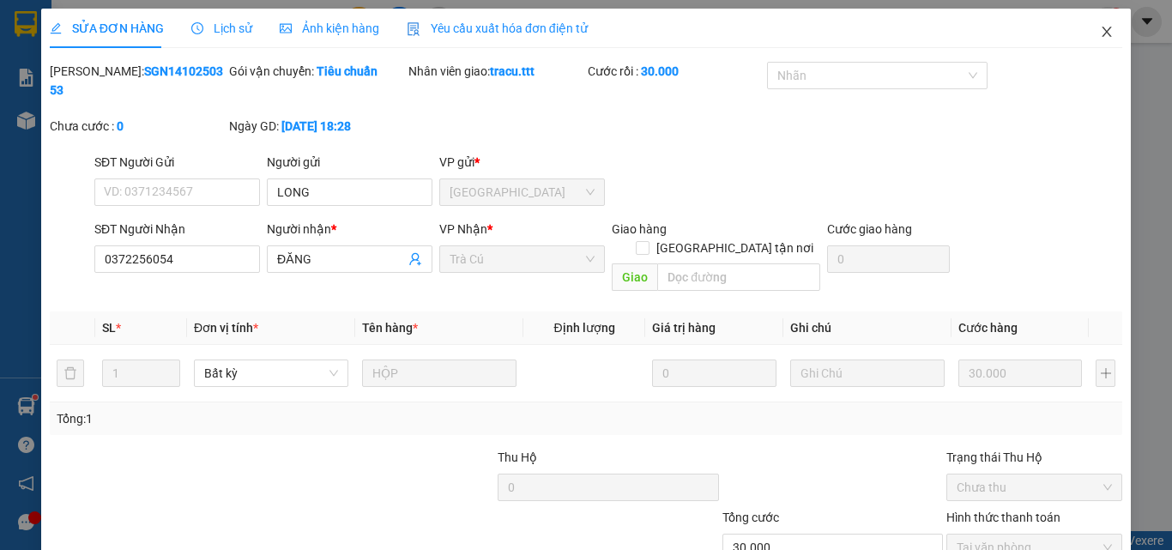
click at [1100, 28] on icon "close" at bounding box center [1107, 32] width 14 height 14
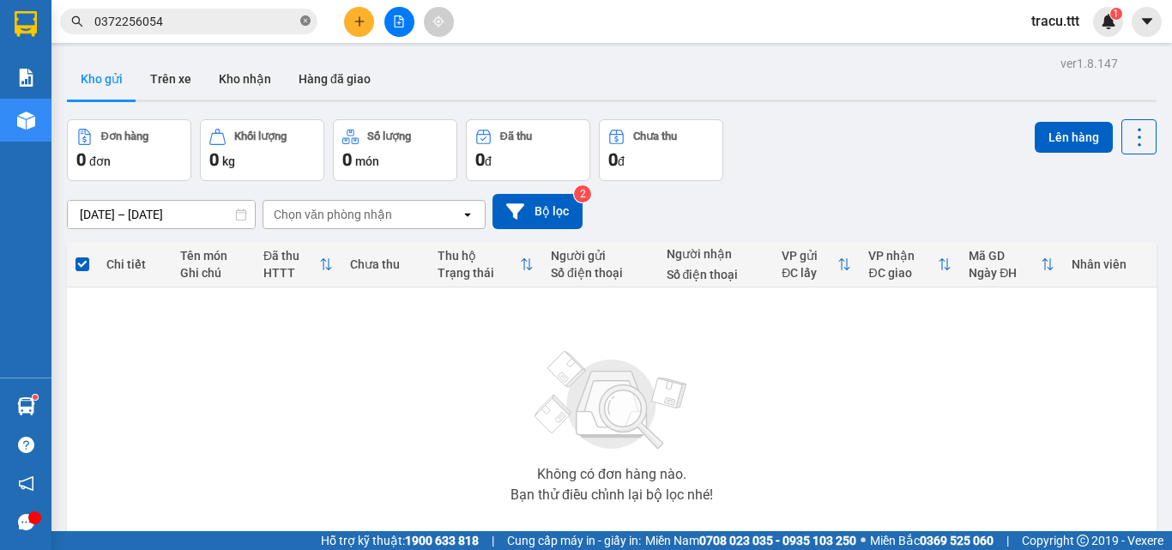
click at [303, 21] on icon "close-circle" at bounding box center [305, 20] width 10 height 10
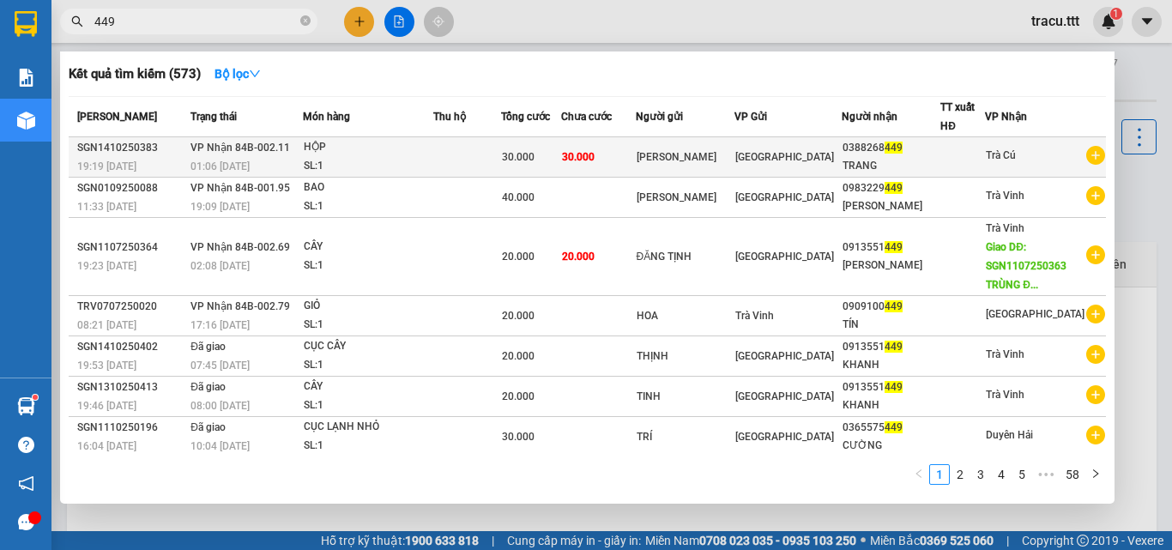
type input "449"
click at [614, 144] on td "30.000" at bounding box center [598, 157] width 75 height 40
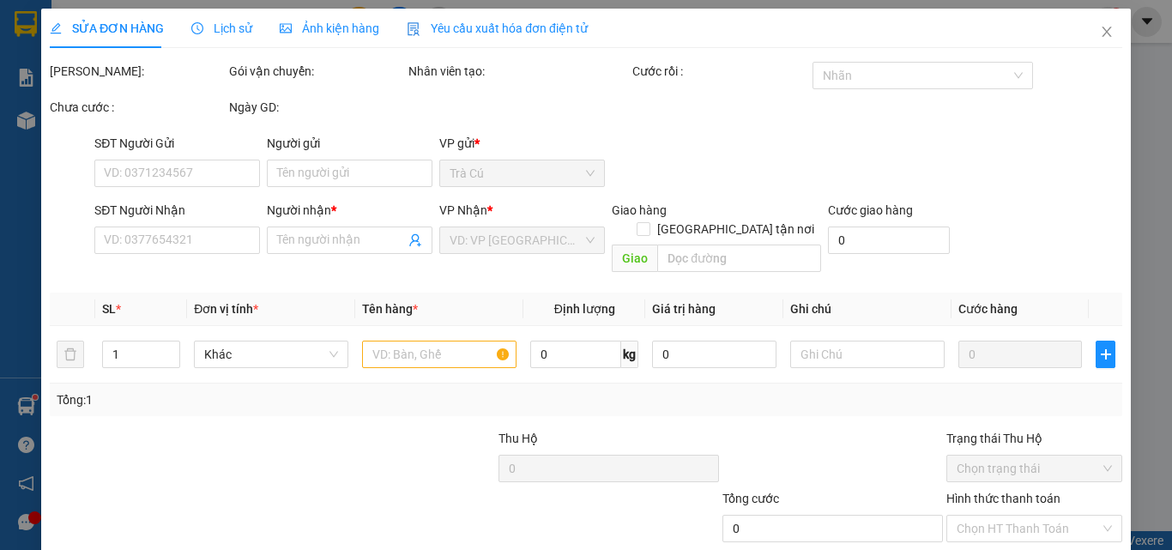
type input "[PERSON_NAME]"
type input "0388268449"
type input "TRANG"
type input "30.000"
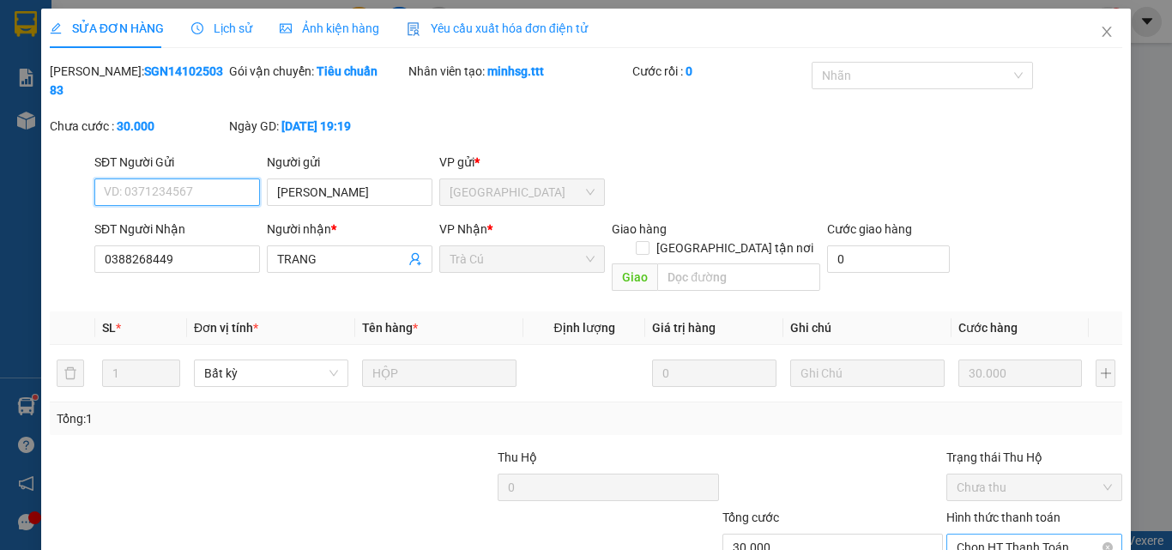
click at [986, 535] on span "Chọn HT Thanh Toán" at bounding box center [1034, 548] width 155 height 26
click at [974, 535] on div "Tại văn phòng" at bounding box center [1024, 544] width 154 height 19
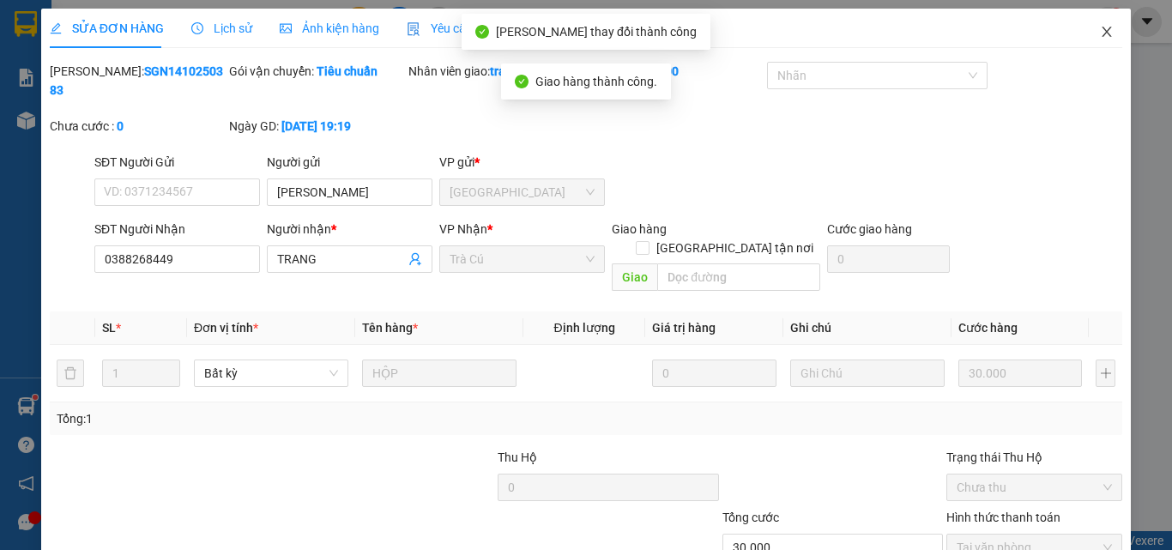
click at [1102, 39] on span "Close" at bounding box center [1107, 33] width 48 height 48
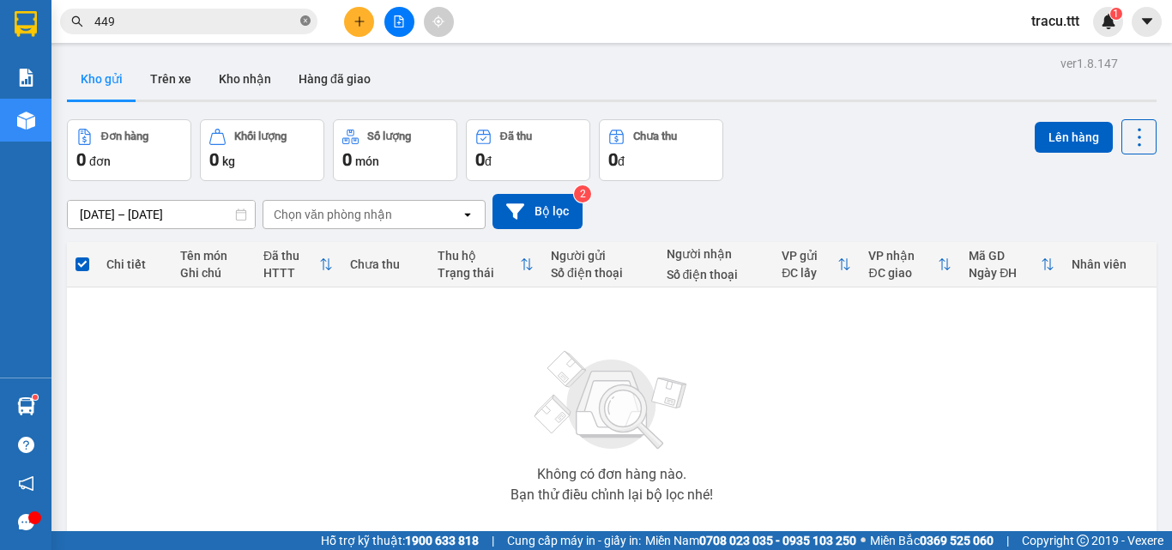
click at [306, 25] on icon "close-circle" at bounding box center [305, 20] width 10 height 10
click at [281, 26] on input "text" at bounding box center [195, 21] width 203 height 19
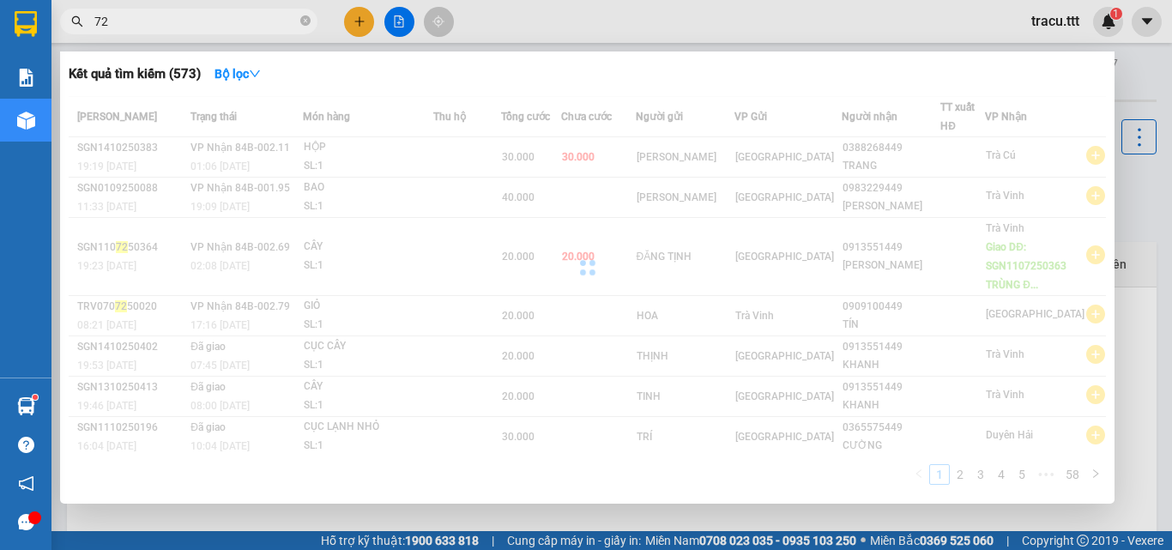
type input "7"
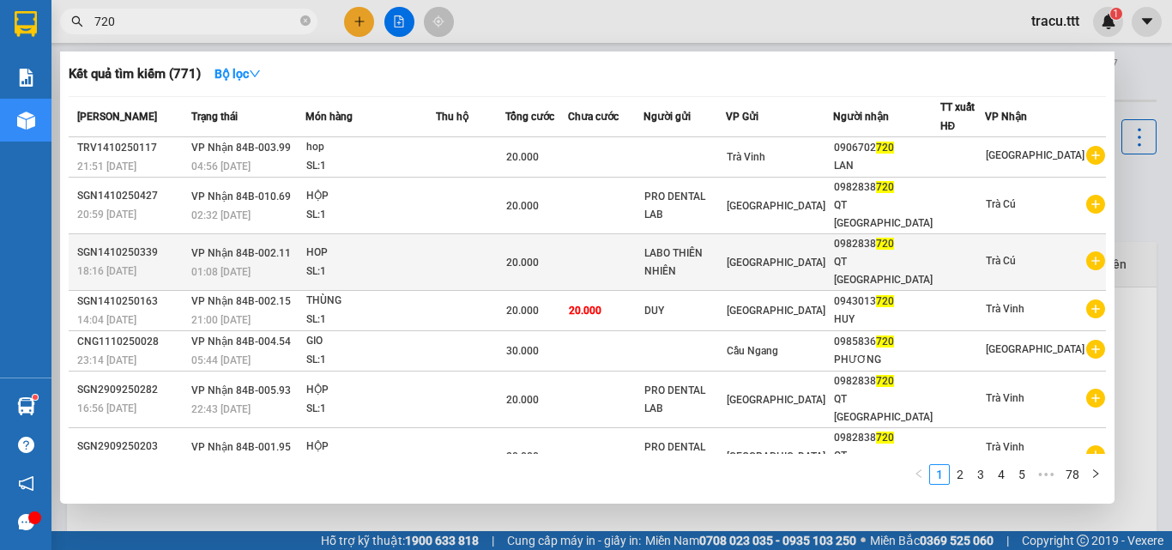
type input "720"
click at [711, 245] on div "LABO THIÊN NHIÊN" at bounding box center [685, 263] width 81 height 36
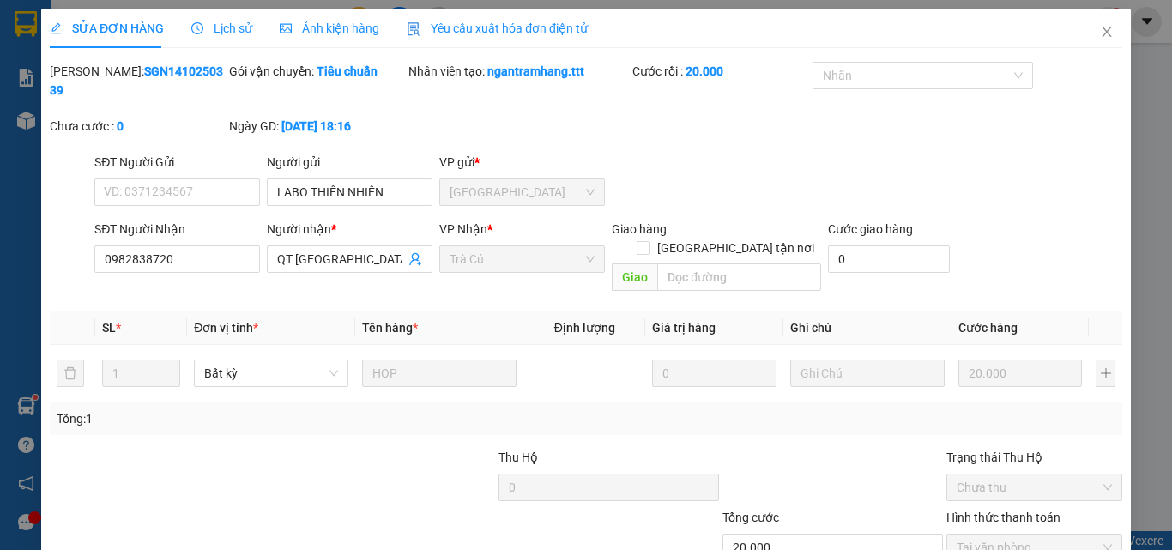
type input "LABO THIÊN NHIÊN"
type input "0982838720"
type input "QT [GEOGRAPHIC_DATA]"
type input "20.000"
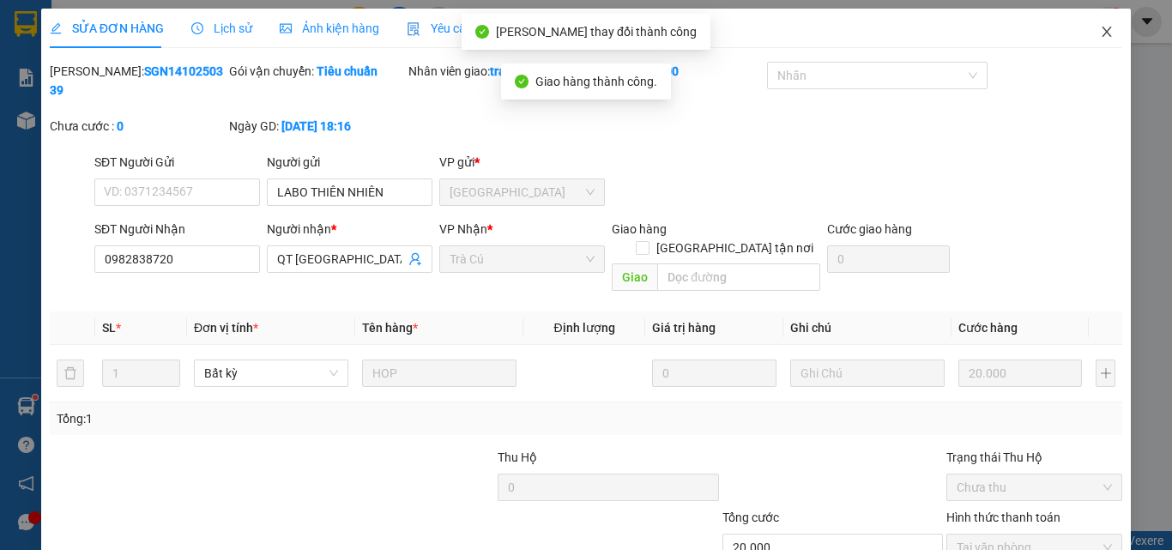
click at [1103, 37] on icon "close" at bounding box center [1107, 32] width 9 height 10
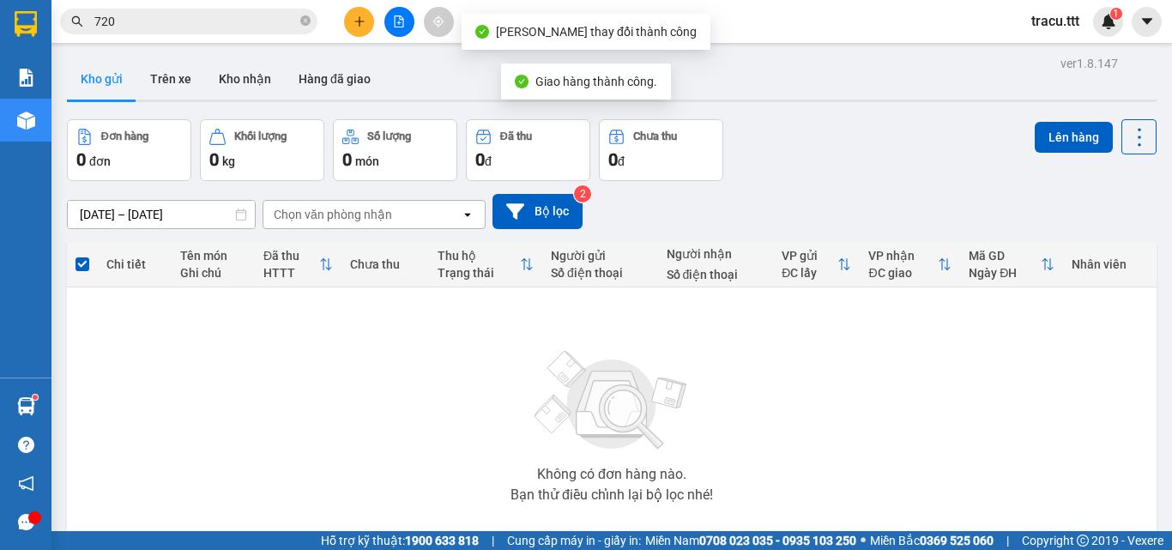
click at [237, 18] on input "720" at bounding box center [195, 21] width 203 height 19
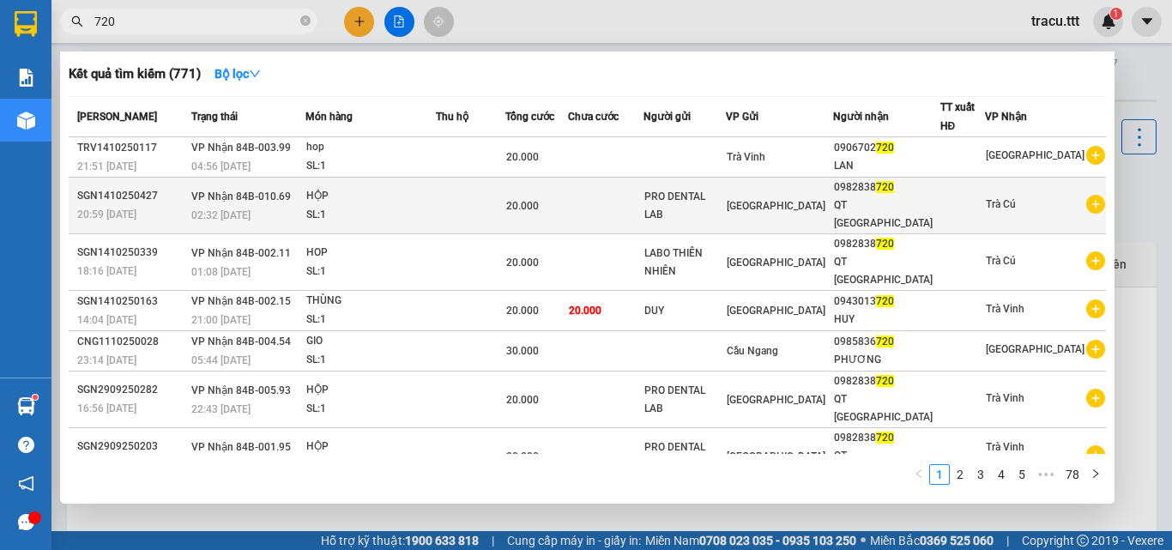
click at [998, 202] on span "Trà Cú" at bounding box center [1001, 204] width 30 height 12
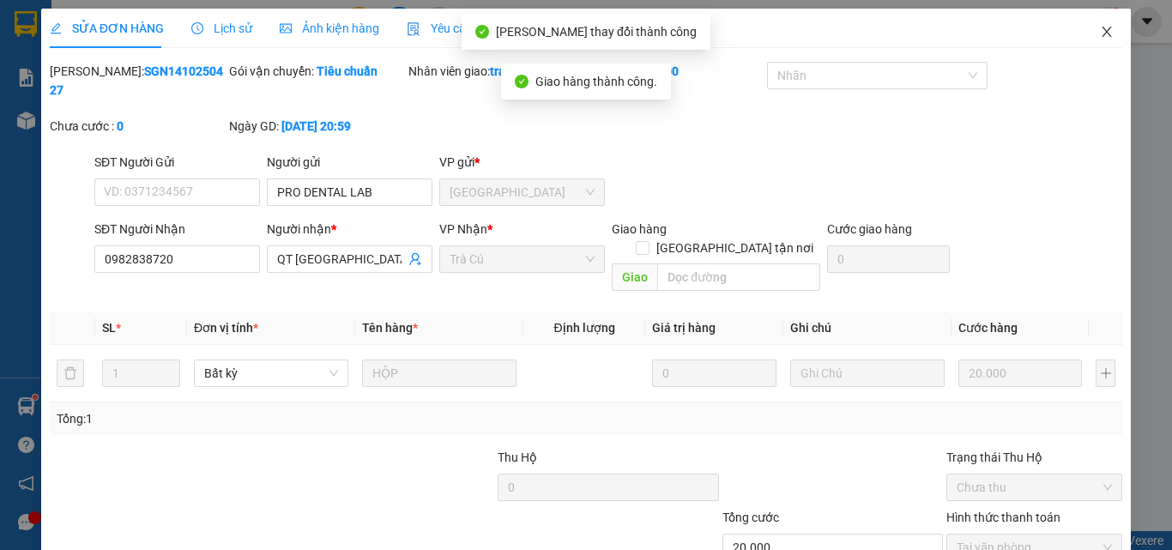
click at [1101, 37] on icon "close" at bounding box center [1107, 32] width 14 height 14
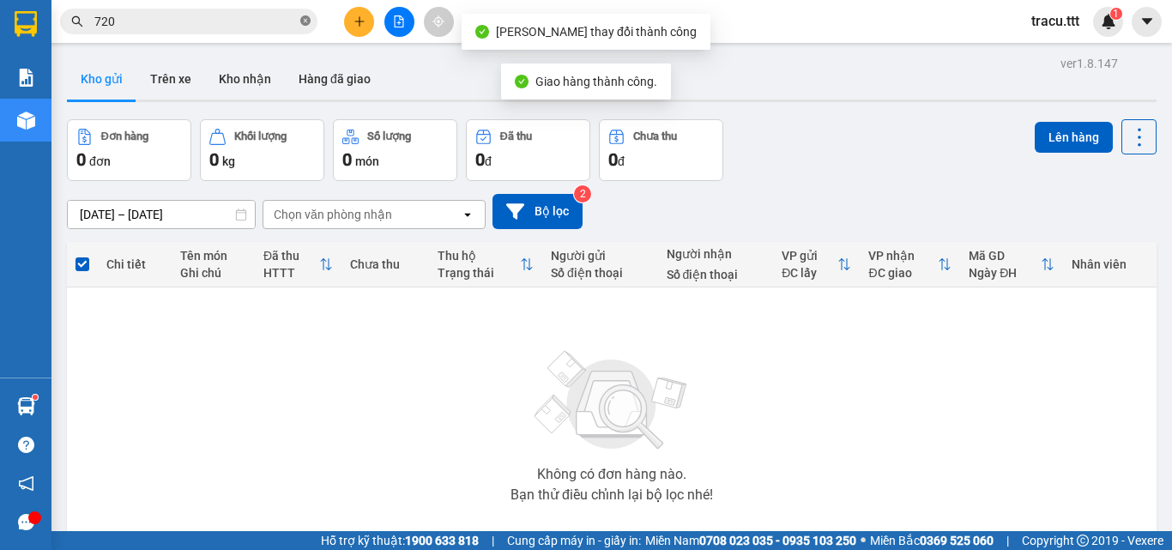
click at [306, 24] on icon "close-circle" at bounding box center [305, 20] width 10 height 10
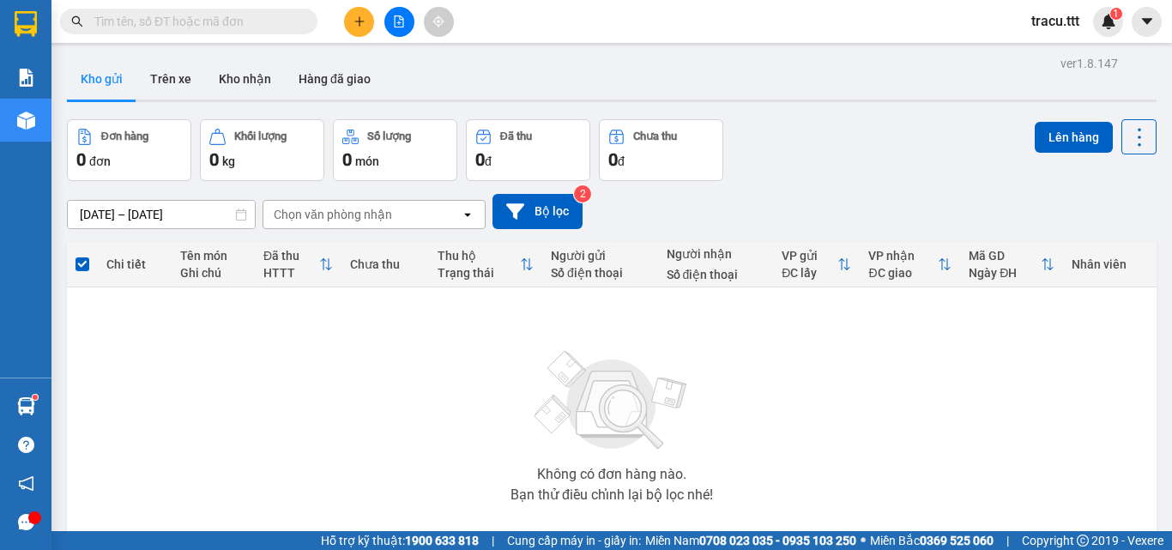
click at [800, 112] on div "ver 1.8.147 Kho gửi Trên xe Kho nhận Hàng đã giao Đơn hàng 0 đơn Khối lượng 0 k…" at bounding box center [612, 334] width 1104 height 566
click at [270, 29] on input "text" at bounding box center [195, 21] width 203 height 19
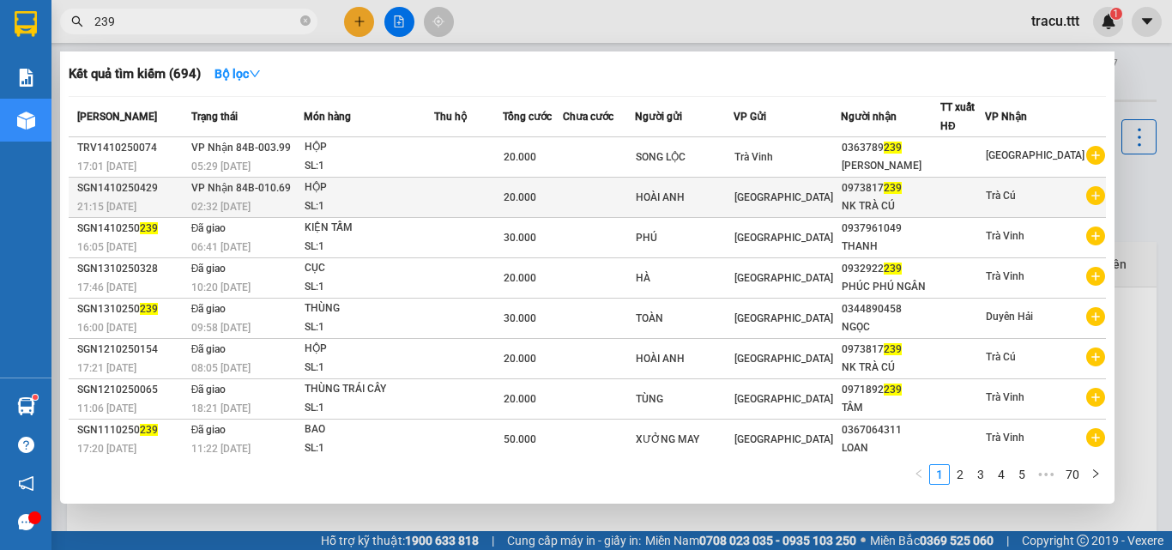
type input "239"
click at [634, 195] on td at bounding box center [598, 198] width 71 height 40
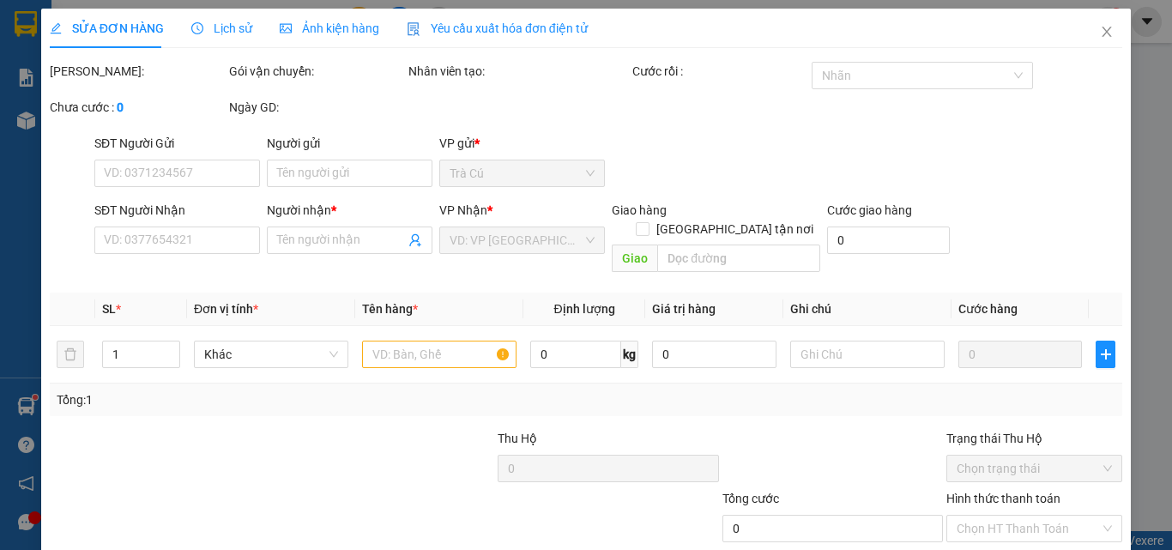
type input "HOÀI ANH"
type input "0973817239"
type input "NK TRÀ CÚ"
type input "20.000"
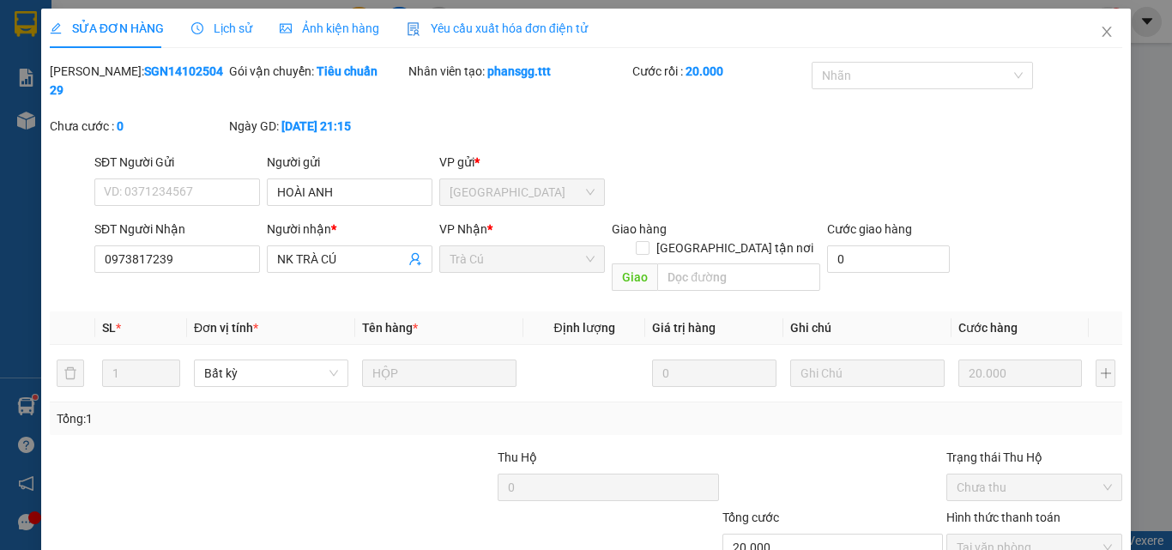
drag, startPoint x: 1102, startPoint y: 26, endPoint x: 945, endPoint y: 5, distance: 158.4
click at [1101, 26] on span "Close" at bounding box center [1107, 33] width 48 height 48
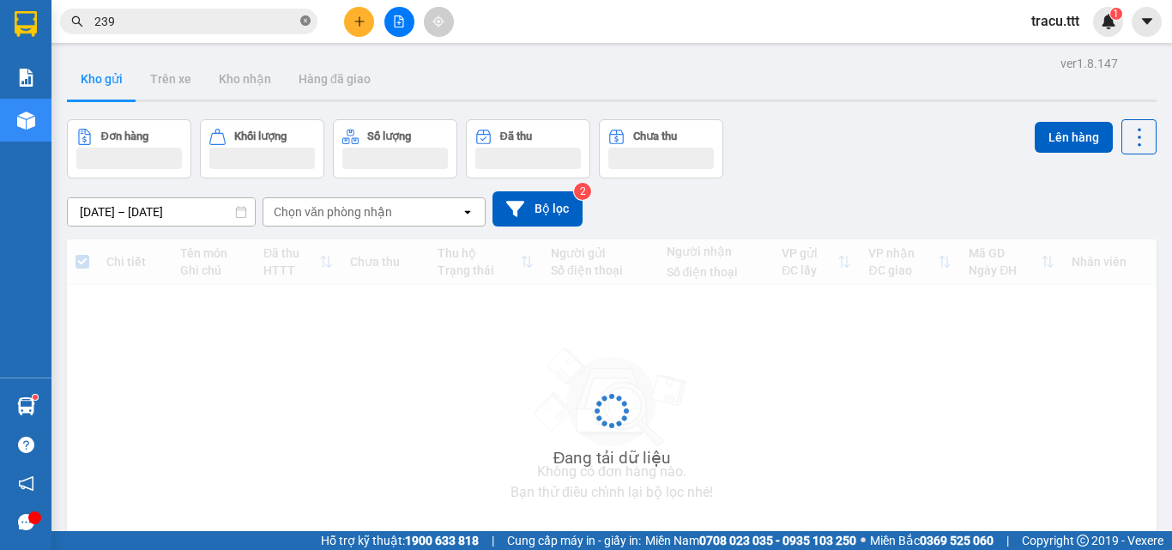
click at [303, 21] on icon "close-circle" at bounding box center [305, 20] width 10 height 10
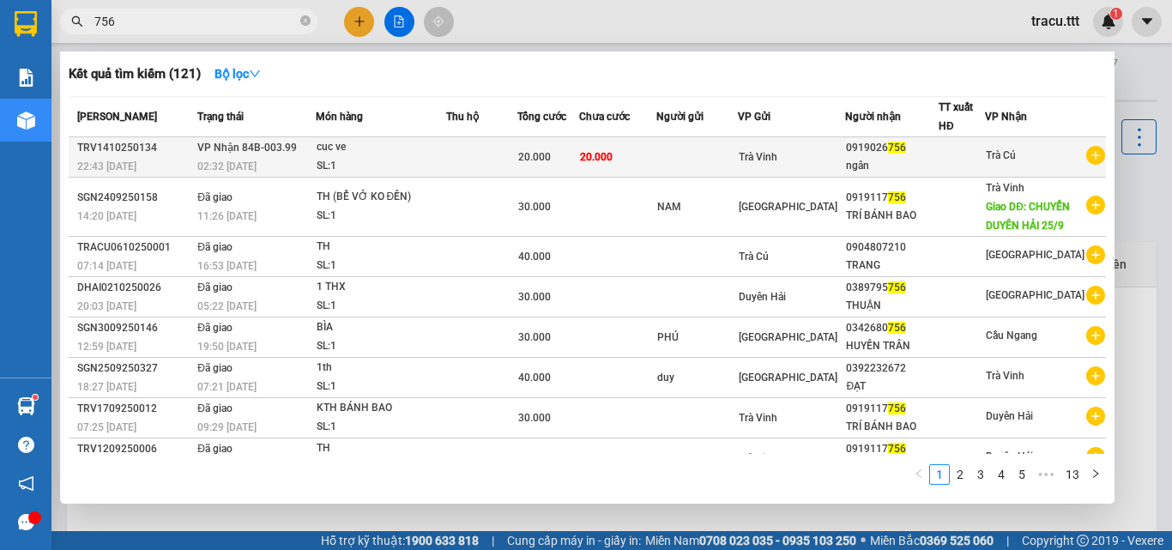
type input "756"
click at [642, 160] on td "20.000" at bounding box center [617, 157] width 77 height 40
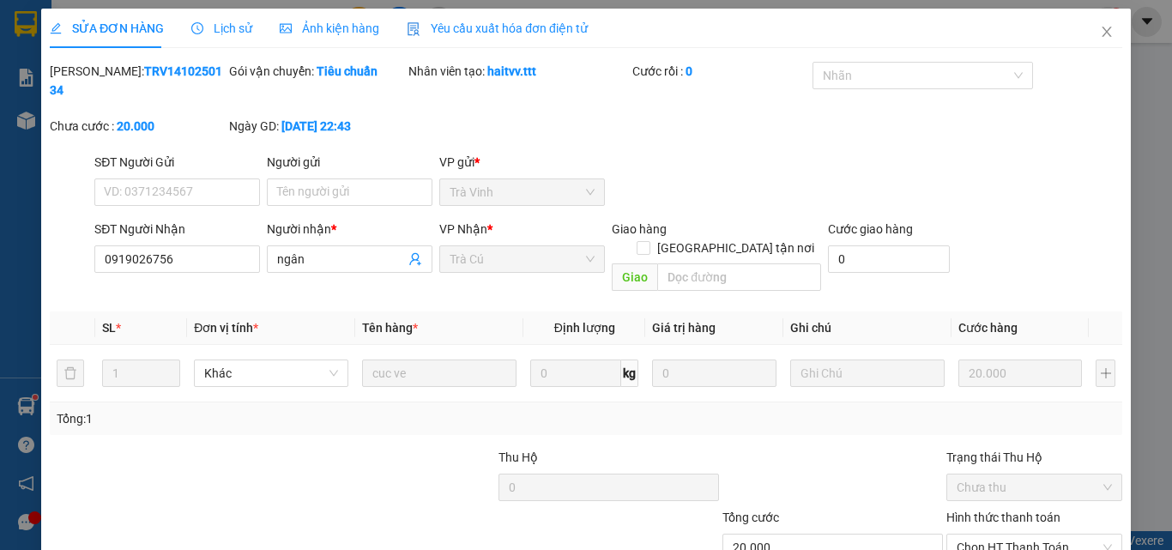
type input "0919026756"
type input "ngân"
type input "20.000"
click at [978, 535] on span "Chọn HT Thanh Toán" at bounding box center [1034, 548] width 155 height 26
drag, startPoint x: 963, startPoint y: 453, endPoint x: 949, endPoint y: 455, distance: 13.8
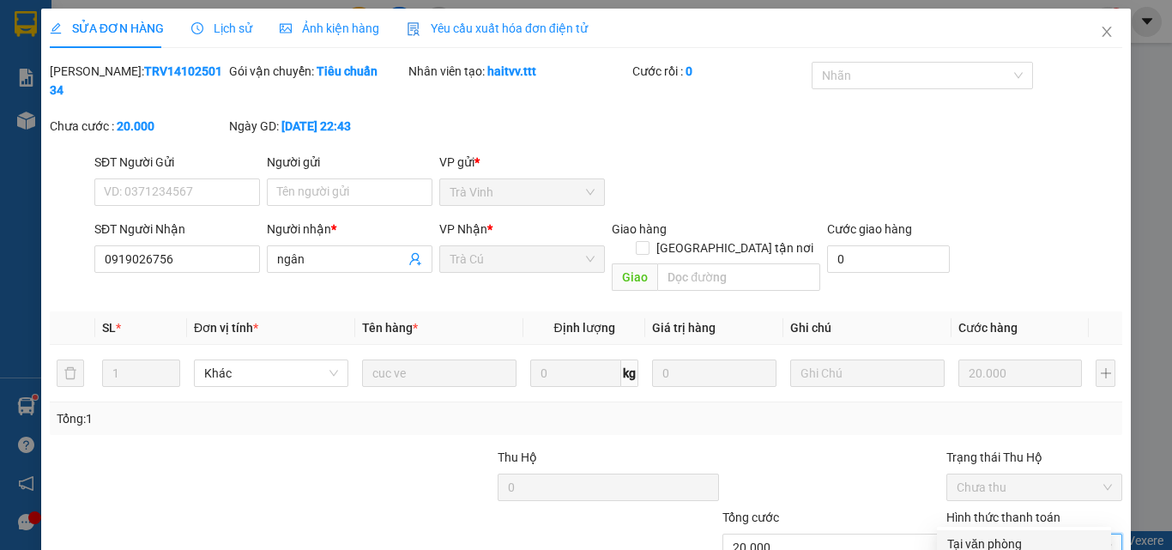
click at [962, 535] on div "Tại văn phòng" at bounding box center [1024, 544] width 154 height 19
type input "0"
drag, startPoint x: 651, startPoint y: 508, endPoint x: 657, endPoint y: 482, distance: 26.3
click at [1103, 33] on icon "close" at bounding box center [1107, 32] width 9 height 10
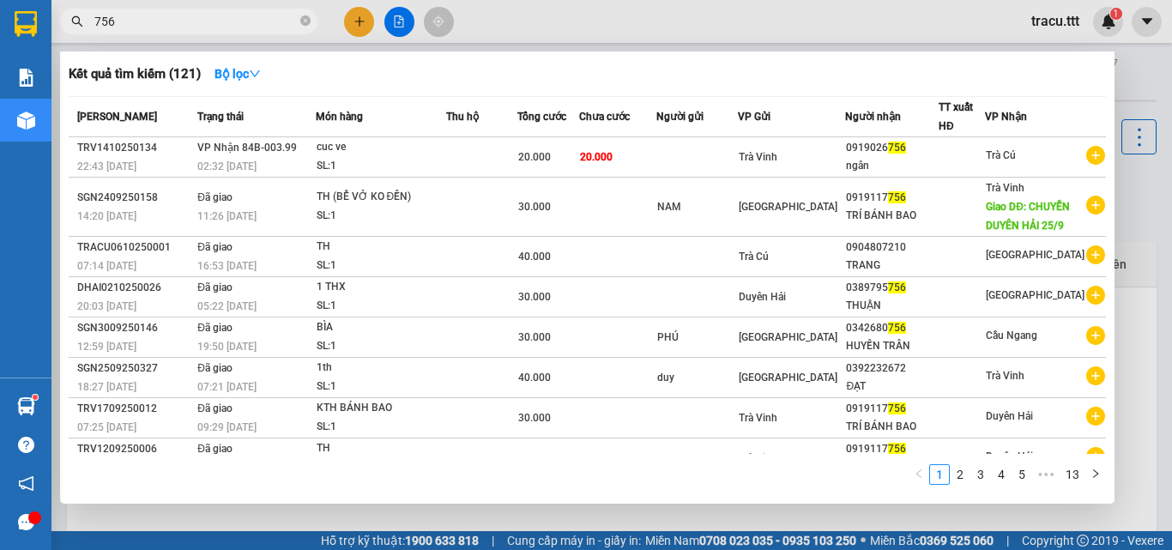
click at [299, 11] on span "756" at bounding box center [188, 22] width 257 height 26
click at [306, 25] on icon "close-circle" at bounding box center [305, 20] width 10 height 10
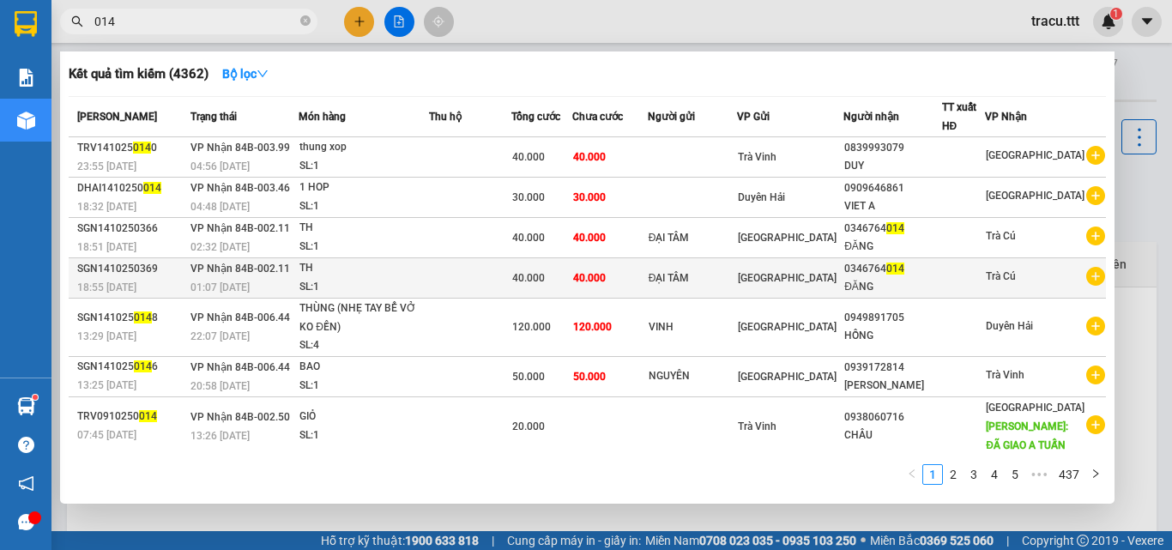
type input "014"
click at [425, 283] on div "SL: 1" at bounding box center [364, 287] width 129 height 19
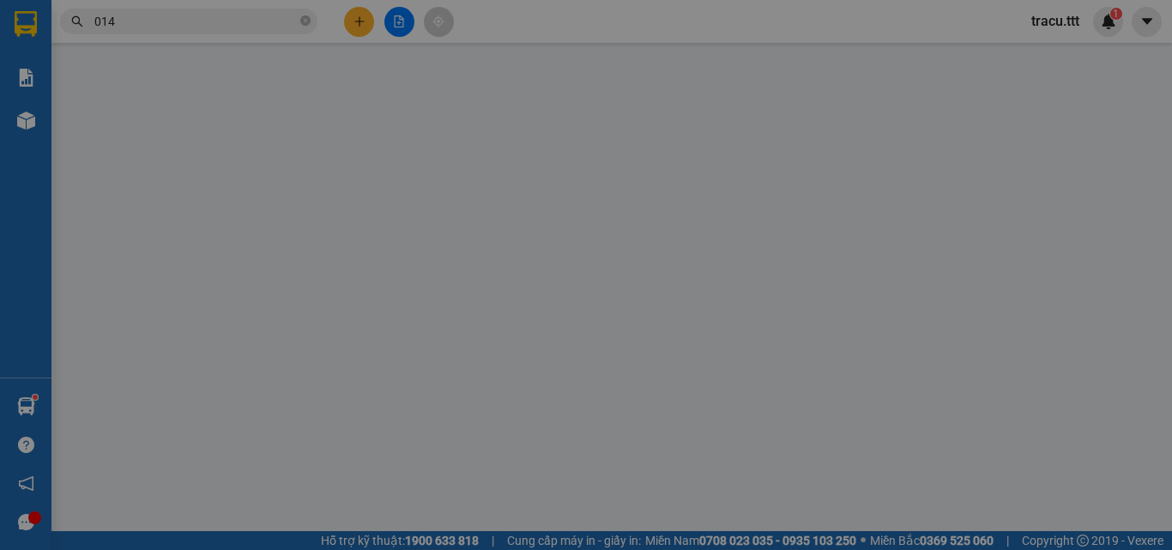
type input "ĐẠI TÂM"
type input "0346764014"
type input "ĐĂNG"
type input "40.000"
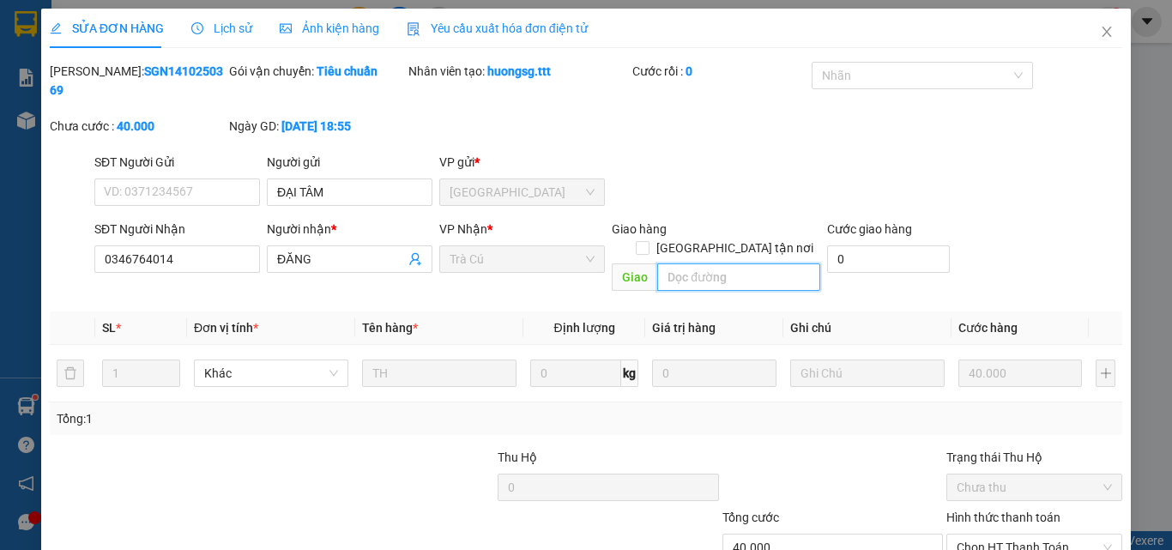
click at [723, 263] on input "text" at bounding box center [738, 276] width 163 height 27
type input "TRÙNG ĐƠN"
